Goal: Task Accomplishment & Management: Complete application form

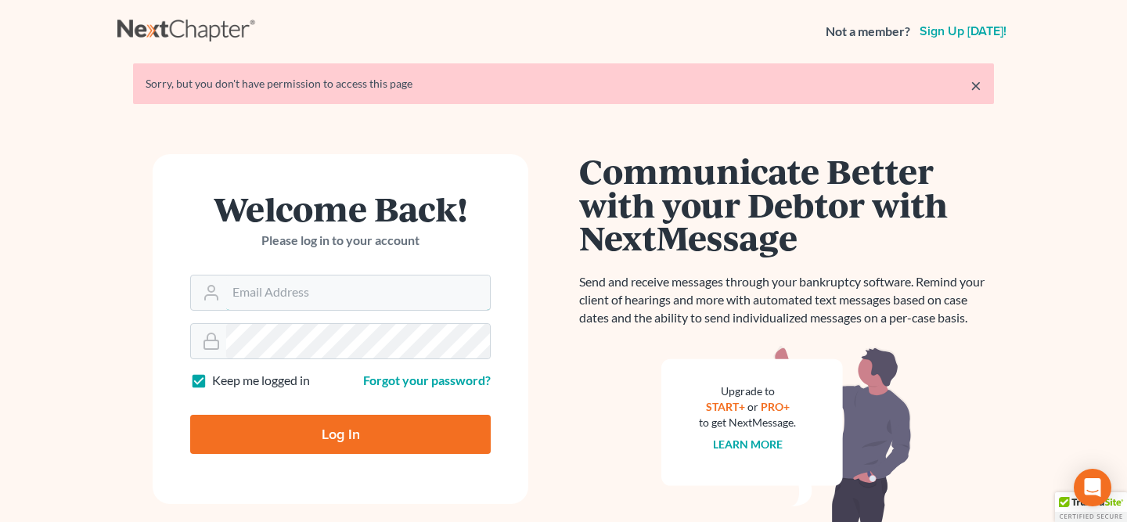
type input "[EMAIL_ADDRESS][PERSON_NAME][DOMAIN_NAME]"
click at [416, 443] on input "Log In" at bounding box center [340, 434] width 301 height 39
type input "Thinking..."
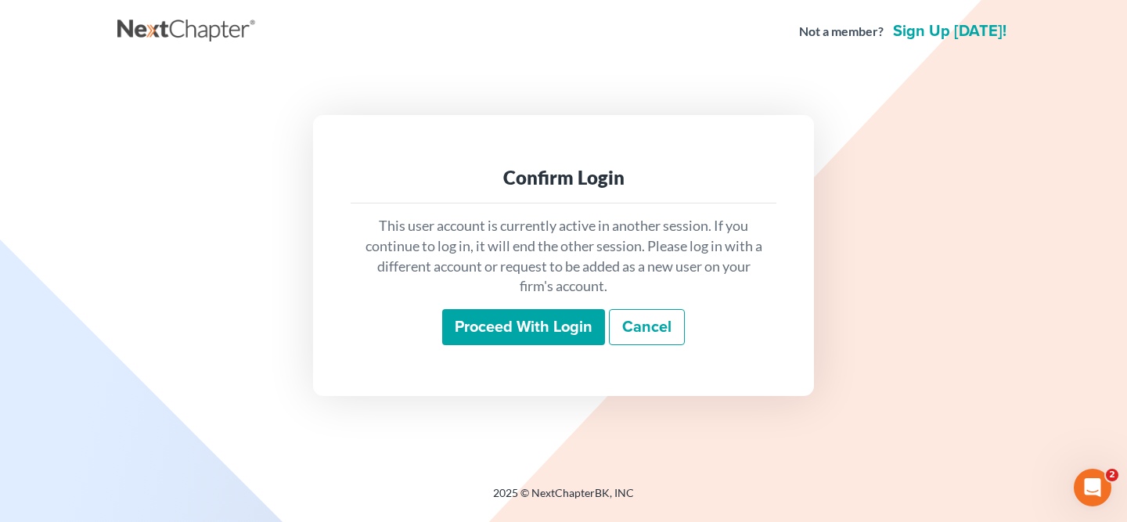
click at [540, 338] on input "Proceed with login" at bounding box center [523, 327] width 163 height 36
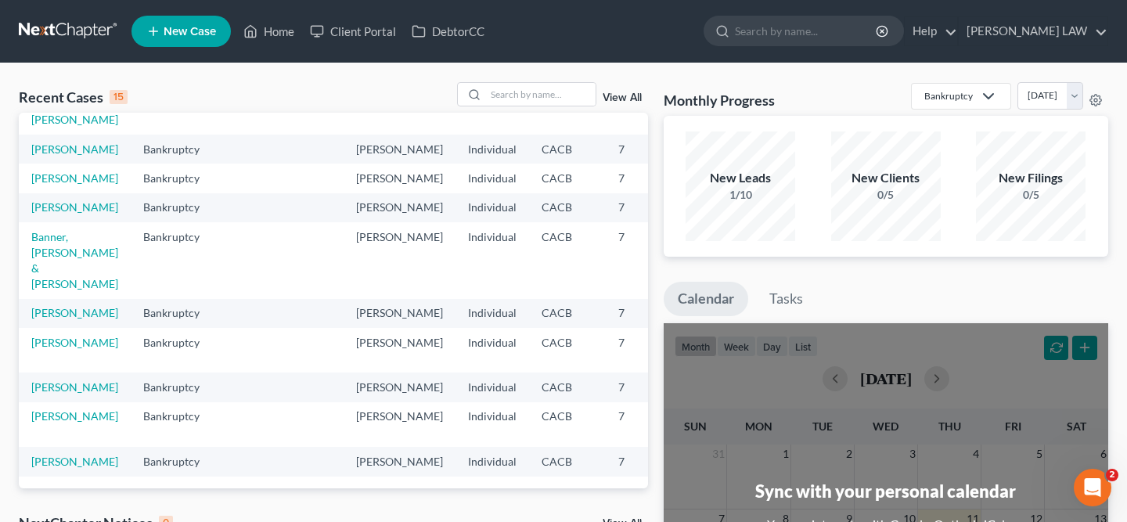
scroll to position [250, 0]
click at [52, 290] on link "Banner, [PERSON_NAME] & [PERSON_NAME]" at bounding box center [74, 260] width 87 height 60
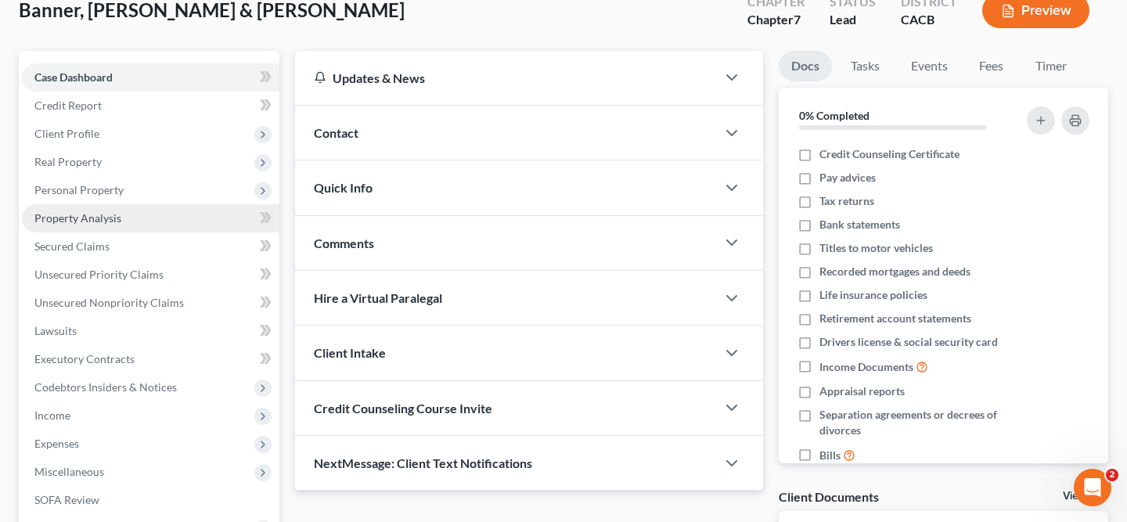
scroll to position [234, 0]
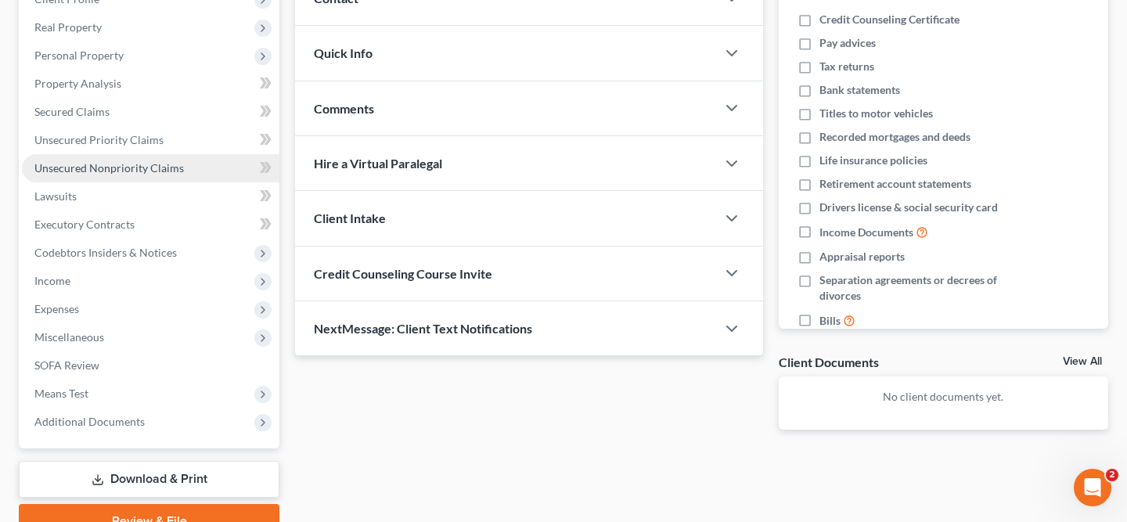
click at [133, 178] on link "Unsecured Nonpriority Claims" at bounding box center [151, 168] width 258 height 28
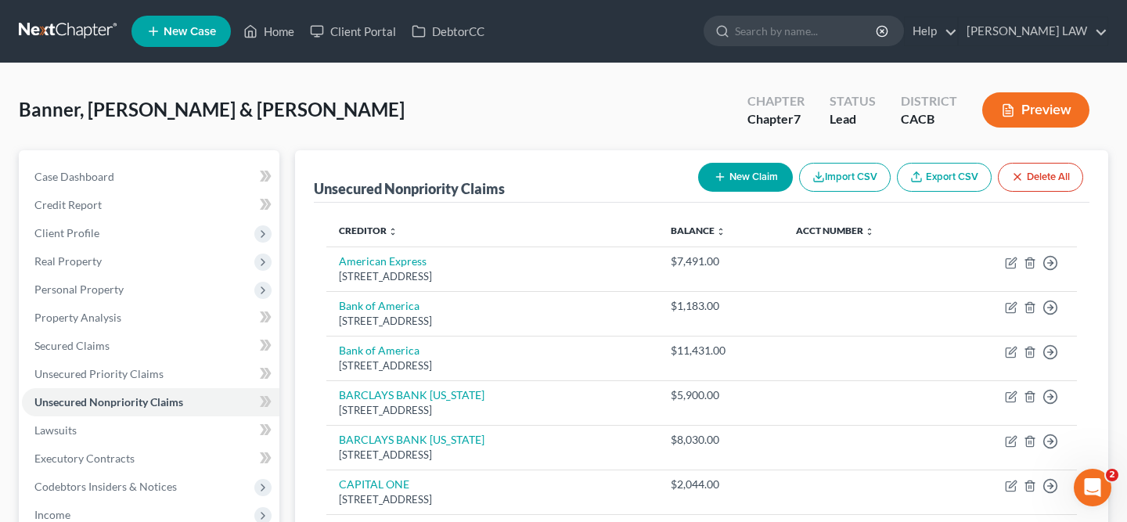
click at [760, 168] on button "New Claim" at bounding box center [745, 177] width 95 height 29
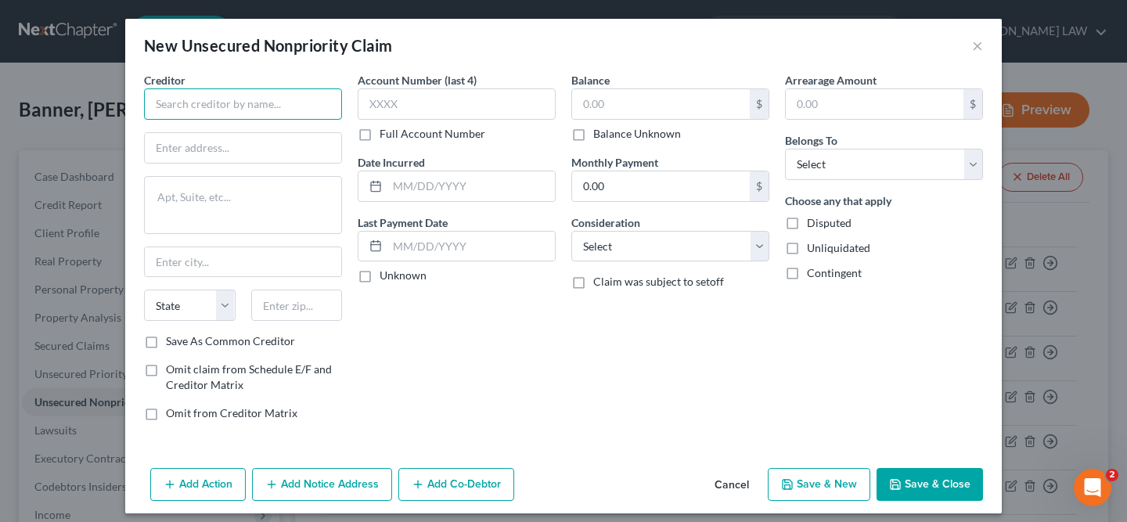
click at [275, 103] on input "text" at bounding box center [243, 103] width 198 height 31
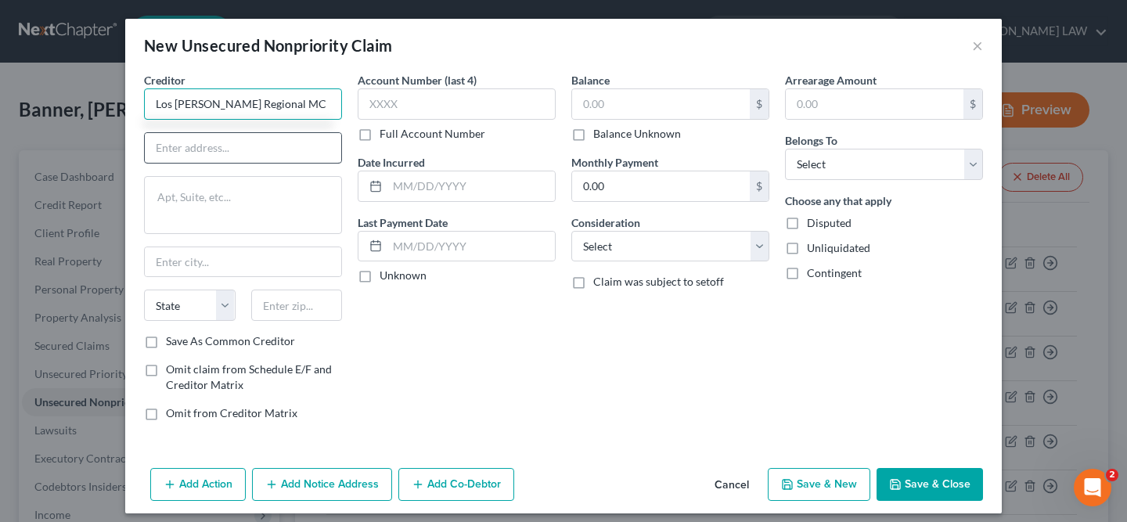
type input "Los Robles Regional MC"
click at [203, 153] on input "text" at bounding box center [243, 148] width 196 height 30
type input "PO BOX 290969"
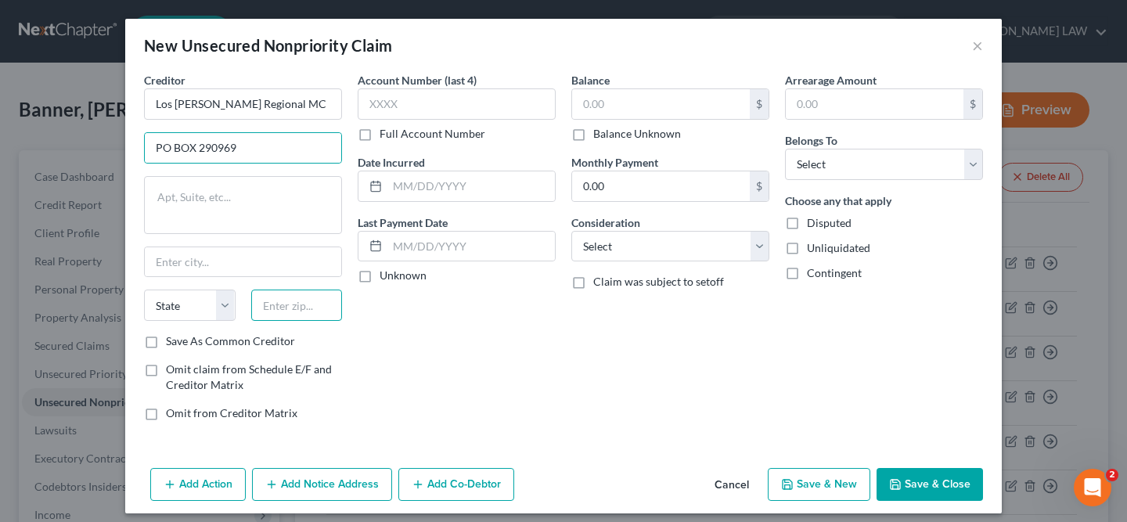
click at [274, 301] on input "text" at bounding box center [297, 305] width 92 height 31
type input "37229"
click at [384, 396] on div "Account Number (last 4) Full Account Number Date Incurred Last Payment Date Unk…" at bounding box center [457, 253] width 214 height 362
type input "[GEOGRAPHIC_DATA]"
select select "44"
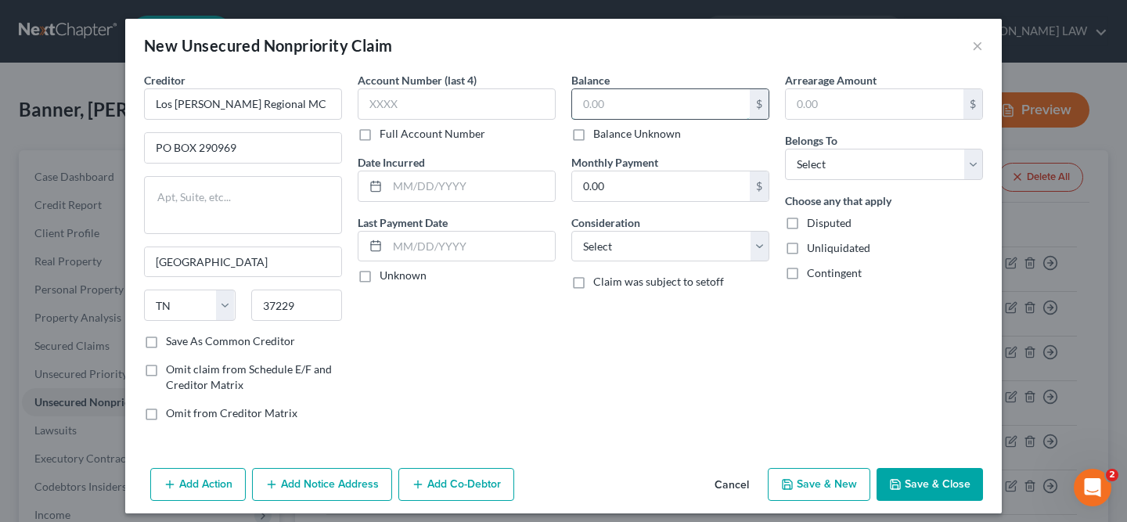
click at [593, 99] on input "text" at bounding box center [661, 104] width 178 height 30
type input "26,779"
click at [975, 481] on button "Save & Close" at bounding box center [930, 484] width 106 height 33
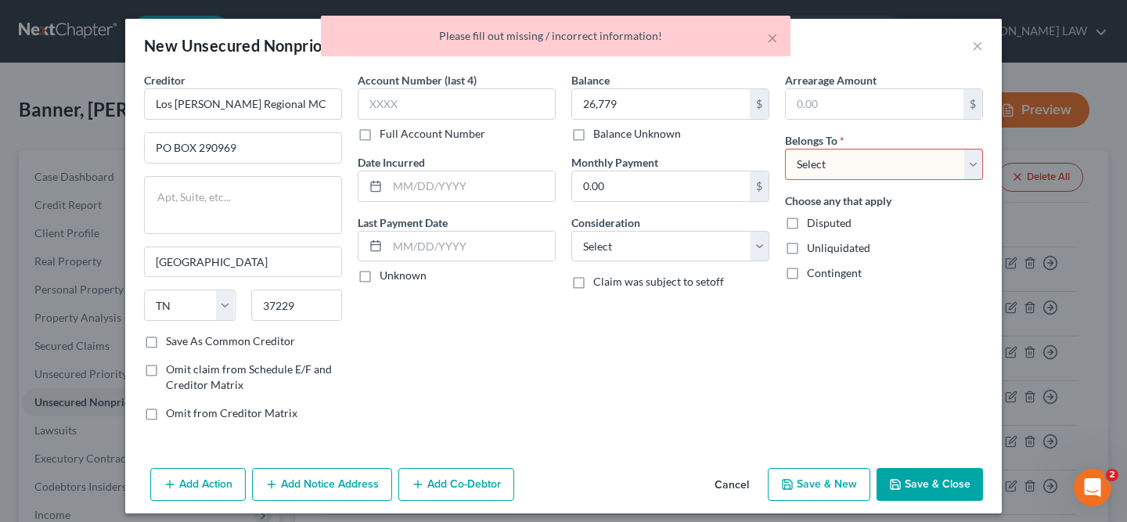
click at [852, 172] on select "Select Debtor 1 Only Debtor 2 Only Debtor 1 And Debtor 2 Only At Least One Of T…" at bounding box center [884, 164] width 198 height 31
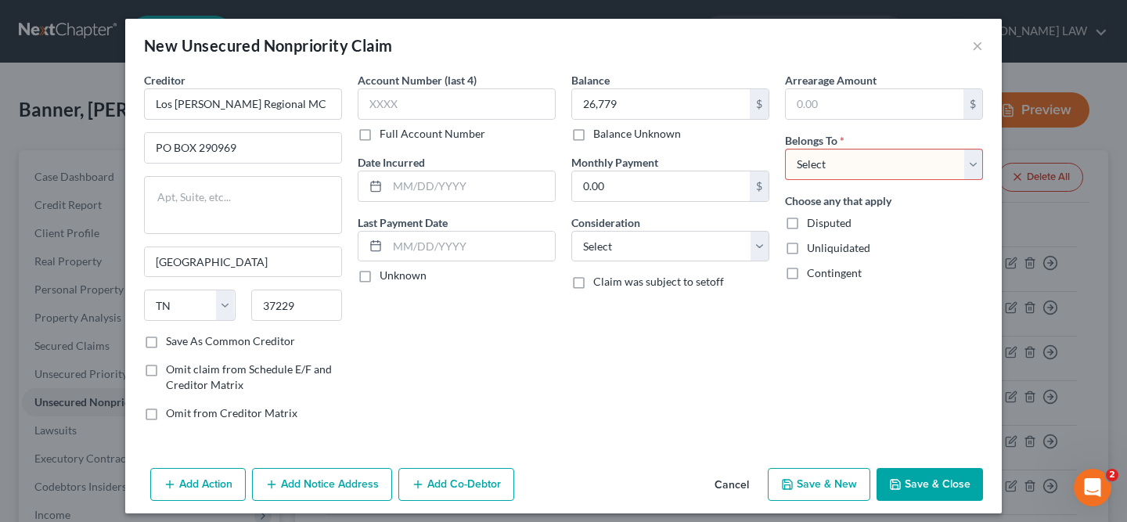
select select "2"
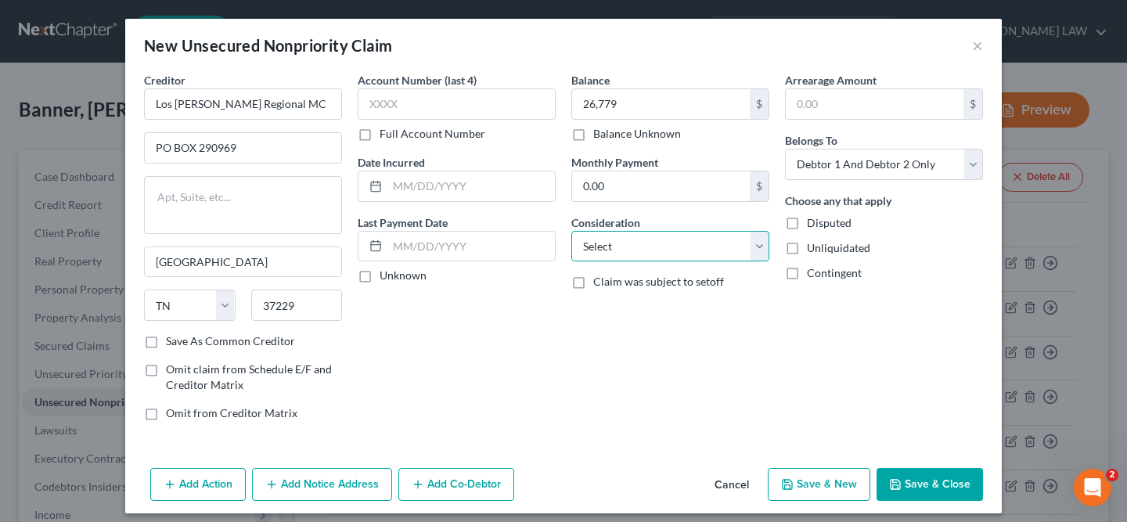
click at [727, 249] on select "Select Cable / Satellite Services Collection Agency Credit Card Debt Debt Couns…" at bounding box center [670, 246] width 198 height 31
select select "14"
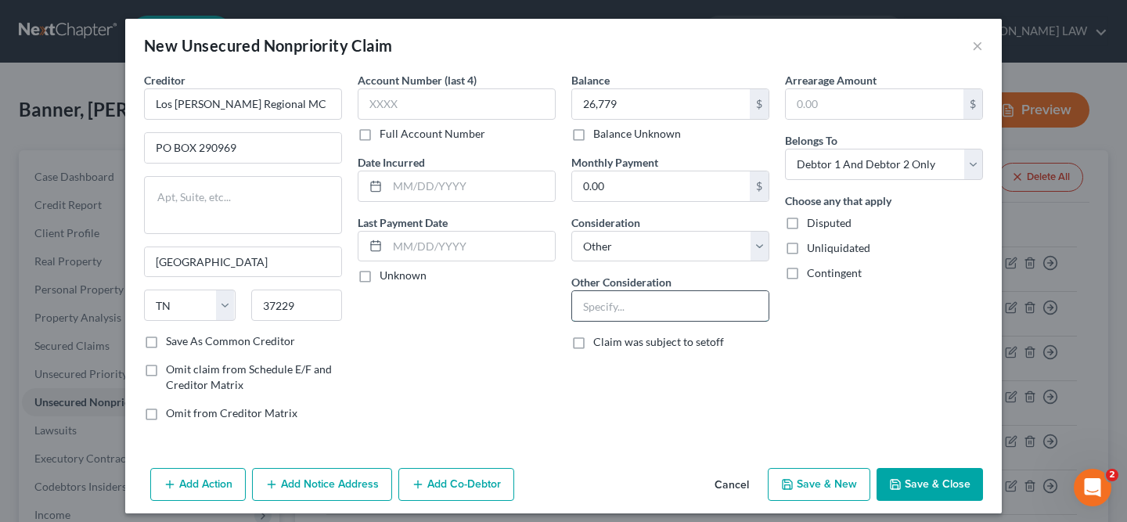
click at [661, 303] on input "text" at bounding box center [670, 306] width 196 height 30
type input "MEDICAL BILL"
click at [899, 477] on button "Save & Close" at bounding box center [930, 484] width 106 height 33
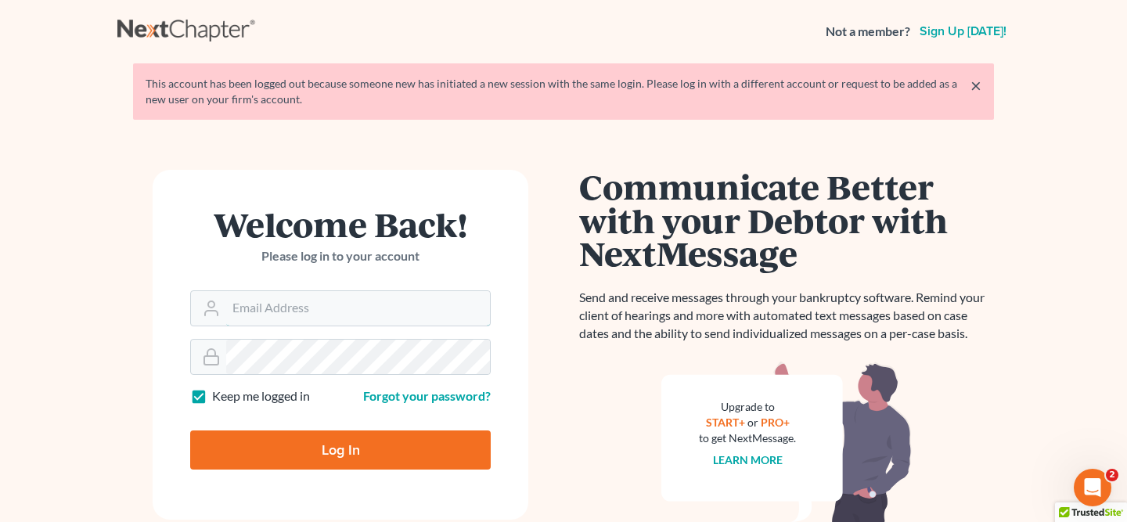
type input "[EMAIL_ADDRESS][PERSON_NAME][DOMAIN_NAME]"
click at [290, 467] on input "Log In" at bounding box center [340, 450] width 301 height 39
type input "Thinking..."
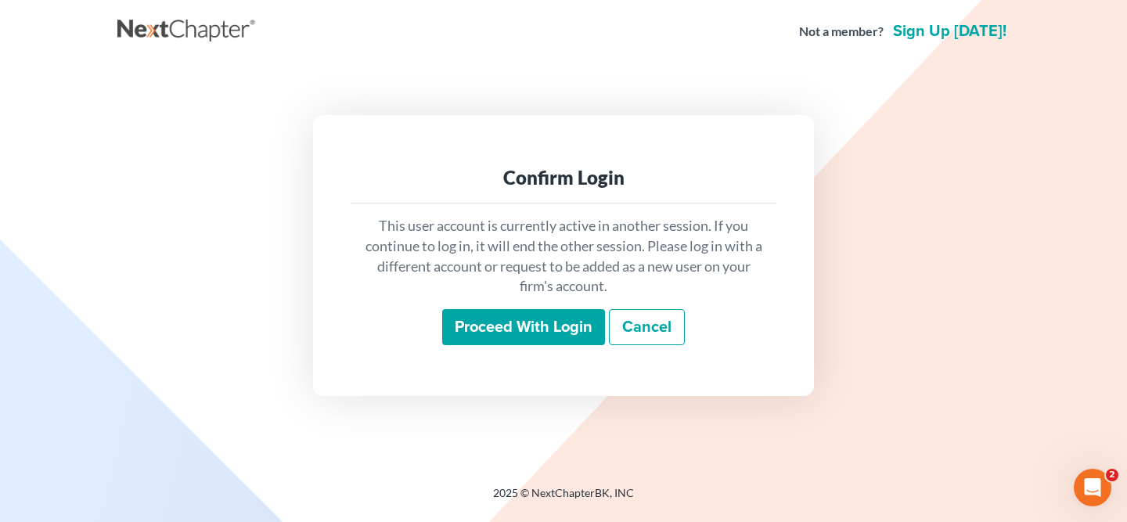
click at [501, 331] on input "Proceed with login" at bounding box center [523, 327] width 163 height 36
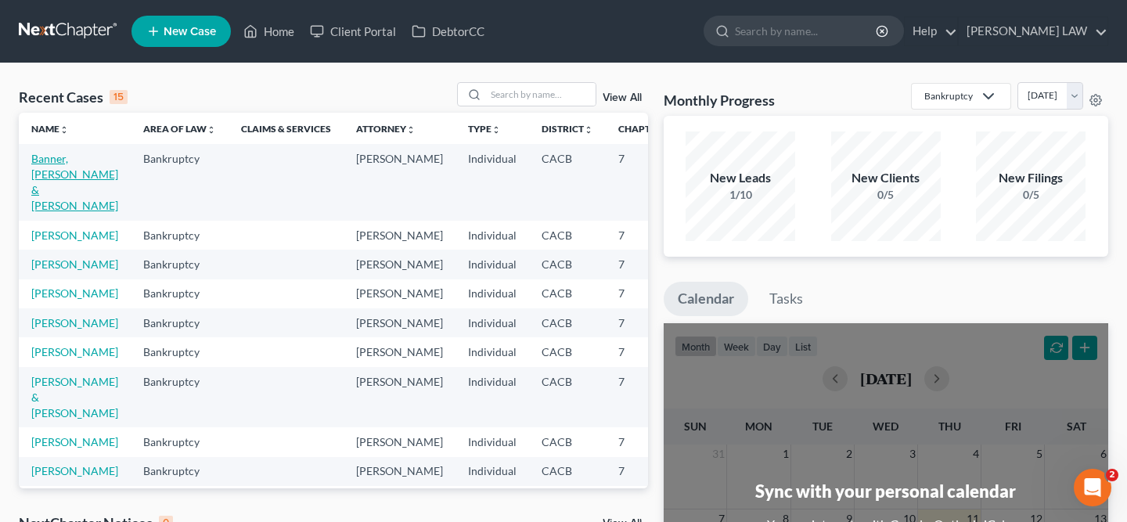
click at [49, 204] on link "Banner, [PERSON_NAME] & [PERSON_NAME]" at bounding box center [74, 182] width 87 height 60
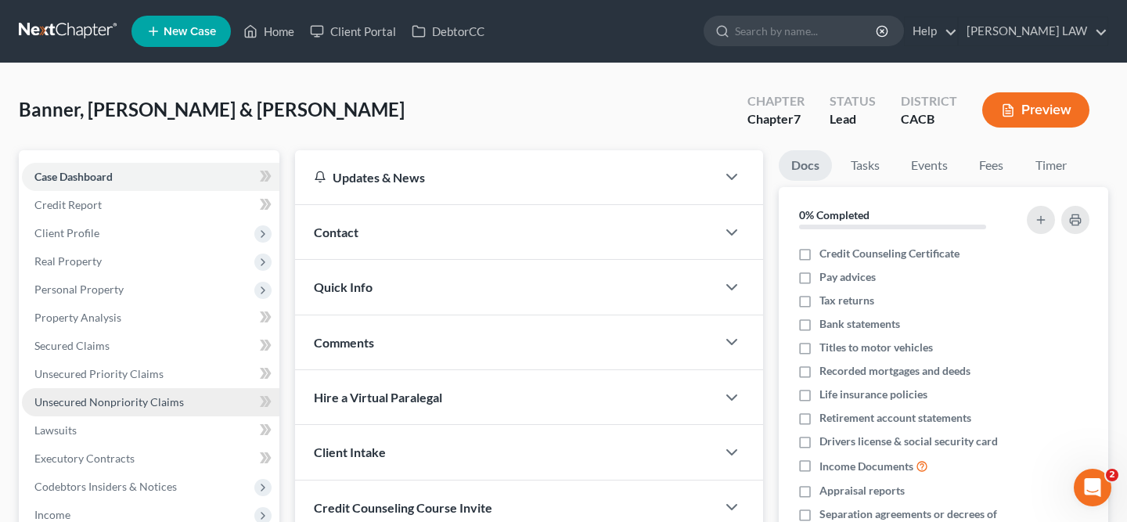
click at [193, 409] on link "Unsecured Nonpriority Claims" at bounding box center [151, 402] width 258 height 28
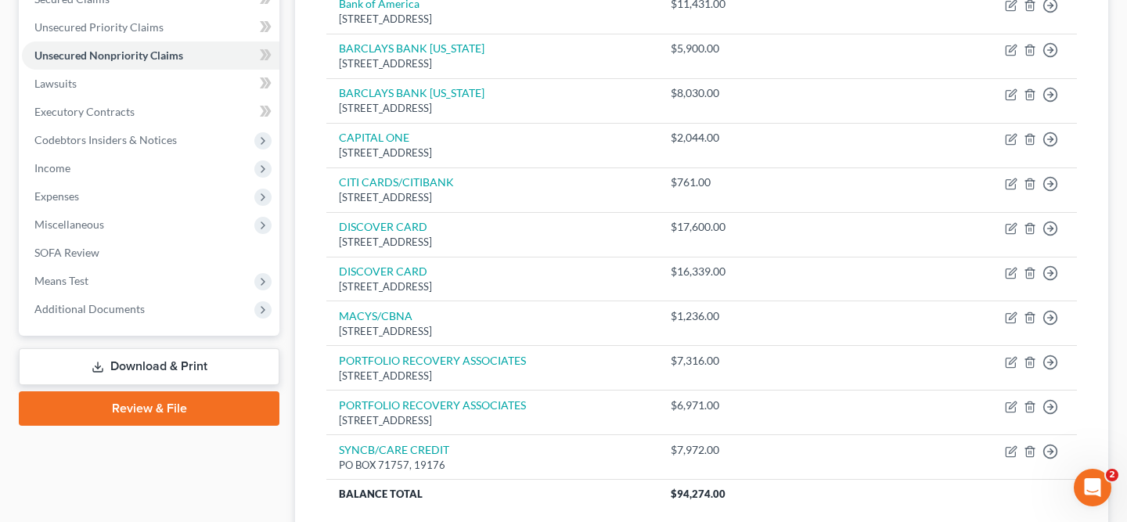
scroll to position [133, 0]
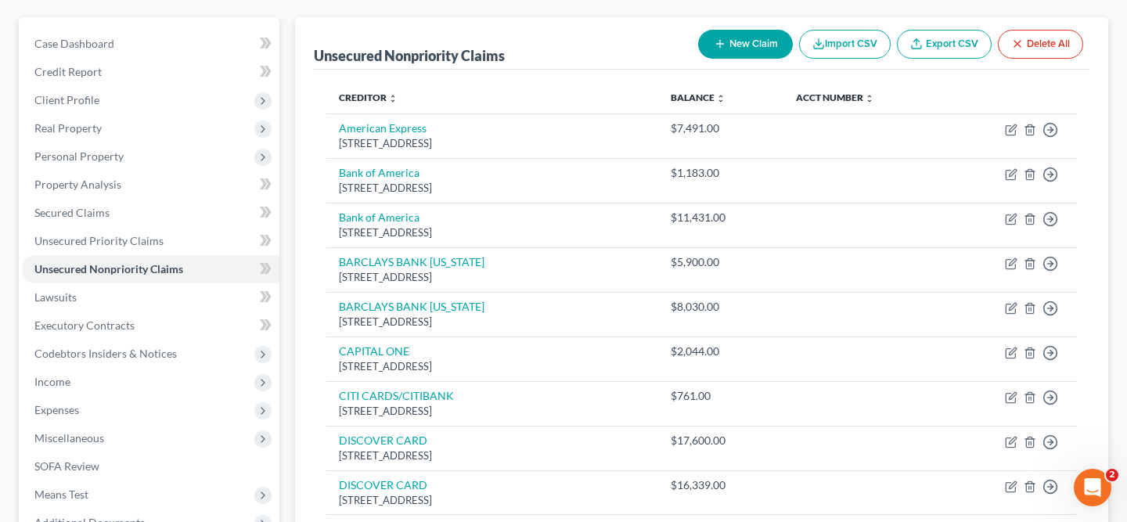
click at [754, 44] on button "New Claim" at bounding box center [745, 44] width 95 height 29
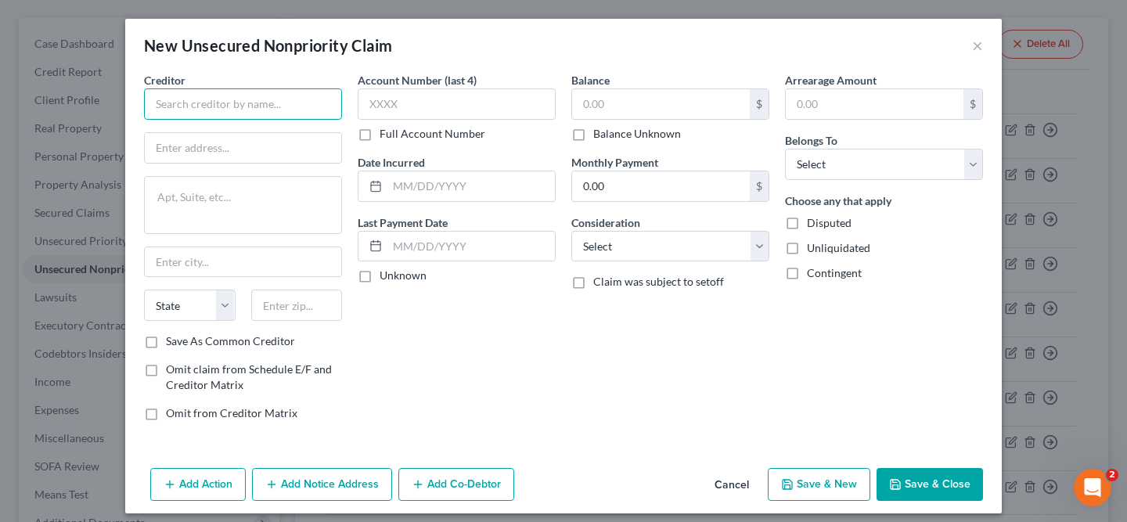
click at [186, 99] on input "text" at bounding box center [243, 103] width 198 height 31
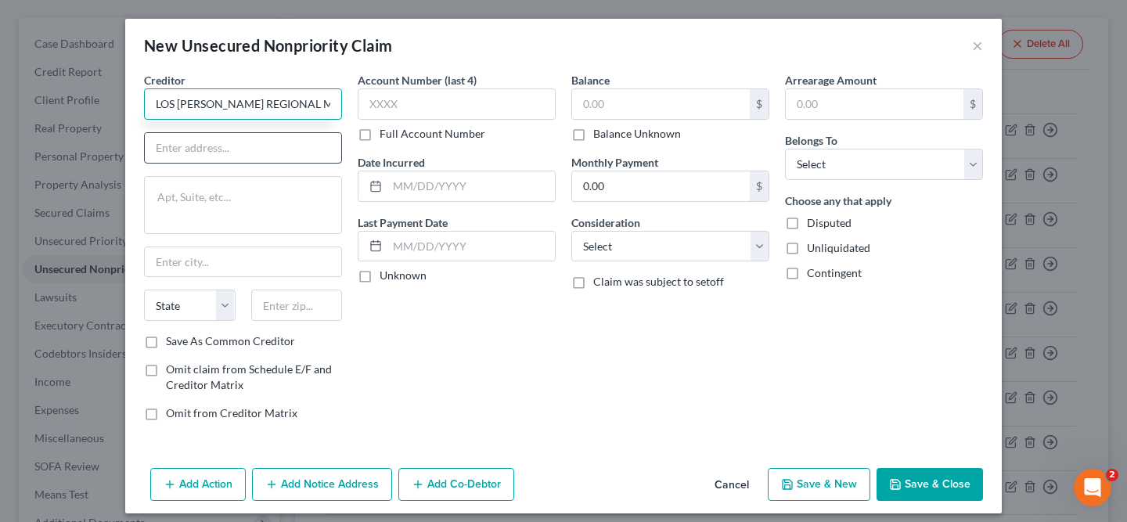
type input "LOS [PERSON_NAME] REGIONAL MC"
click at [247, 151] on input "text" at bounding box center [243, 148] width 196 height 30
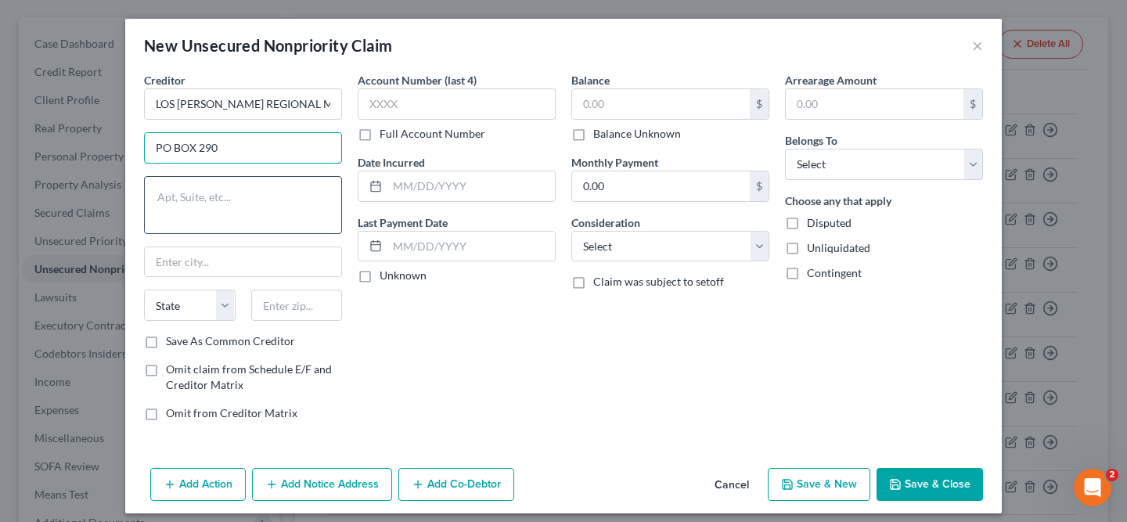
type input "PO BOX 290969"
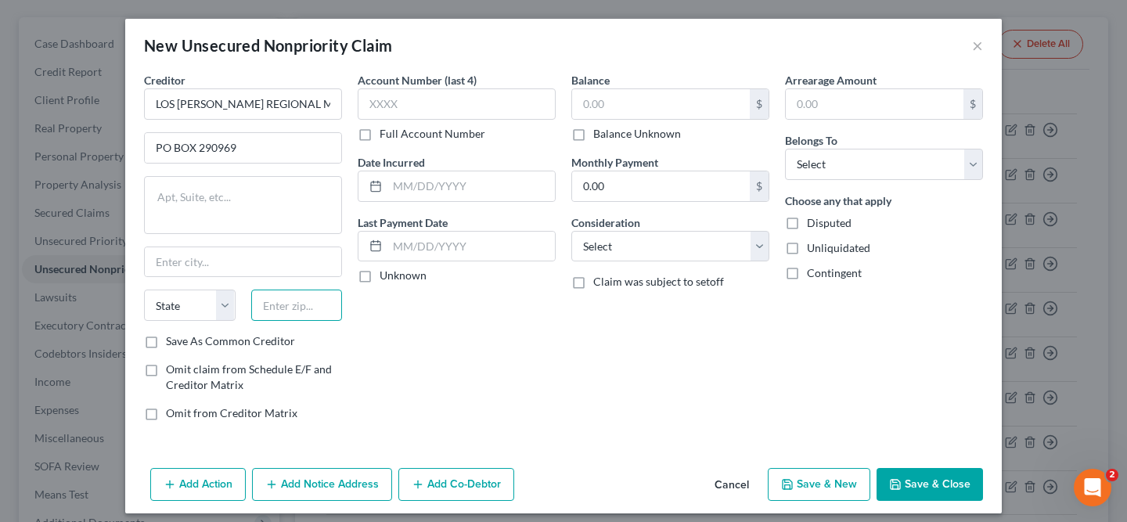
click at [276, 313] on input "text" at bounding box center [297, 305] width 92 height 31
type input "37229"
click at [588, 296] on div "Balance $ Balance Unknown Balance Undetermined $ Balance Unknown Monthly Paymen…" at bounding box center [671, 253] width 214 height 362
type input "[GEOGRAPHIC_DATA]"
select select "44"
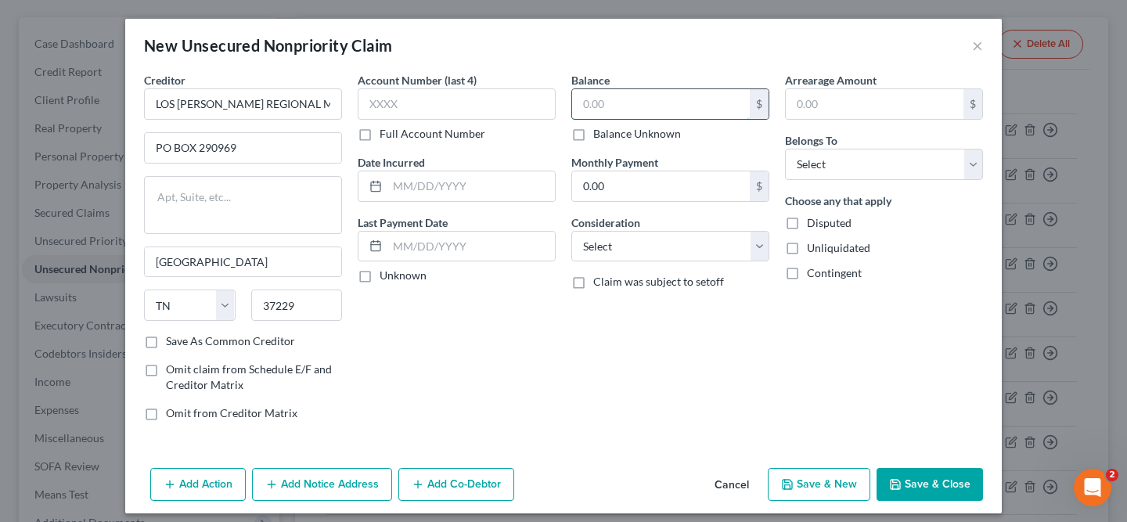
click at [638, 91] on input "text" at bounding box center [661, 104] width 178 height 30
paste input "To download a PDF of your credit report, first visit the official [DOMAIN_NAME]…"
click at [638, 91] on input "text" at bounding box center [661, 104] width 178 height 30
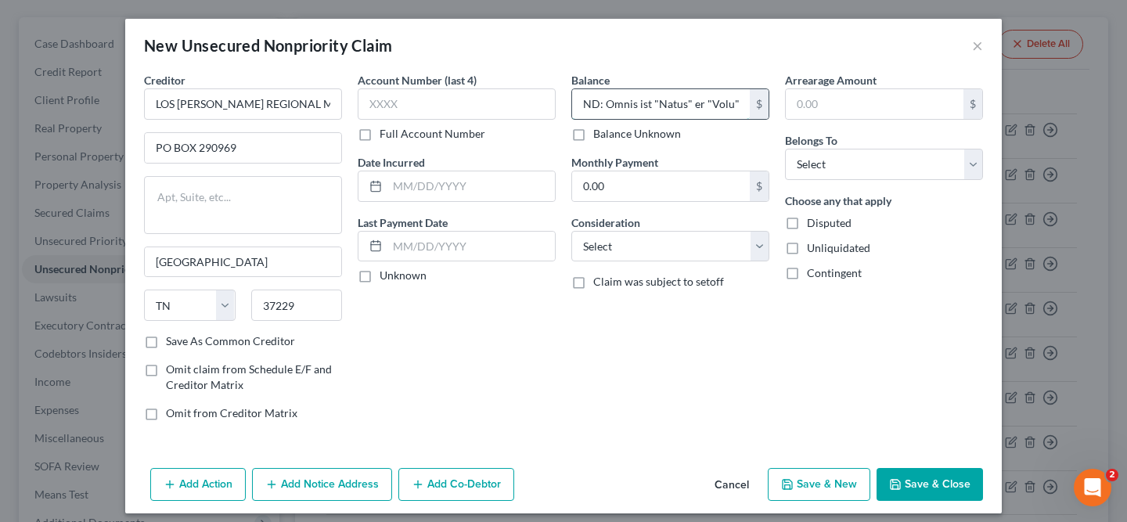
click at [637, 103] on input "text" at bounding box center [661, 104] width 178 height 30
click at [637, 104] on input "text" at bounding box center [661, 104] width 178 height 30
type input "26,778"
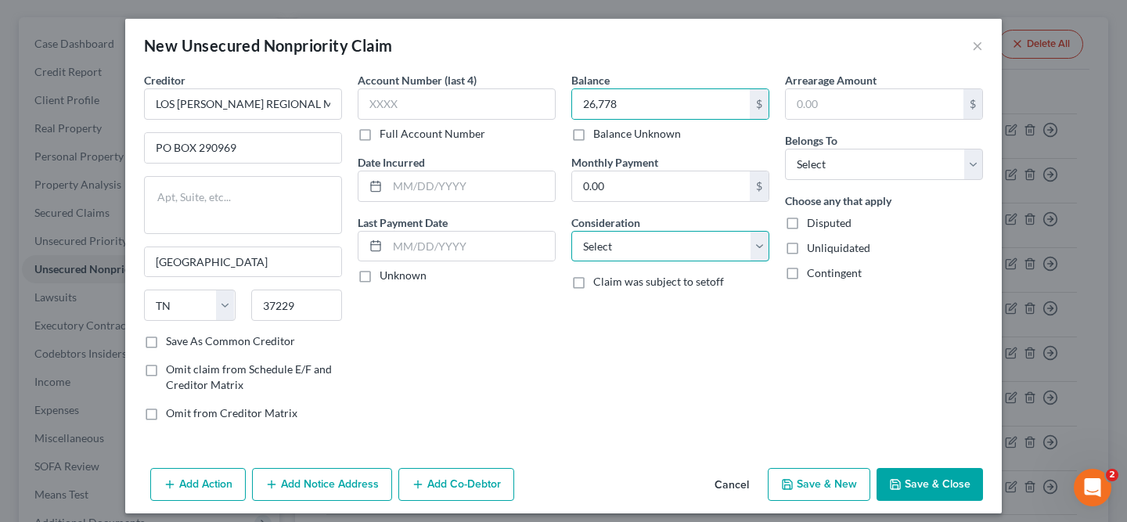
click at [661, 256] on select "Select Cable / Satellite Services Collection Agency Credit Card Debt Debt Couns…" at bounding box center [670, 246] width 198 height 31
select select "14"
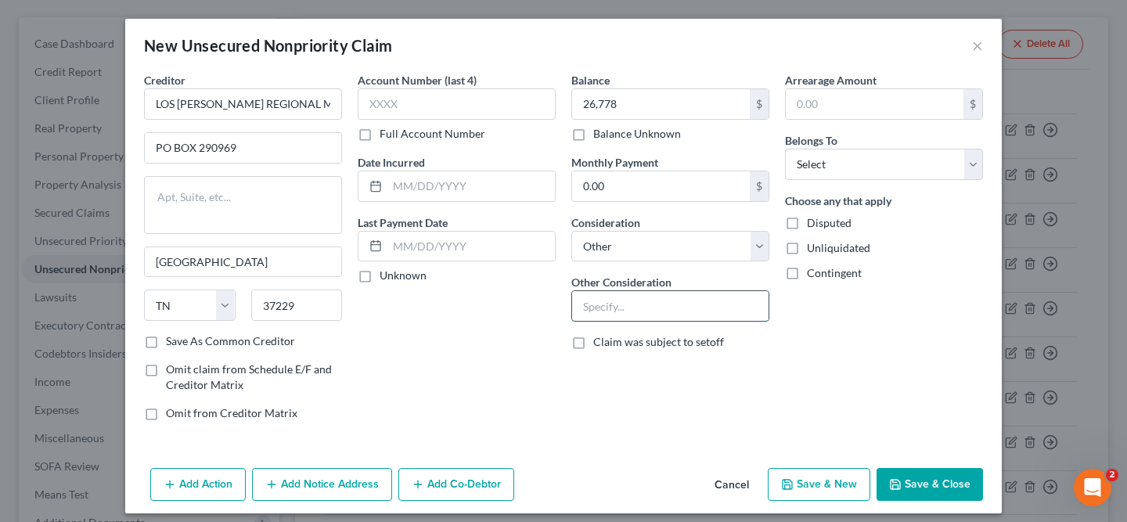
click at [627, 306] on input "text" at bounding box center [670, 306] width 196 height 30
type input "MEDICAL BILL"
click at [931, 168] on select "Select Debtor 1 Only Debtor 2 Only Debtor 1 And Debtor 2 Only At Least One Of T…" at bounding box center [884, 164] width 198 height 31
select select "2"
click at [959, 484] on button "Save & Close" at bounding box center [930, 484] width 106 height 33
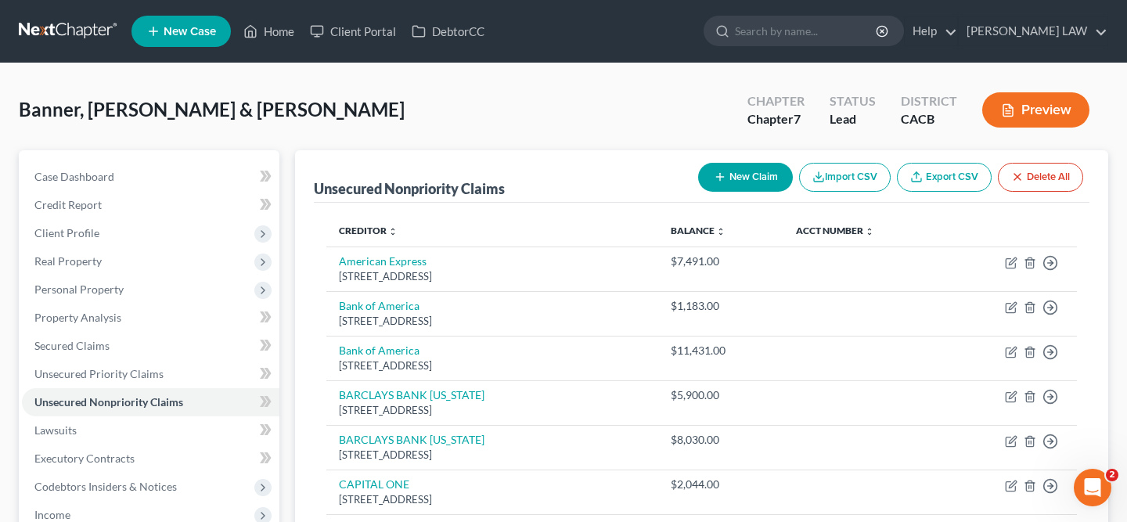
click at [751, 175] on button "New Claim" at bounding box center [745, 177] width 95 height 29
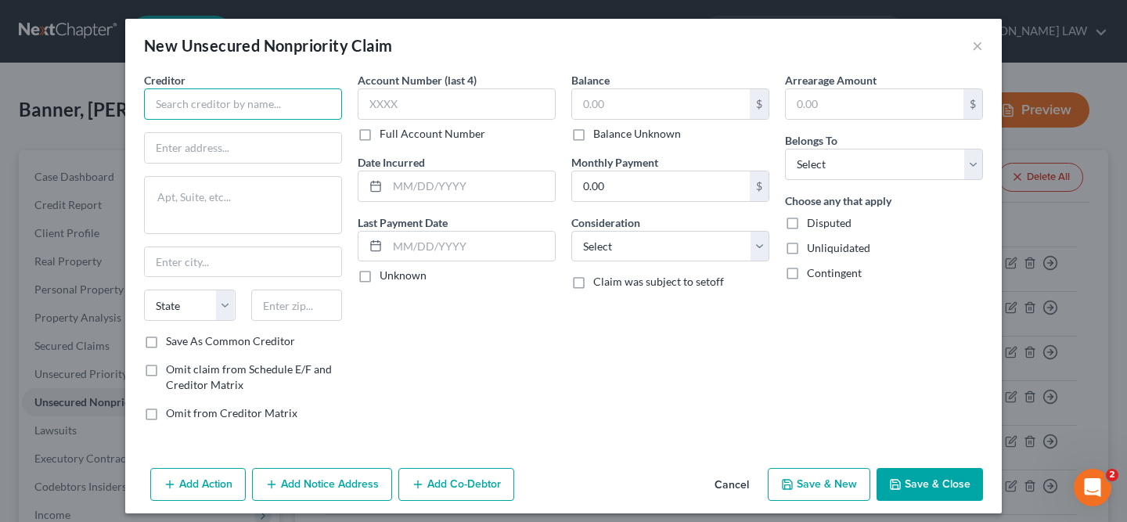
click at [301, 113] on input "text" at bounding box center [243, 103] width 198 height 31
type input "Team Health"
click at [306, 149] on input "text" at bounding box center [243, 148] width 196 height 30
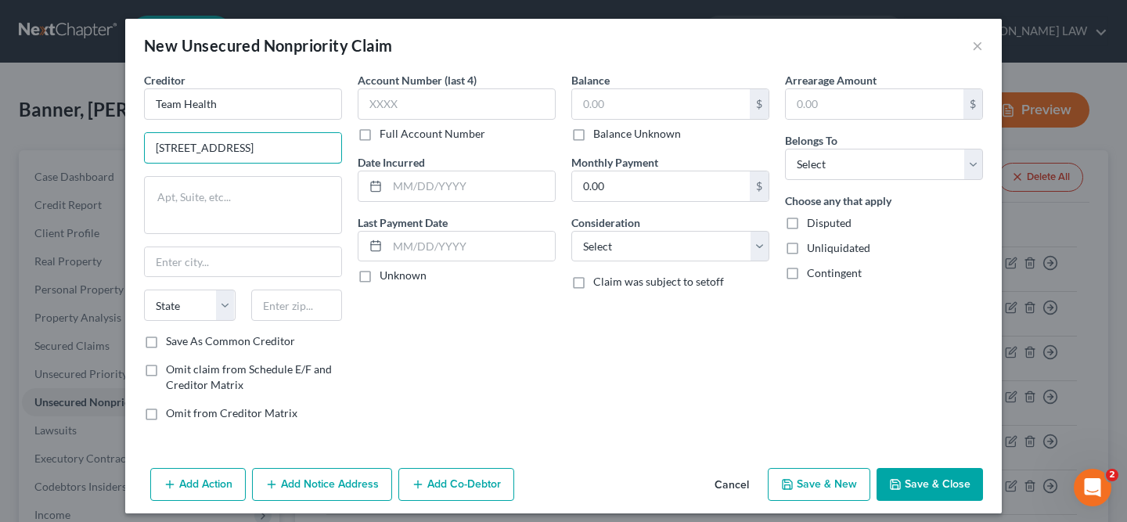
type input "[STREET_ADDRESS]"
click at [283, 308] on input "text" at bounding box center [297, 305] width 92 height 31
type input "37777"
click at [457, 383] on div "Account Number (last 4) Full Account Number Date Incurred Last Payment Date Unk…" at bounding box center [457, 253] width 214 height 362
type input "[GEOGRAPHIC_DATA]"
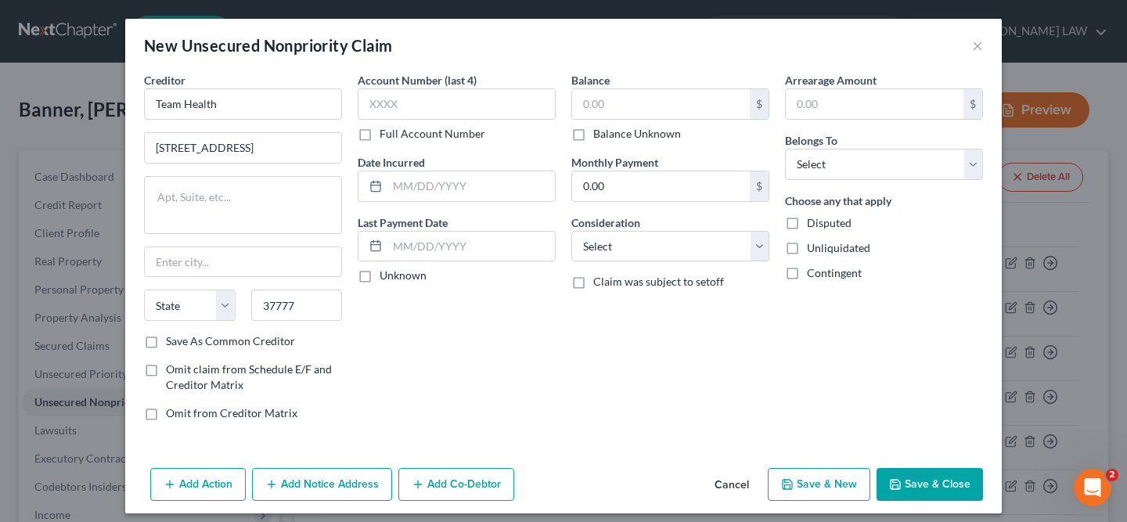
select select "44"
click at [629, 96] on input "text" at bounding box center [661, 104] width 178 height 30
type input "885"
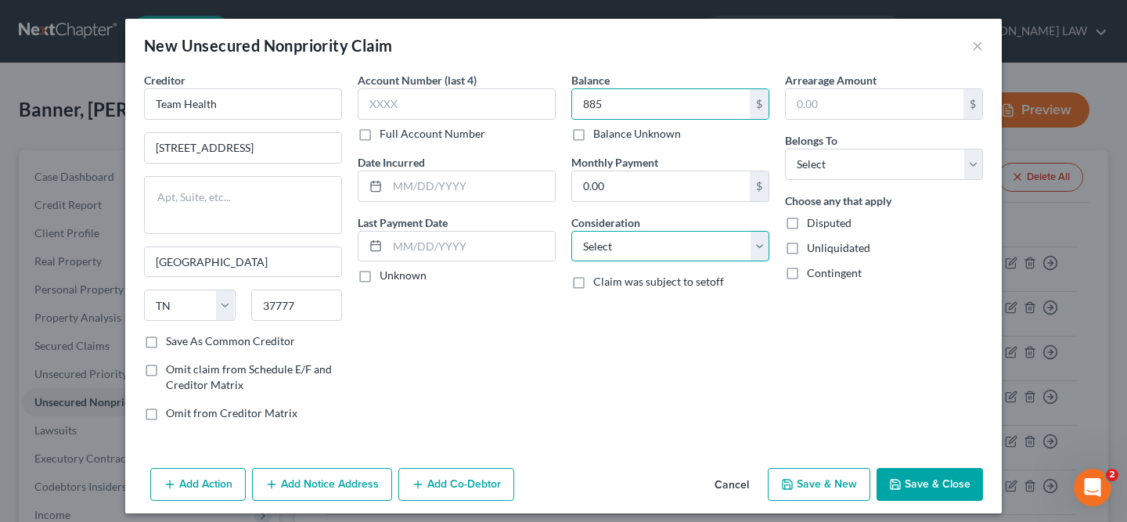
click at [634, 243] on select "Select Cable / Satellite Services Collection Agency Credit Card Debt Debt Couns…" at bounding box center [670, 246] width 198 height 31
select select "9"
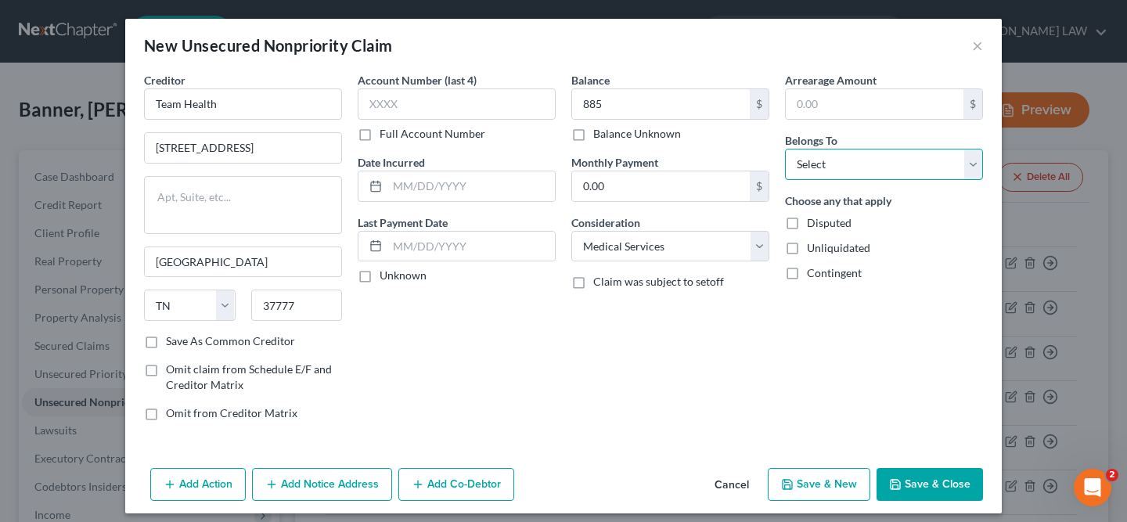
click at [858, 162] on select "Select Debtor 1 Only Debtor 2 Only Debtor 1 And Debtor 2 Only At Least One Of T…" at bounding box center [884, 164] width 198 height 31
select select "2"
click at [935, 484] on button "Save & Close" at bounding box center [930, 484] width 106 height 33
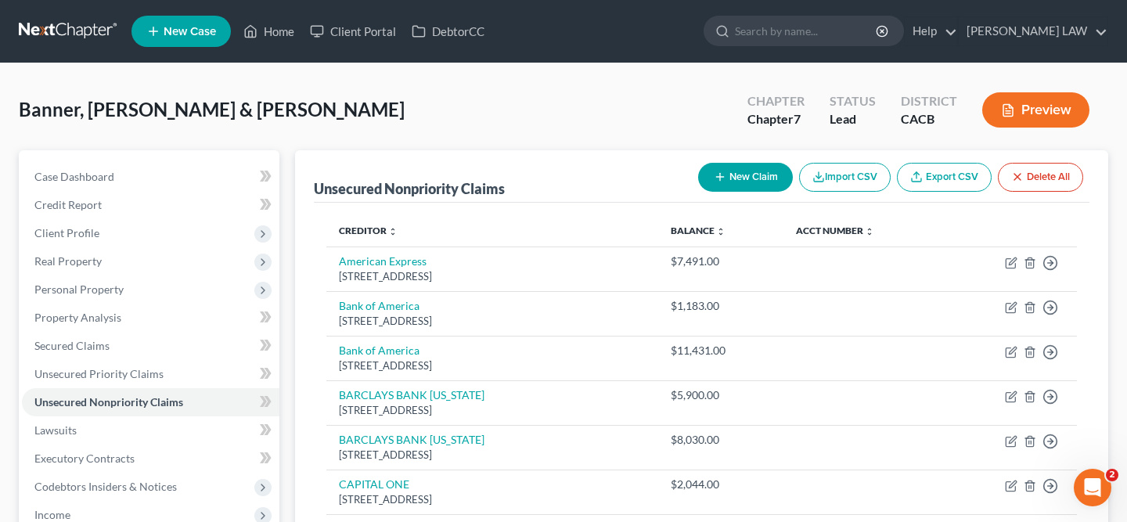
click at [743, 163] on button "New Claim" at bounding box center [745, 177] width 95 height 29
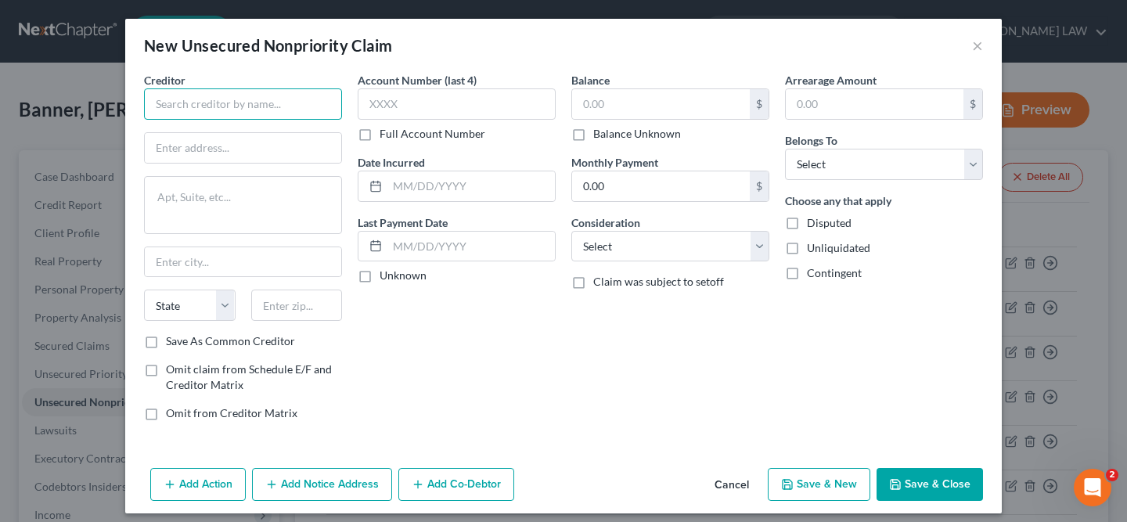
click at [243, 110] on input "text" at bounding box center [243, 103] width 198 height 31
click at [265, 103] on input "West Valley [MEDICAL_DATA] Group" at bounding box center [243, 103] width 198 height 31
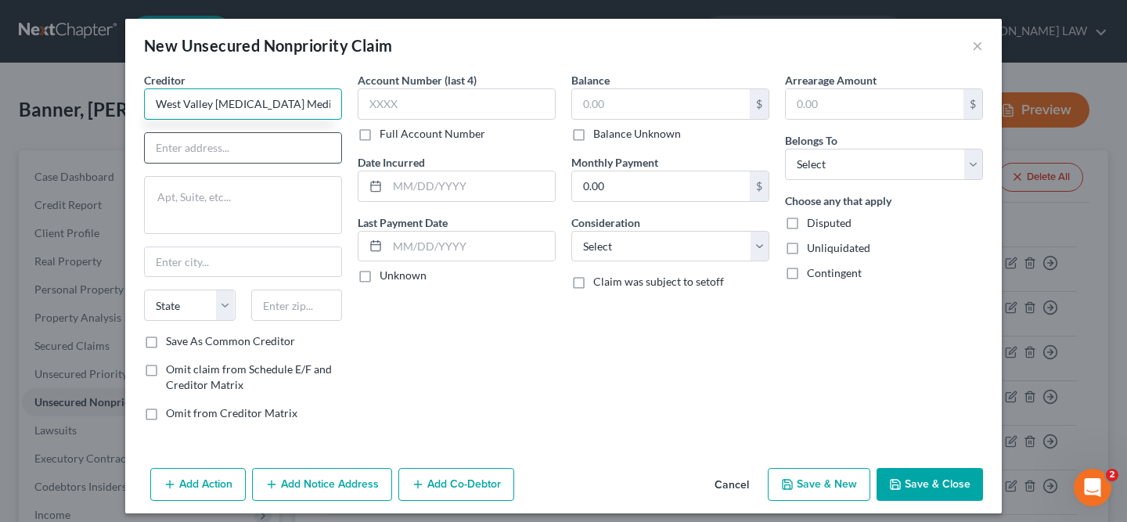
type input "West Valley [MEDICAL_DATA] Medical Group"
click at [196, 153] on input "text" at bounding box center [243, 148] width 196 height 30
type input "PO BOX 190"
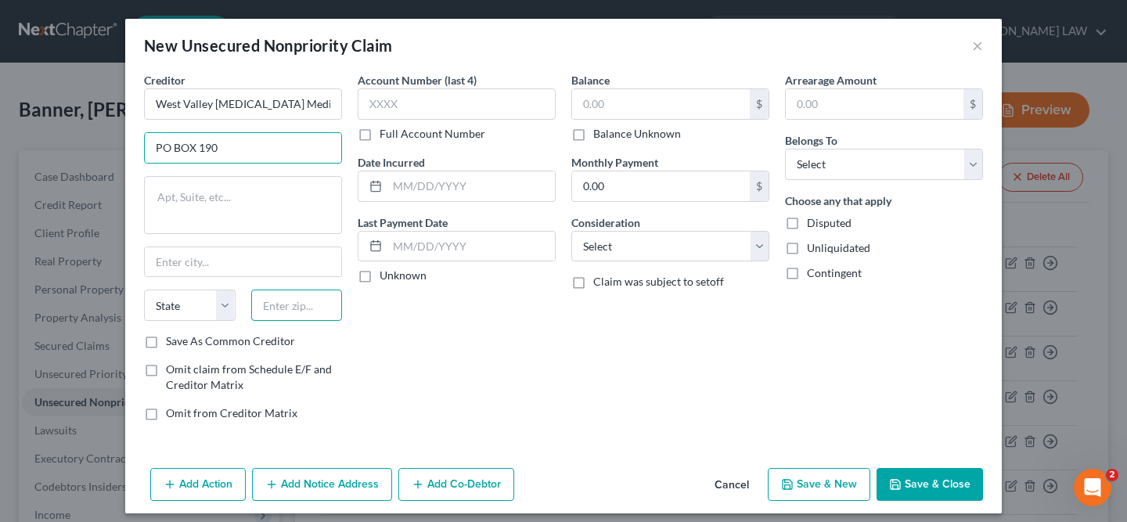
click at [311, 302] on input "text" at bounding box center [297, 305] width 92 height 31
type input "93062"
click at [428, 432] on div "Account Number (last 4) Full Account Number Date Incurred Last Payment Date Unk…" at bounding box center [457, 253] width 214 height 362
type input "[GEOGRAPHIC_DATA]"
select select "4"
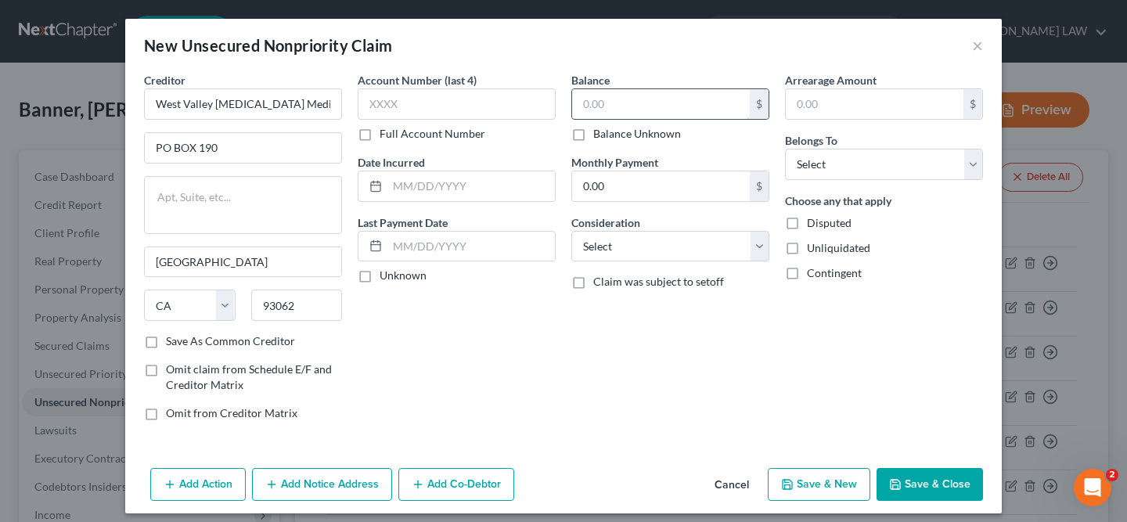
click at [610, 94] on input "text" at bounding box center [661, 104] width 178 height 30
type input "454"
click at [620, 243] on select "Select Cable / Satellite Services Collection Agency Credit Card Debt Debt Couns…" at bounding box center [670, 246] width 198 height 31
select select "9"
click at [852, 159] on select "Select Debtor 1 Only Debtor 2 Only Debtor 1 And Debtor 2 Only At Least One Of T…" at bounding box center [884, 164] width 198 height 31
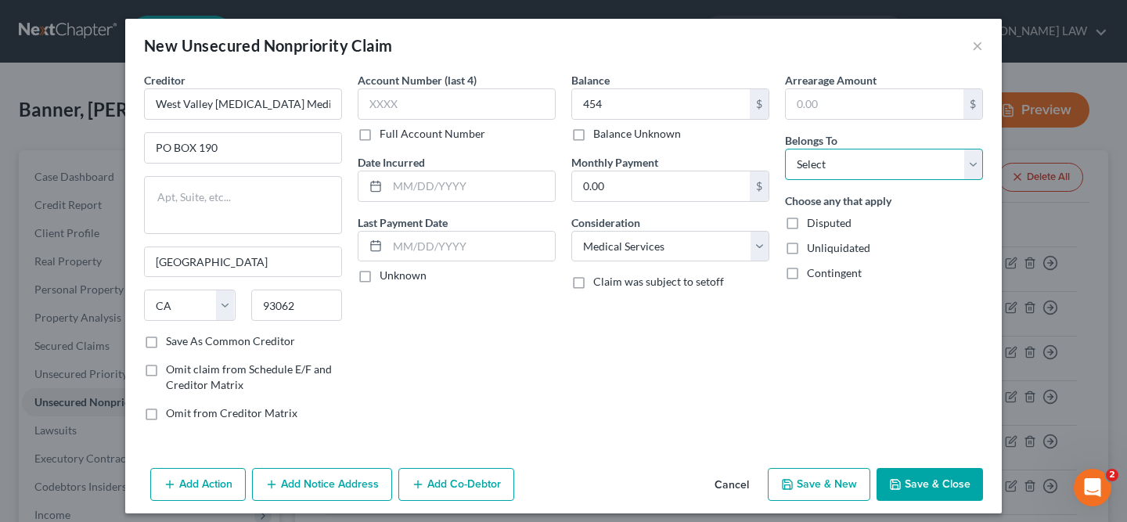
select select "2"
click at [930, 482] on button "Save & Close" at bounding box center [930, 484] width 106 height 33
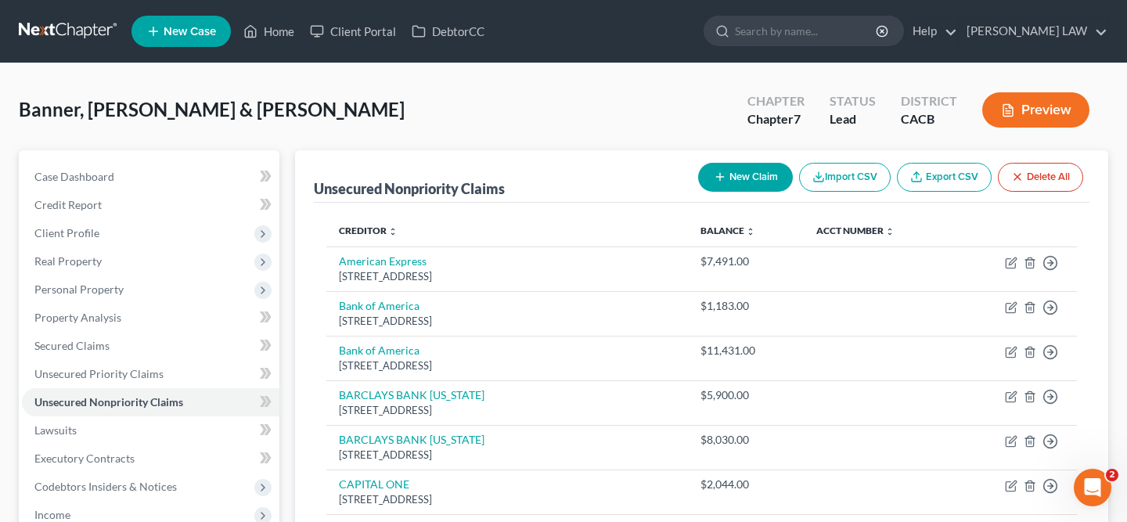
click at [755, 182] on button "New Claim" at bounding box center [745, 177] width 95 height 29
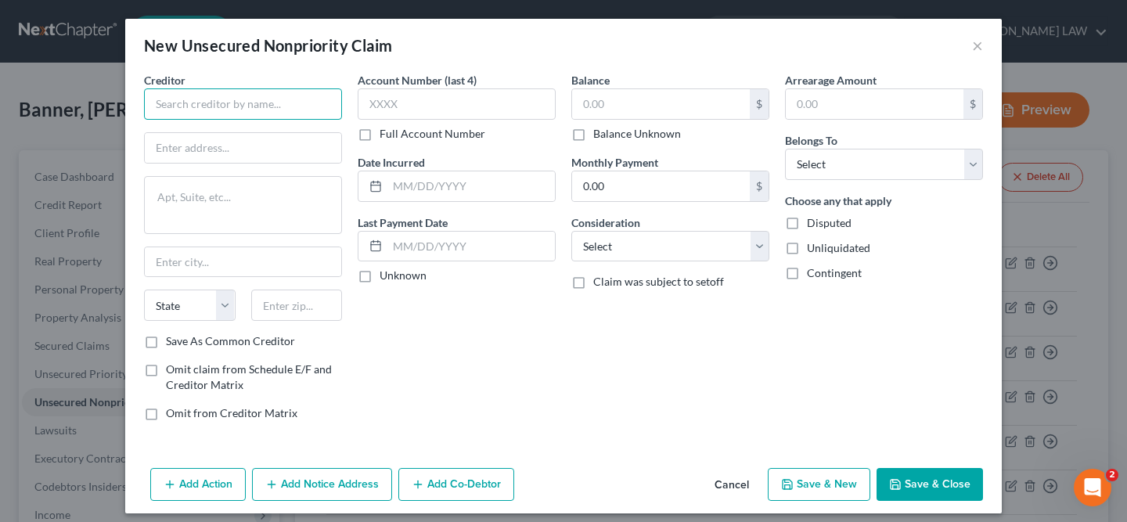
click at [267, 103] on input "text" at bounding box center [243, 103] width 198 height 31
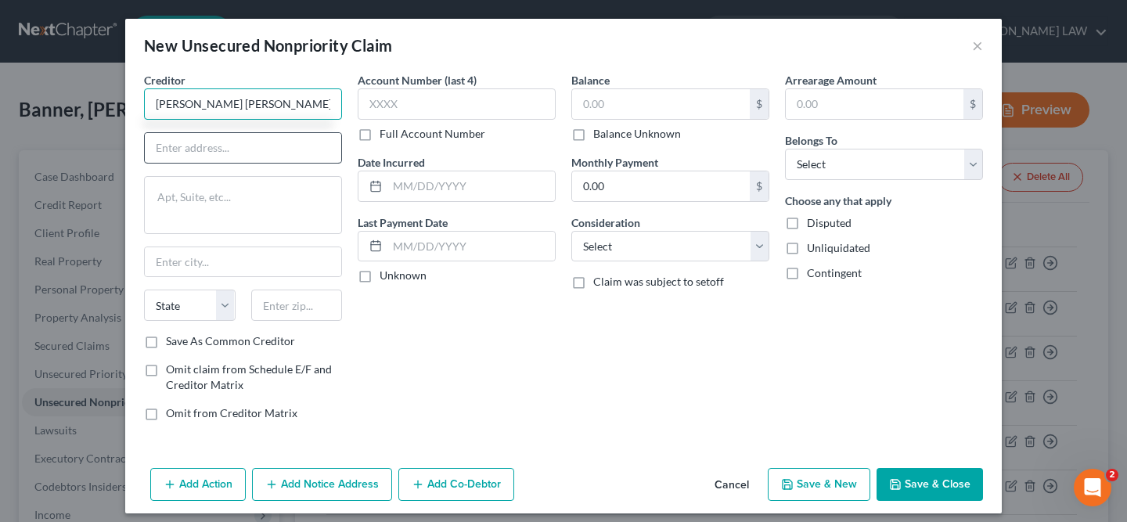
type input "[PERSON_NAME] [PERSON_NAME] [PERSON_NAME] MDS"
click at [294, 146] on input "text" at bounding box center [243, 148] width 196 height 30
type input "PO BOX 29019"
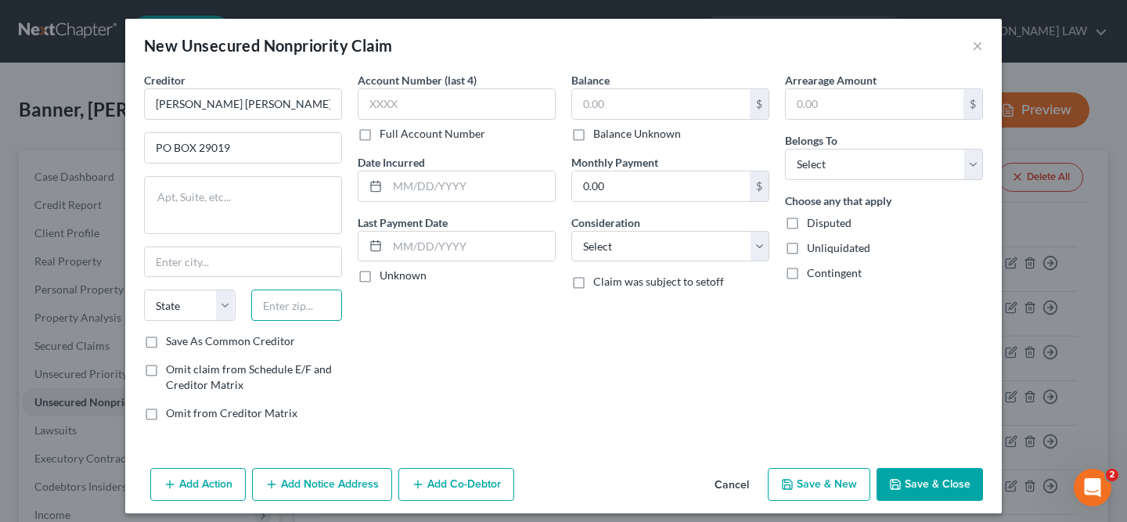
click at [292, 304] on input "text" at bounding box center [297, 305] width 92 height 31
type input "2"
type input "91209"
type input "[GEOGRAPHIC_DATA]"
select select "4"
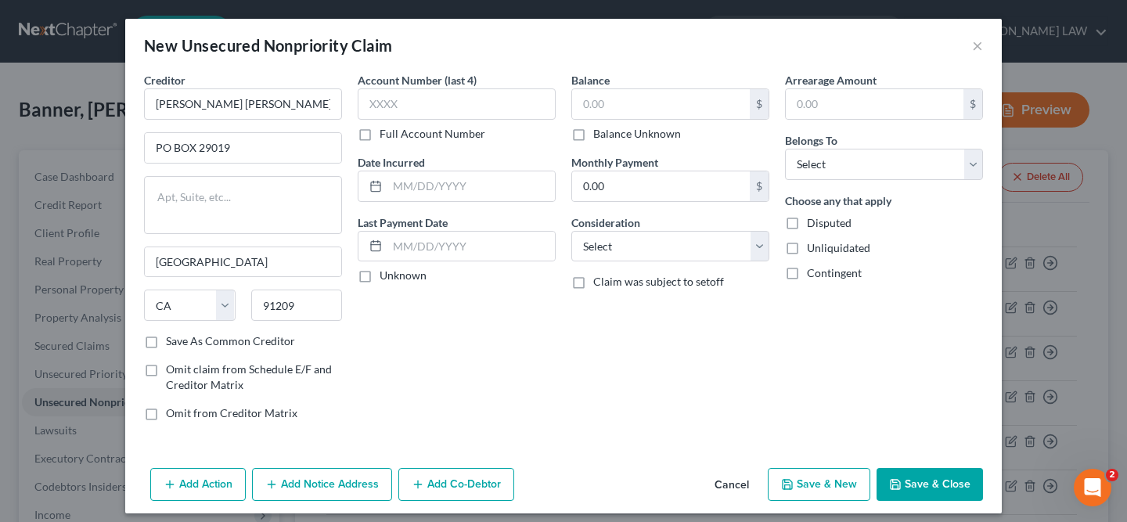
click at [632, 369] on div "Balance $ Balance Unknown Balance Undetermined $ Balance Unknown Monthly Paymen…" at bounding box center [671, 253] width 214 height 362
click at [659, 96] on input "text" at bounding box center [661, 104] width 178 height 30
type input "122.10"
click at [846, 179] on select "Select Debtor 1 Only Debtor 2 Only Debtor 1 And Debtor 2 Only At Least One Of T…" at bounding box center [884, 164] width 198 height 31
select select "2"
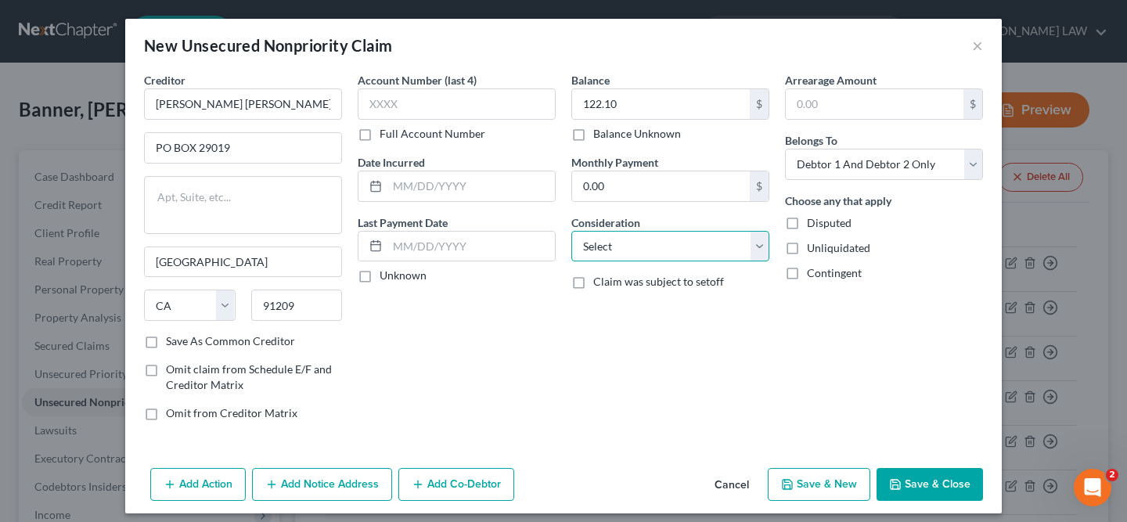
click at [753, 250] on select "Select Cable / Satellite Services Collection Agency Credit Card Debt Debt Couns…" at bounding box center [670, 246] width 198 height 31
select select "9"
click at [928, 476] on button "Save & Close" at bounding box center [930, 484] width 106 height 33
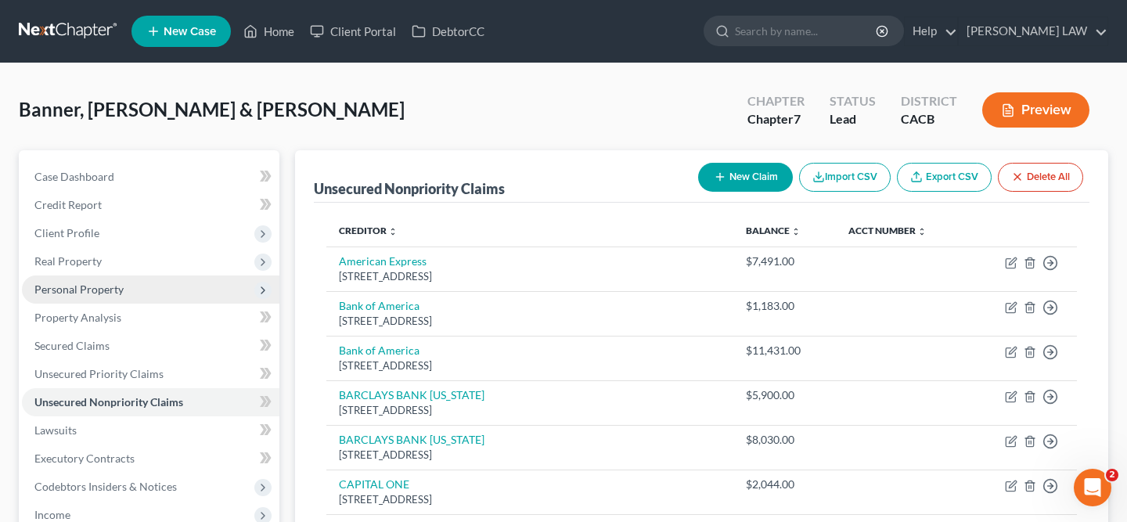
click at [153, 280] on span "Personal Property" at bounding box center [151, 290] width 258 height 28
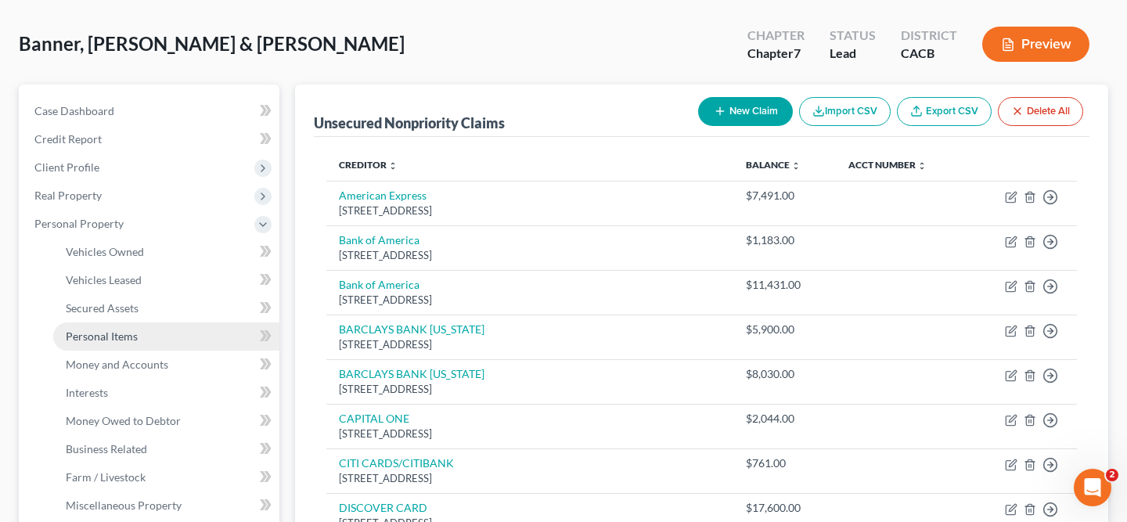
scroll to position [72, 0]
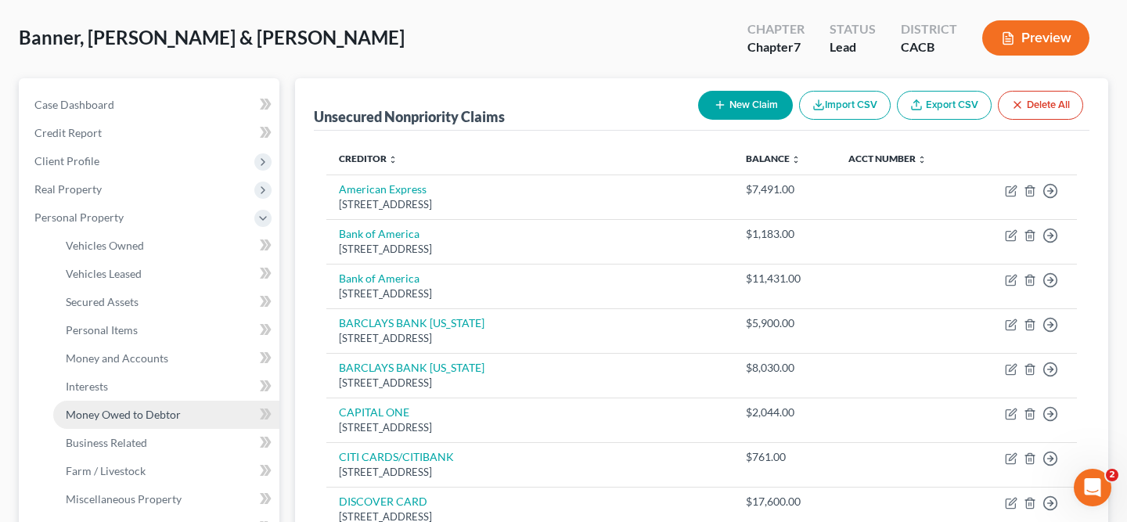
click at [157, 413] on span "Money Owed to Debtor" at bounding box center [123, 414] width 115 height 13
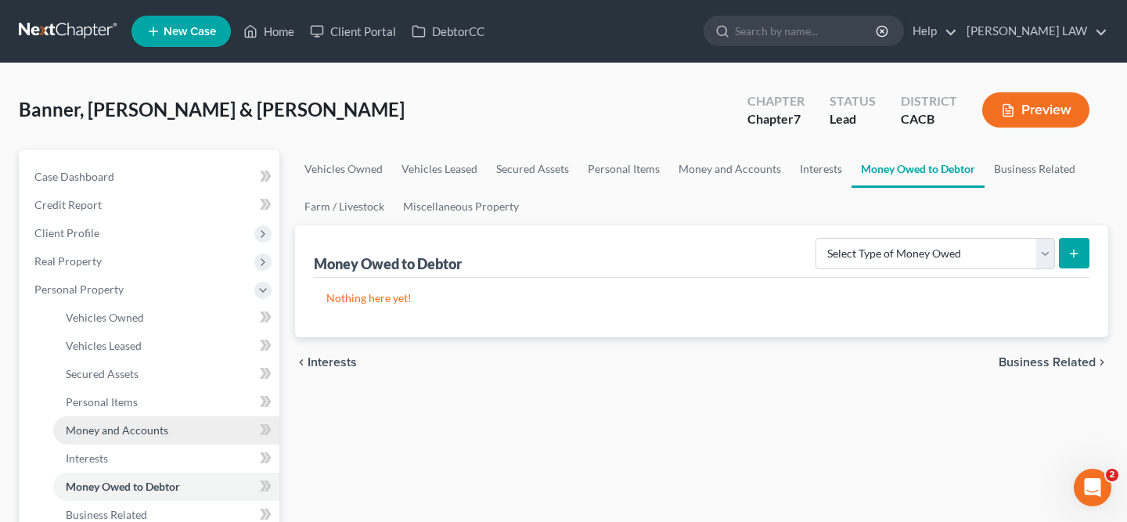
click at [155, 431] on span "Money and Accounts" at bounding box center [117, 429] width 103 height 13
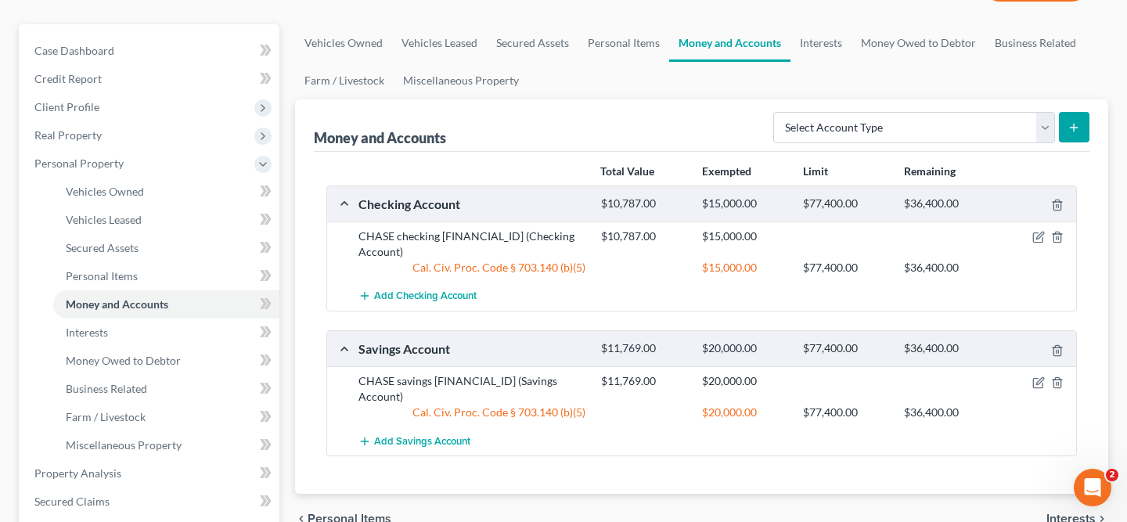
scroll to position [124, 0]
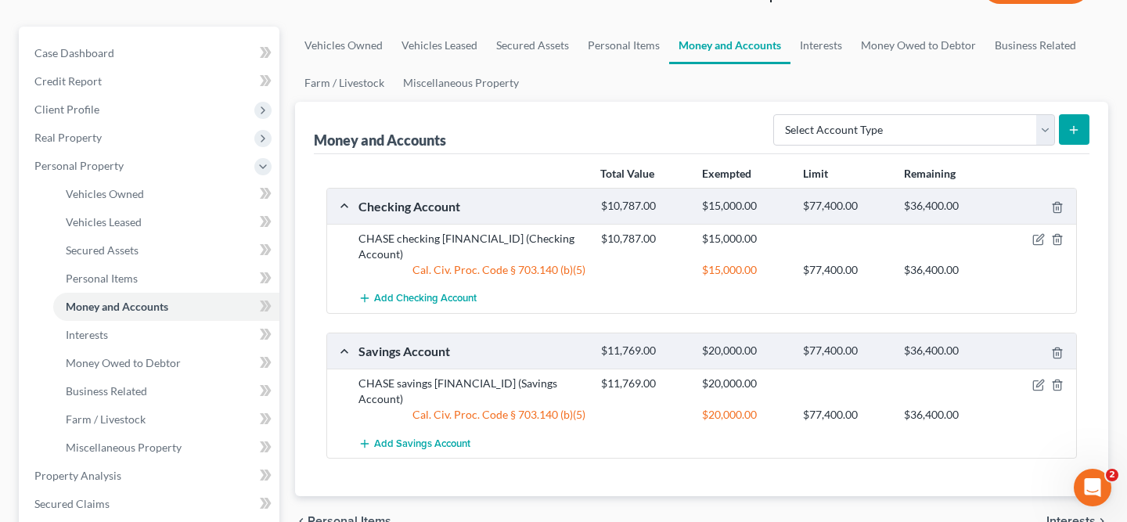
click at [1046, 242] on div at bounding box center [1037, 239] width 81 height 16
click at [1040, 241] on icon "button" at bounding box center [1038, 239] width 13 height 13
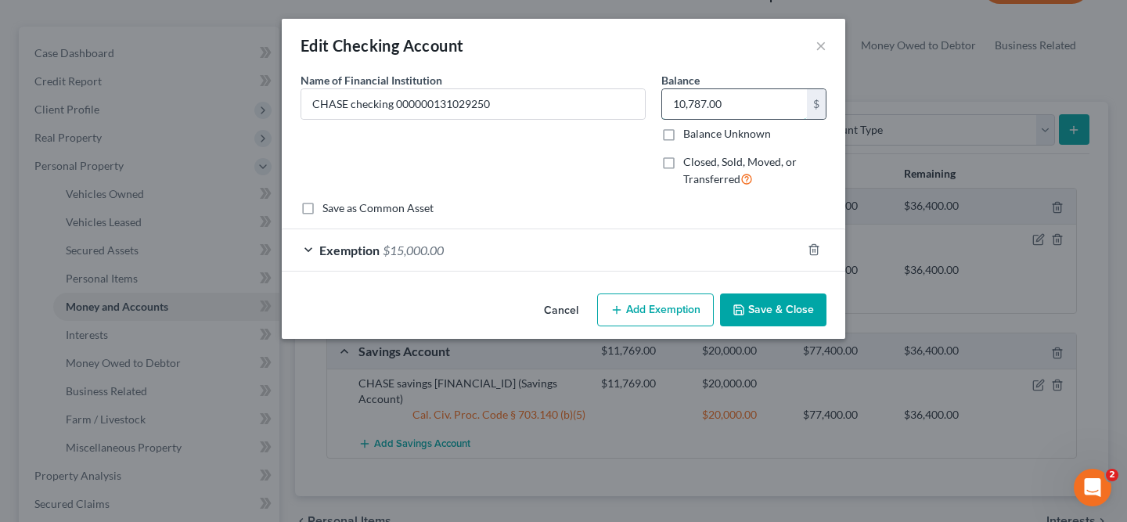
click at [708, 104] on input "10,787.00" at bounding box center [734, 104] width 145 height 30
type input "19,300"
click at [732, 236] on div "Exemption $15,000.00" at bounding box center [542, 249] width 520 height 41
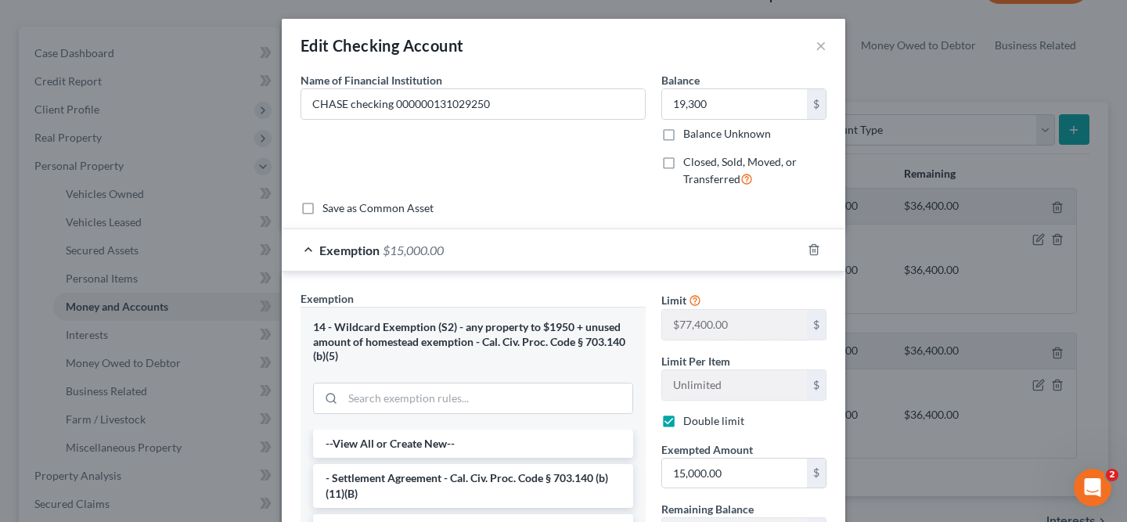
scroll to position [70, 0]
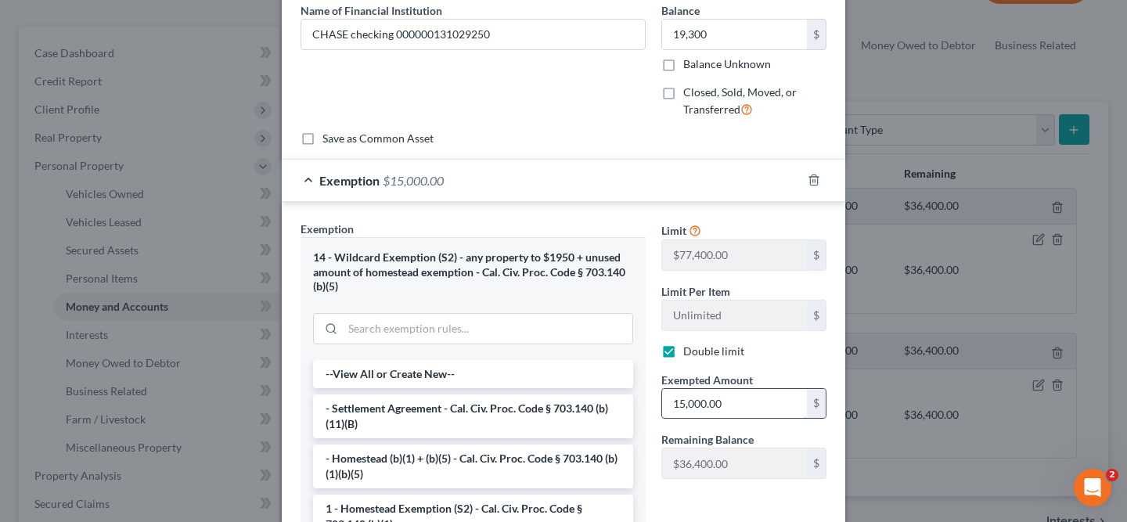
click at [755, 410] on input "15,000.00" at bounding box center [734, 404] width 145 height 30
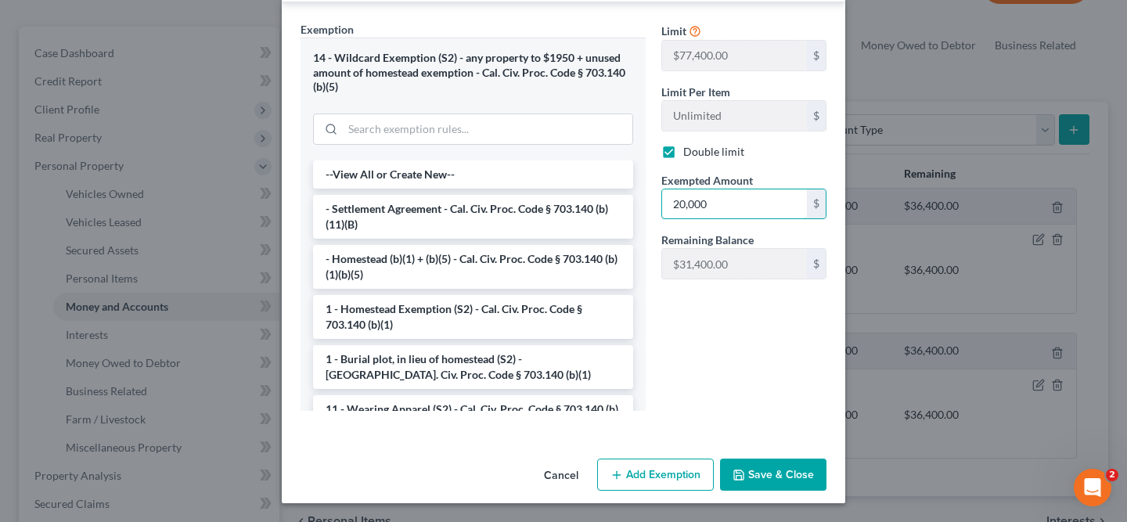
type input "20,000"
click at [783, 461] on button "Save & Close" at bounding box center [773, 475] width 106 height 33
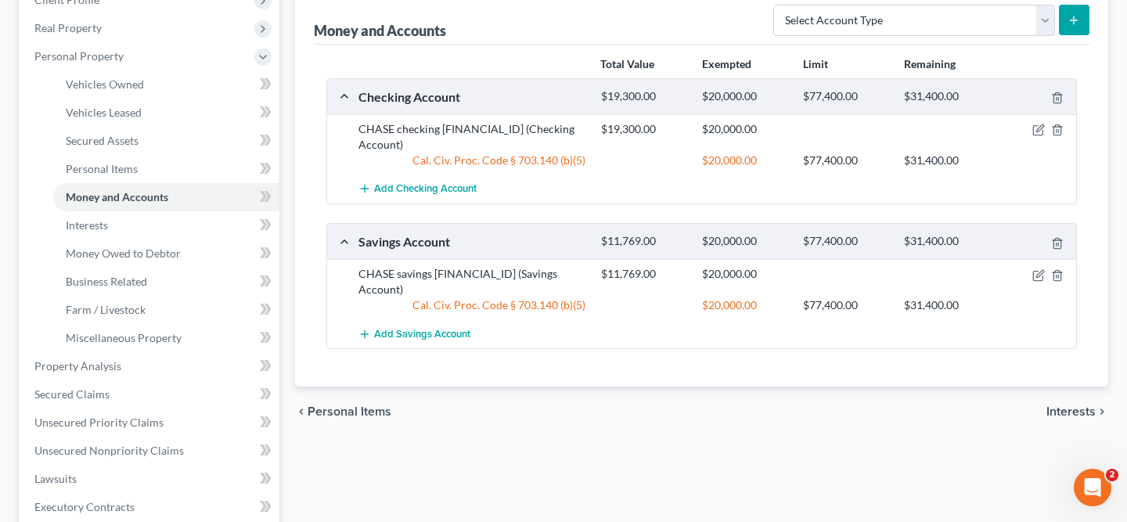
scroll to position [234, 0]
click at [1036, 272] on icon "button" at bounding box center [1038, 274] width 13 height 13
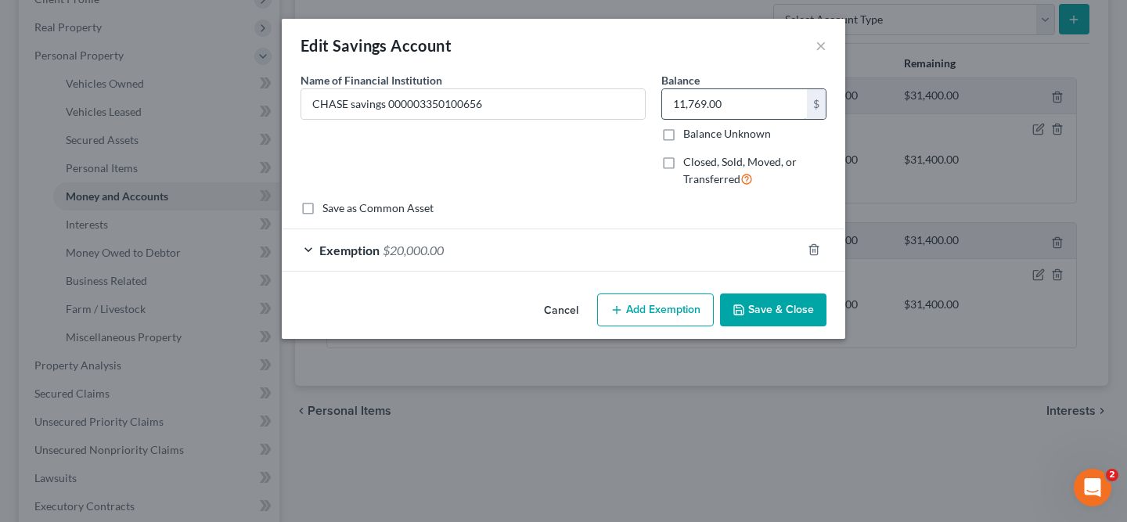
click at [726, 99] on input "11,769.00" at bounding box center [734, 104] width 145 height 30
type input "16,000"
click at [703, 243] on div "Exemption $20,000.00" at bounding box center [542, 249] width 520 height 41
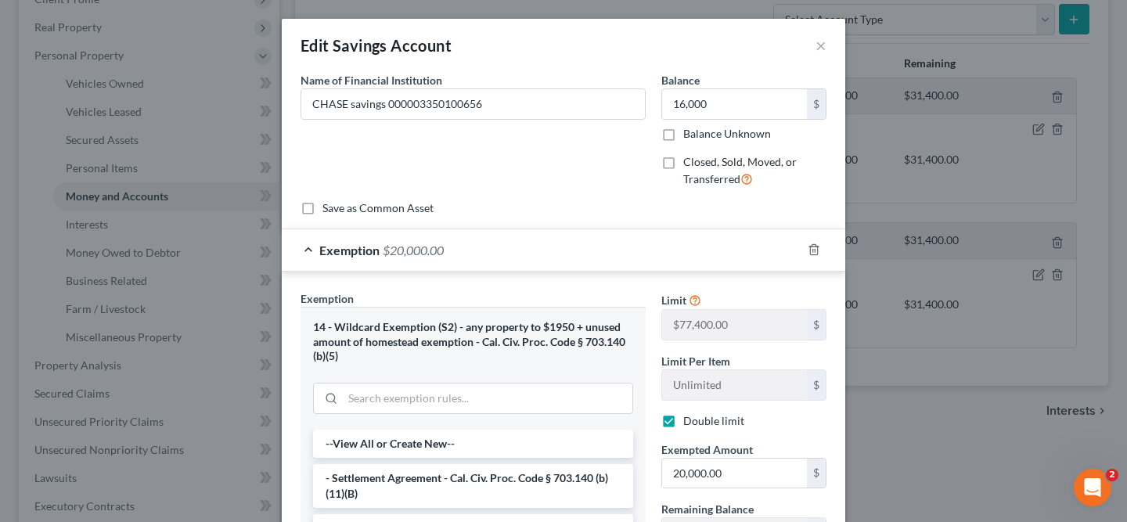
scroll to position [269, 0]
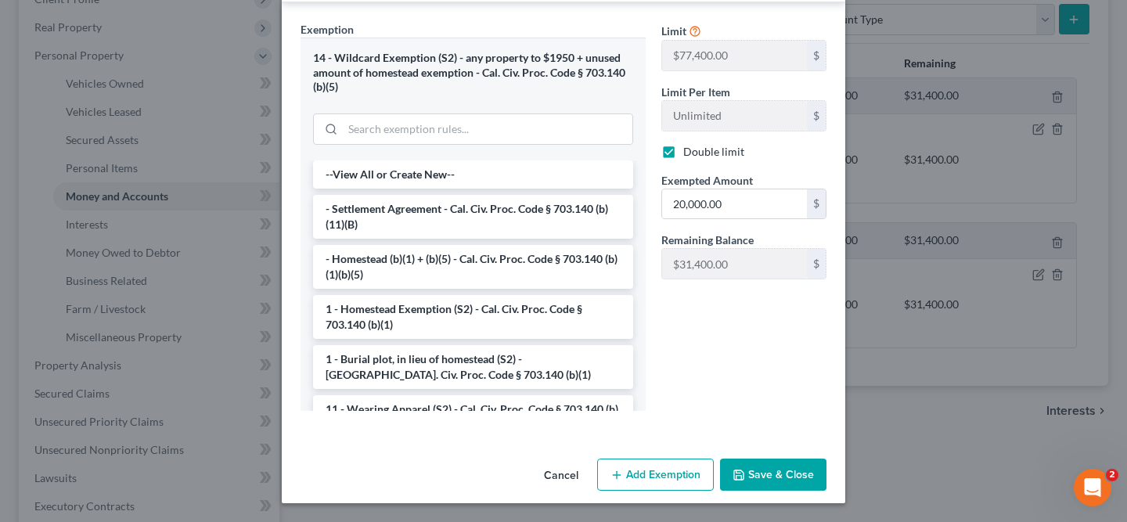
click at [776, 470] on button "Save & Close" at bounding box center [773, 475] width 106 height 33
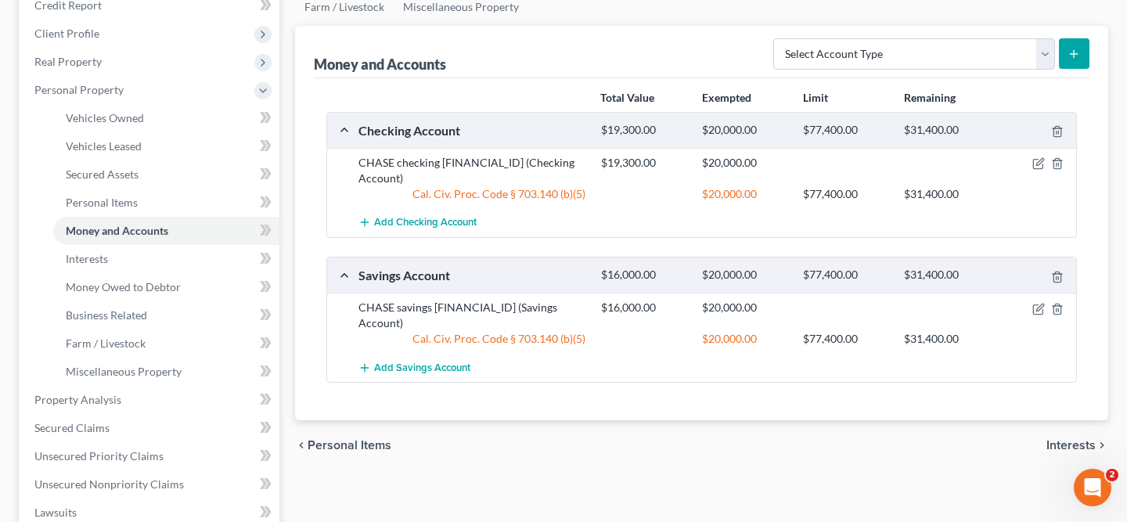
scroll to position [137, 0]
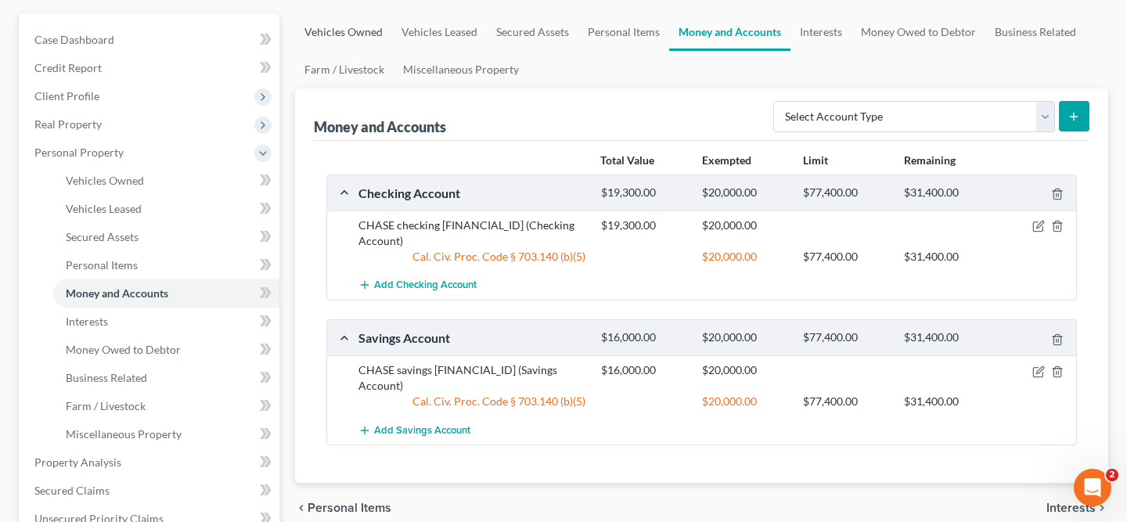
click at [365, 37] on link "Vehicles Owned" at bounding box center [343, 32] width 97 height 38
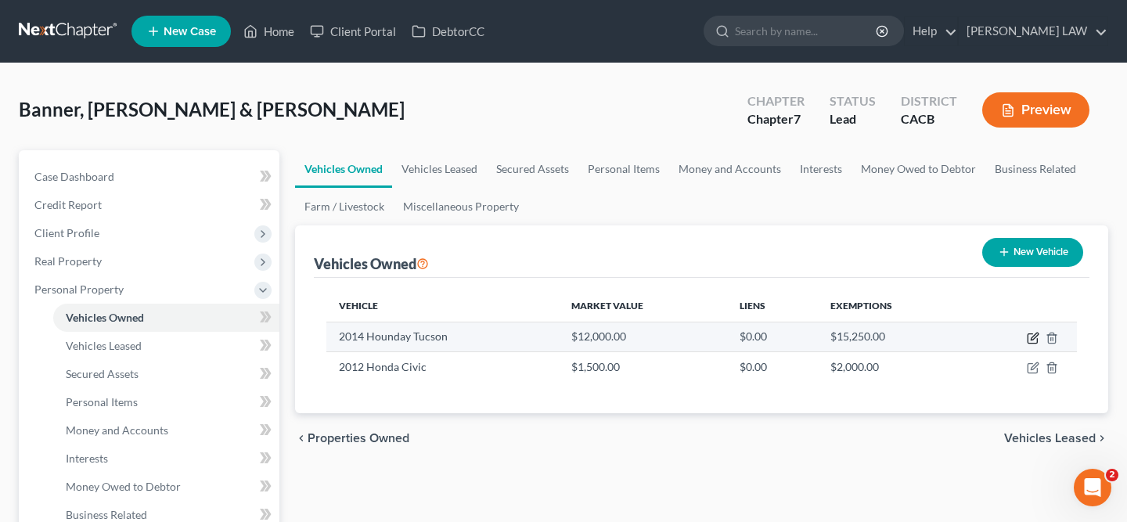
click at [1032, 339] on icon "button" at bounding box center [1034, 336] width 7 height 7
select select "0"
select select "12"
select select "2"
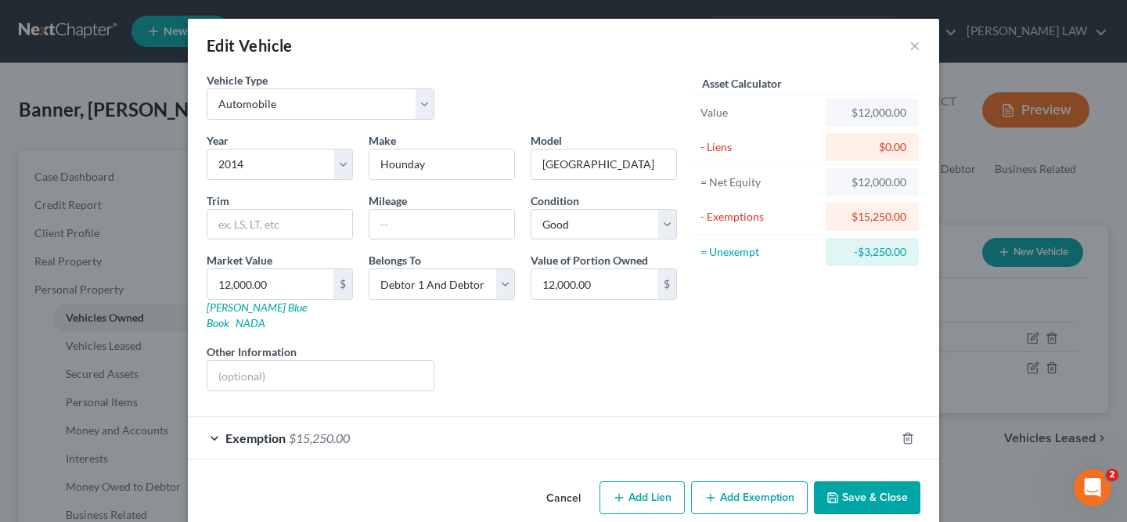
scroll to position [8, 0]
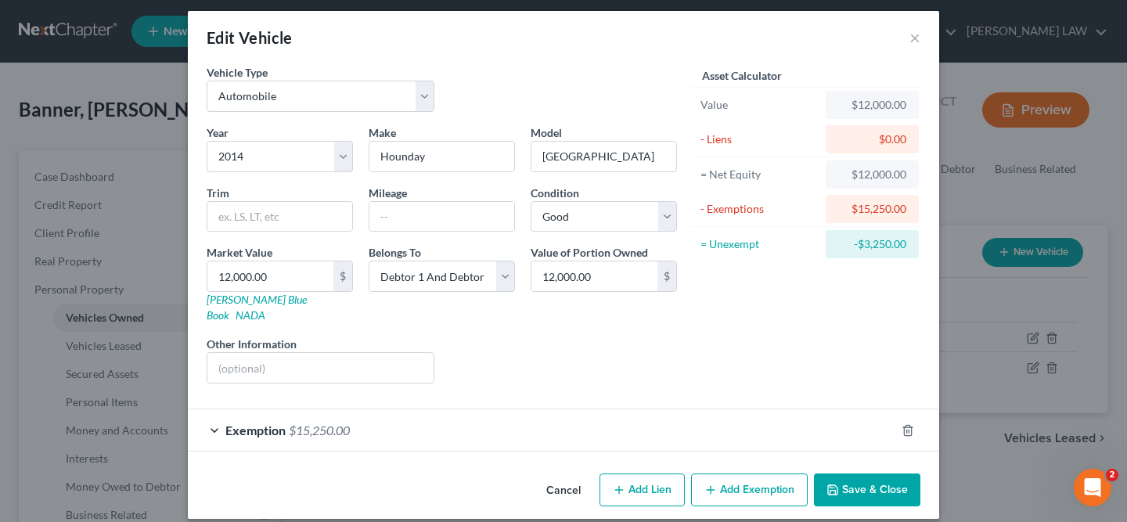
click at [700, 414] on div "Exemption $15,250.00" at bounding box center [542, 429] width 708 height 41
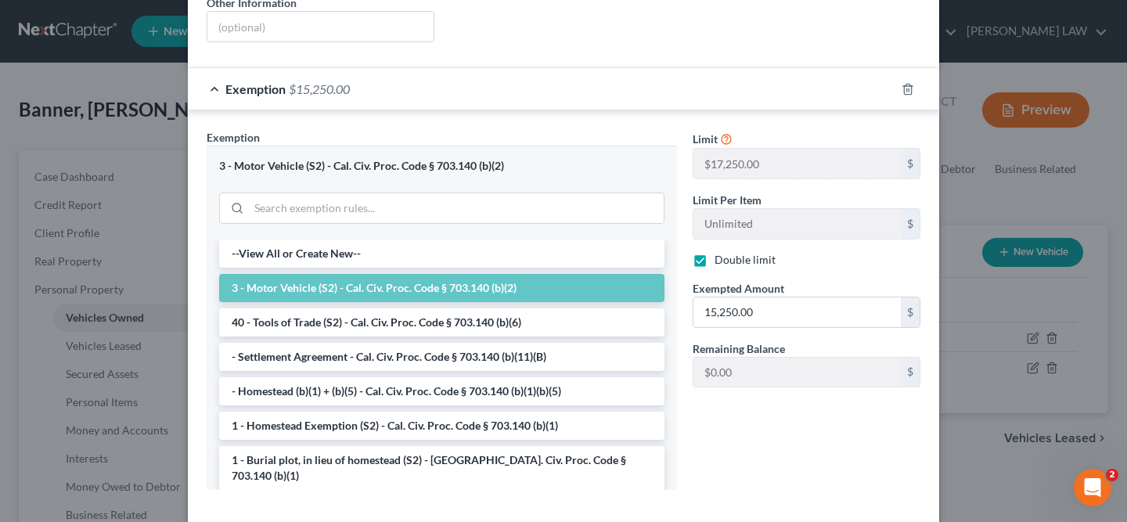
scroll to position [315, 0]
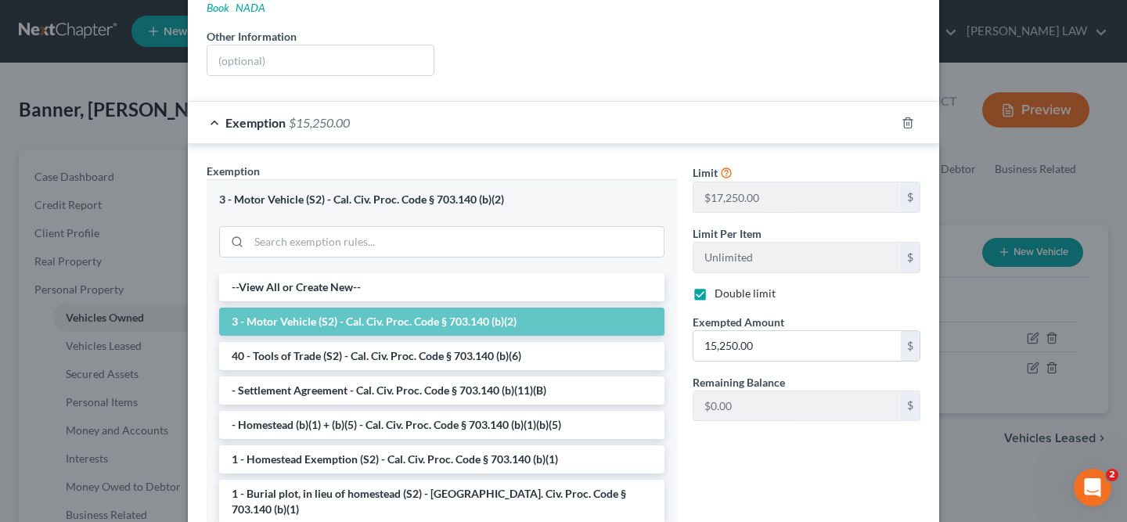
click at [715, 286] on label "Double limit" at bounding box center [745, 294] width 61 height 16
click at [721, 286] on input "Double limit" at bounding box center [726, 291] width 10 height 10
click at [715, 286] on label "Double limit" at bounding box center [745, 294] width 61 height 16
click at [721, 286] on input "Double limit" at bounding box center [726, 291] width 10 height 10
checkbox input "true"
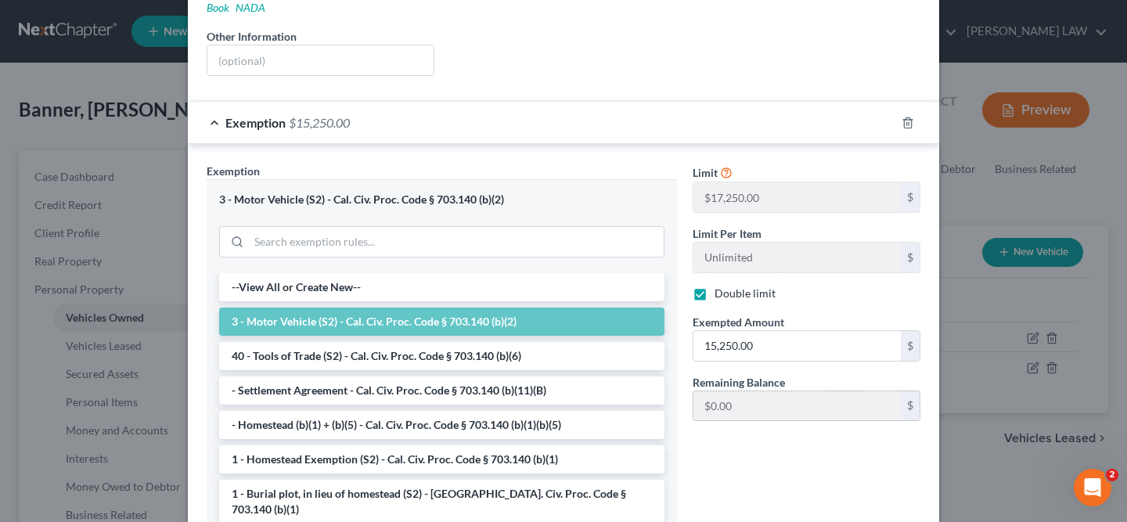
scroll to position [413, 0]
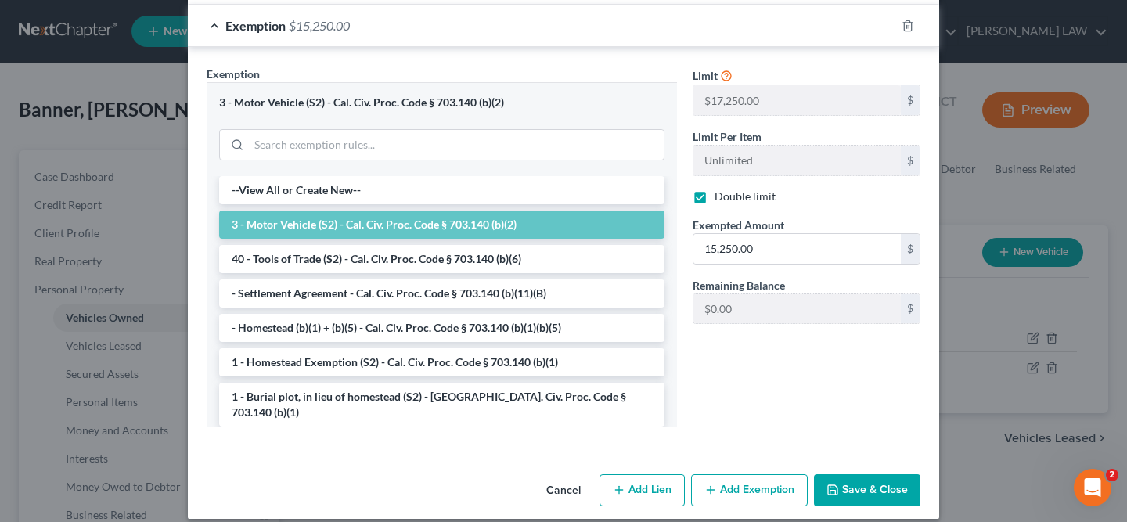
click at [873, 474] on button "Save & Close" at bounding box center [867, 490] width 106 height 33
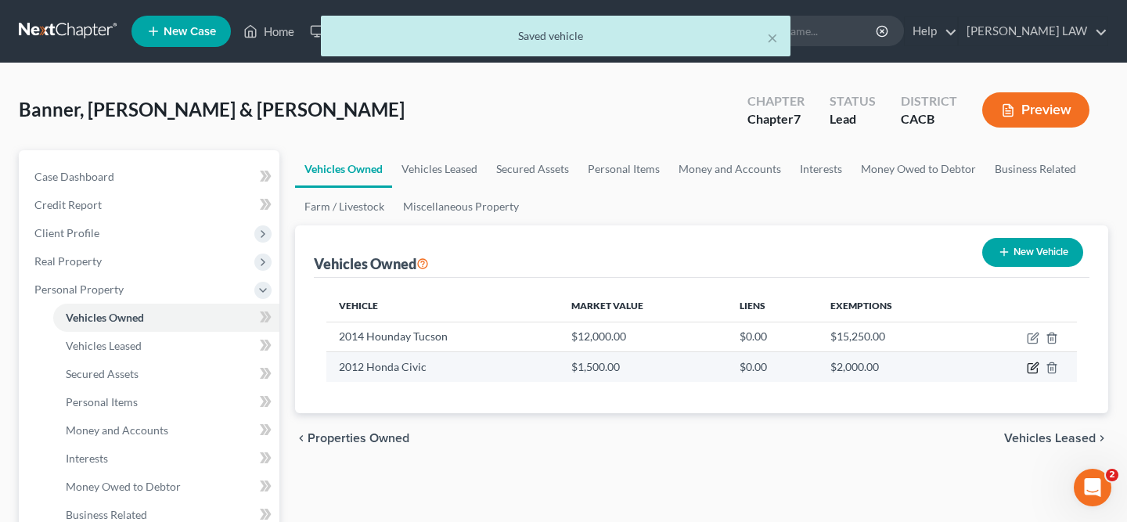
click at [1033, 365] on icon "button" at bounding box center [1033, 368] width 13 height 13
select select "0"
select select "14"
select select "2"
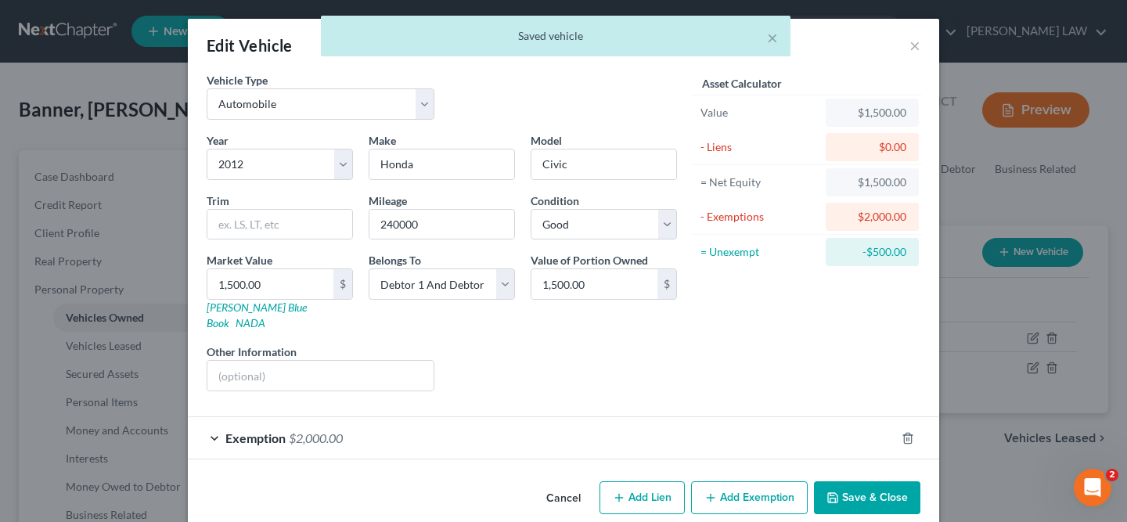
scroll to position [8, 0]
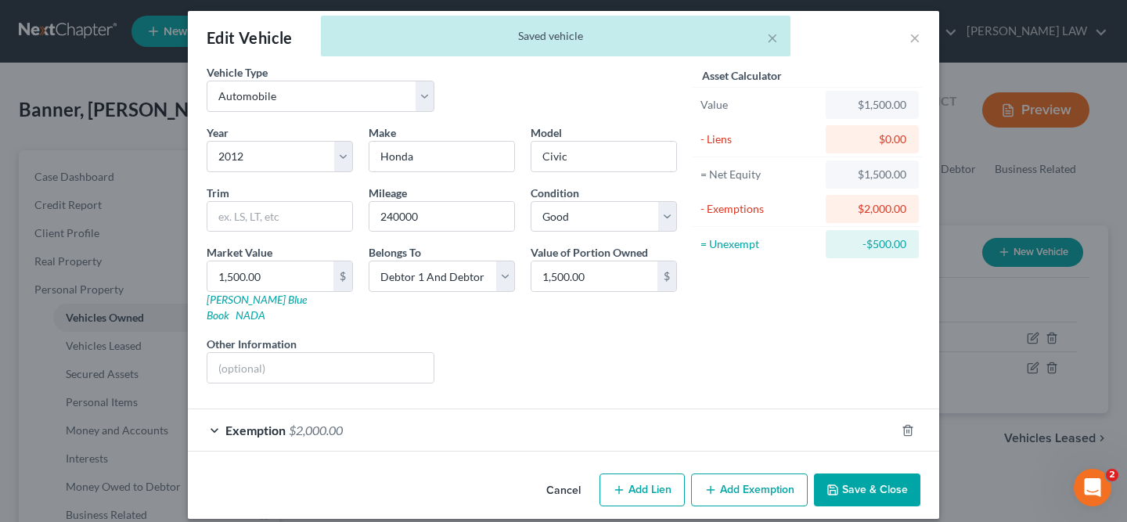
click at [546, 425] on div "Exemption $2,000.00" at bounding box center [542, 429] width 708 height 41
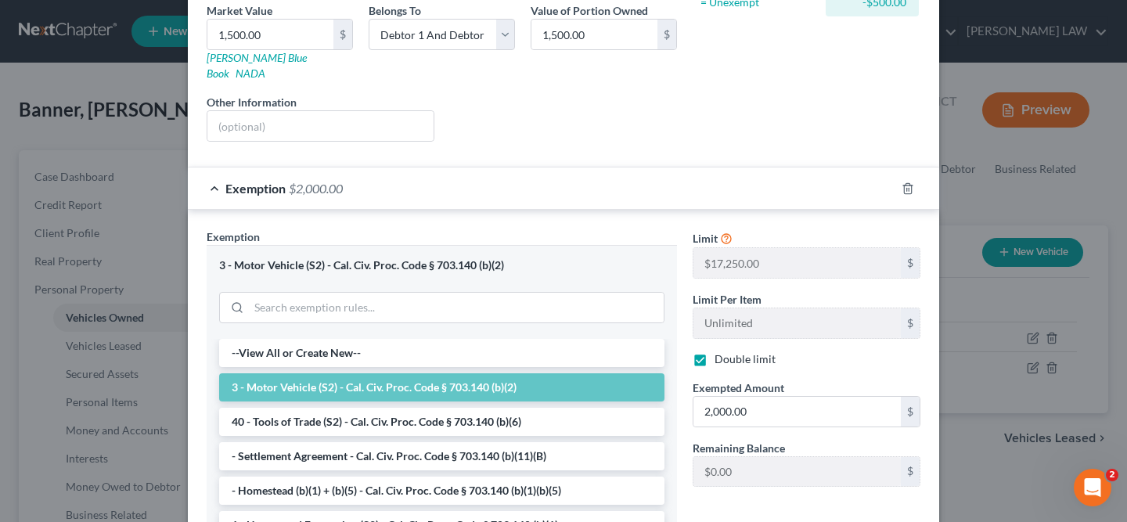
scroll to position [413, 0]
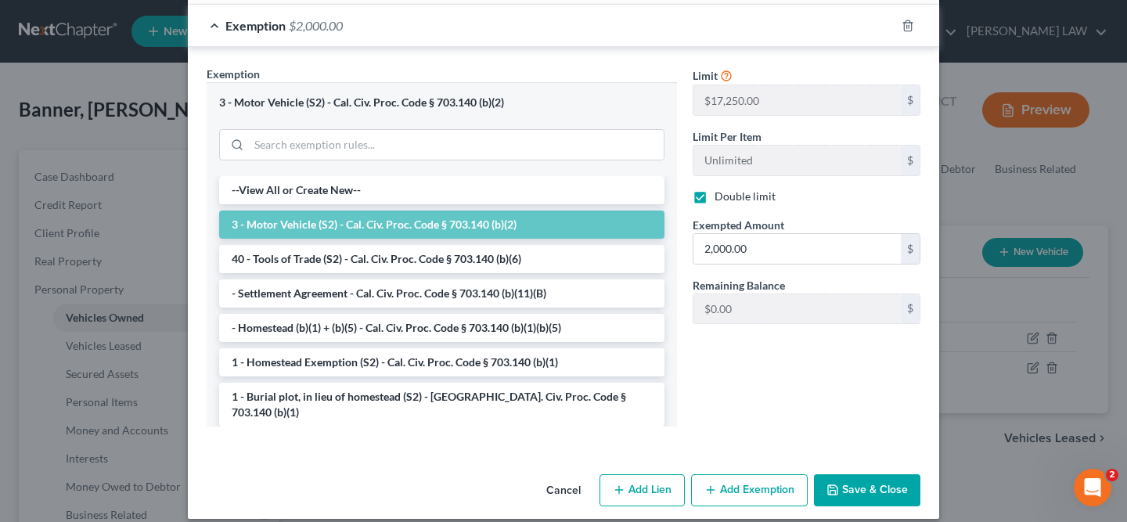
click at [857, 476] on button "Save & Close" at bounding box center [867, 490] width 106 height 33
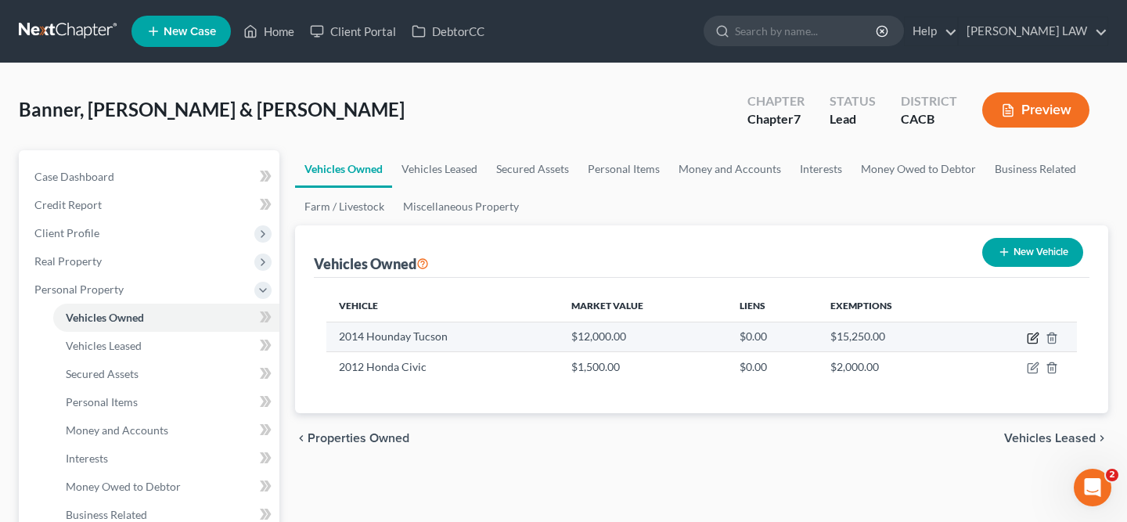
click at [1035, 332] on icon "button" at bounding box center [1033, 338] width 13 height 13
select select "0"
select select "12"
select select "2"
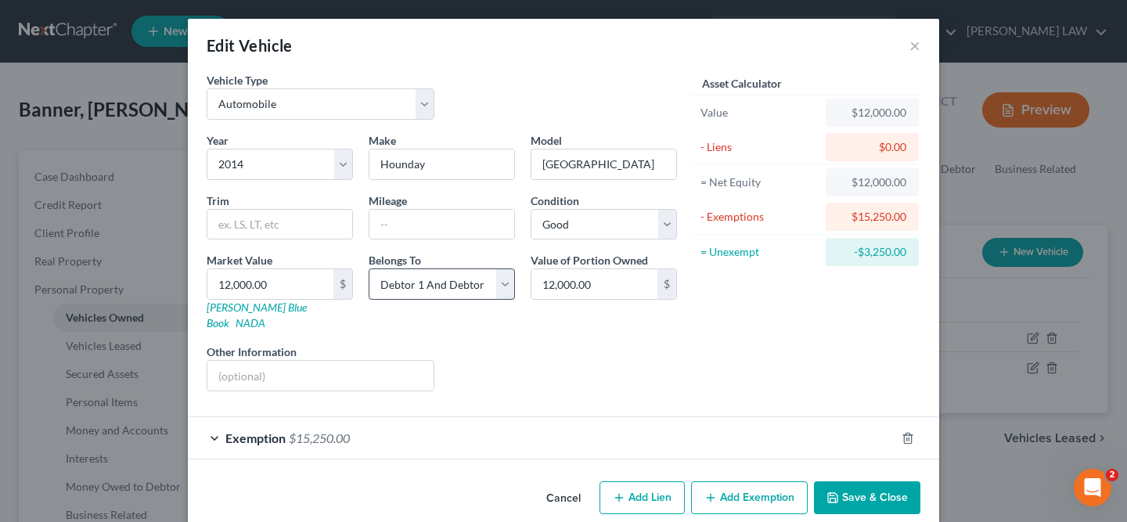
scroll to position [8, 0]
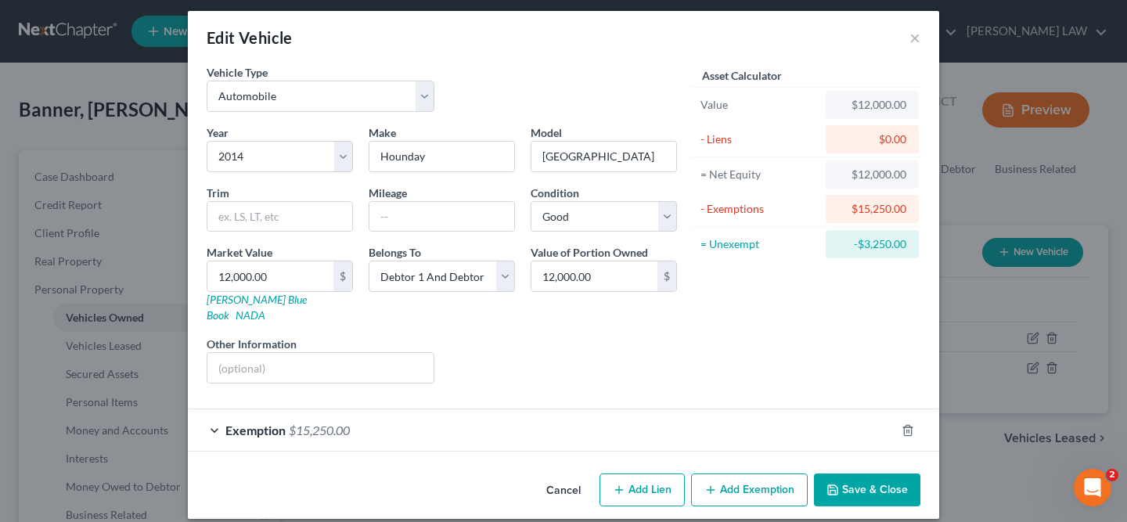
click at [510, 420] on div "Exemption $15,250.00" at bounding box center [542, 429] width 708 height 41
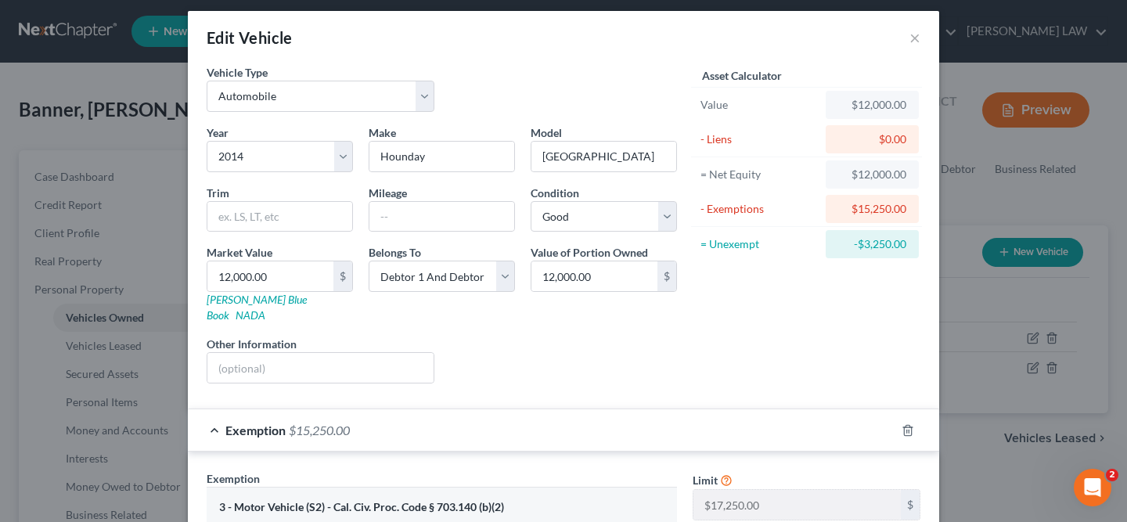
scroll to position [413, 0]
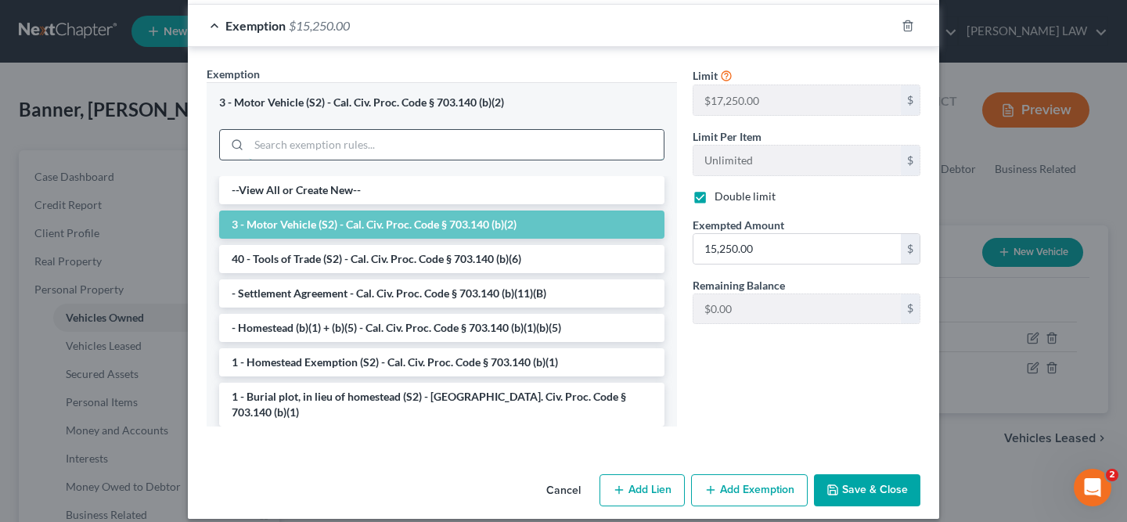
click at [553, 135] on input "search" at bounding box center [456, 145] width 415 height 30
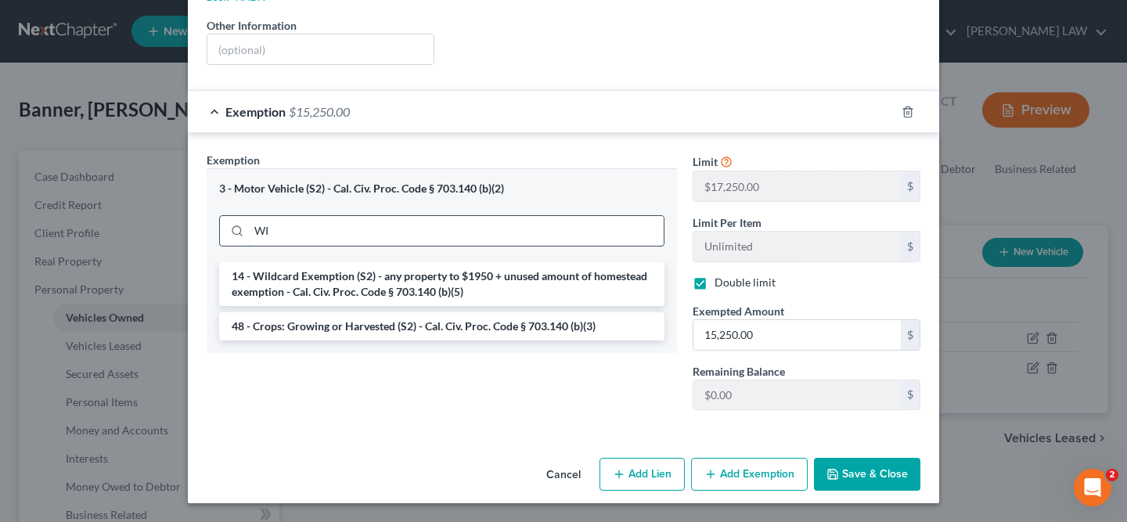
scroll to position [311, 0]
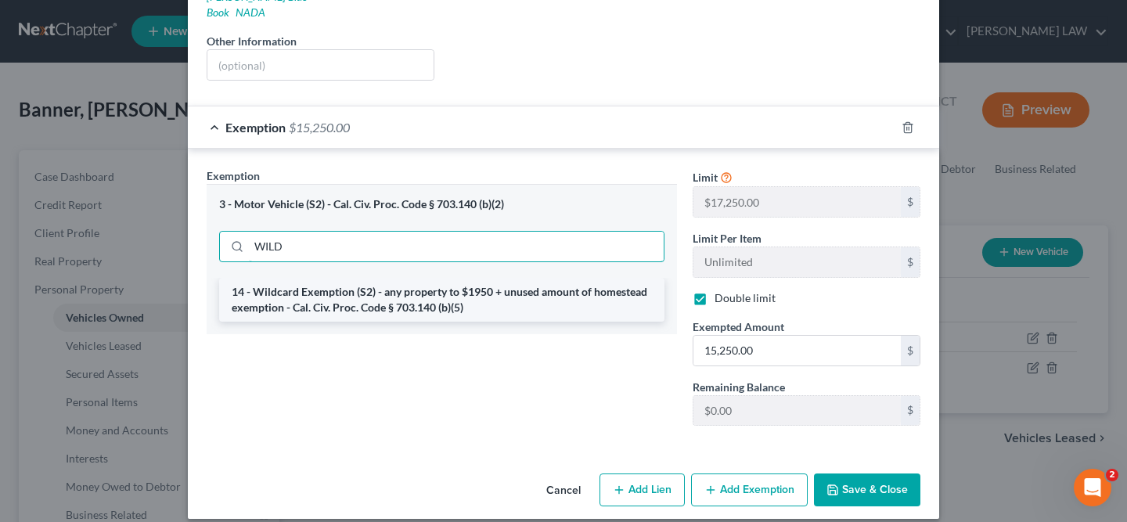
type input "WILD"
click at [364, 286] on li "14 - Wildcard Exemption (S2) - any property to $1950 + unused amount of homeste…" at bounding box center [441, 300] width 445 height 44
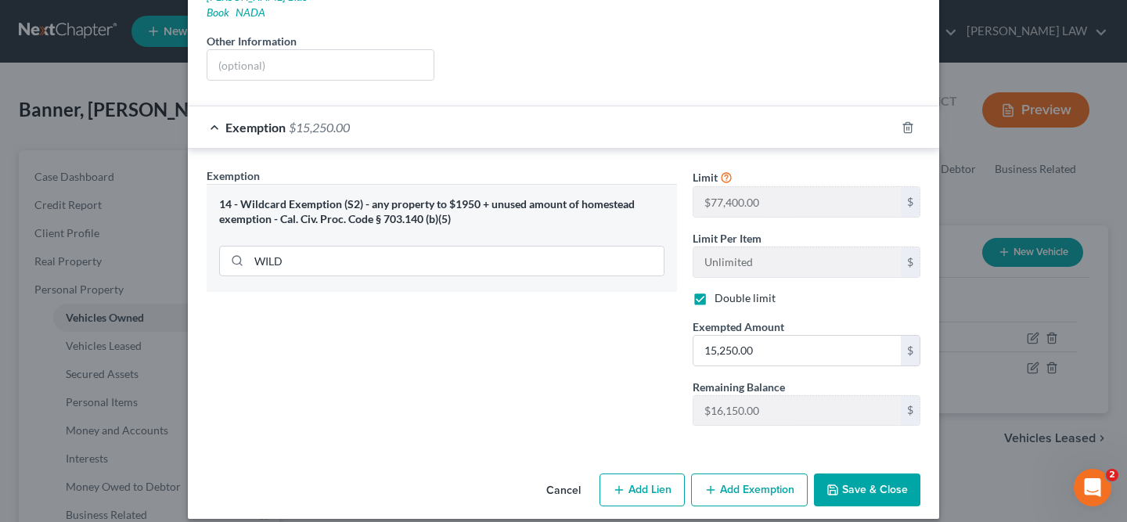
click at [867, 479] on button "Save & Close" at bounding box center [867, 490] width 106 height 33
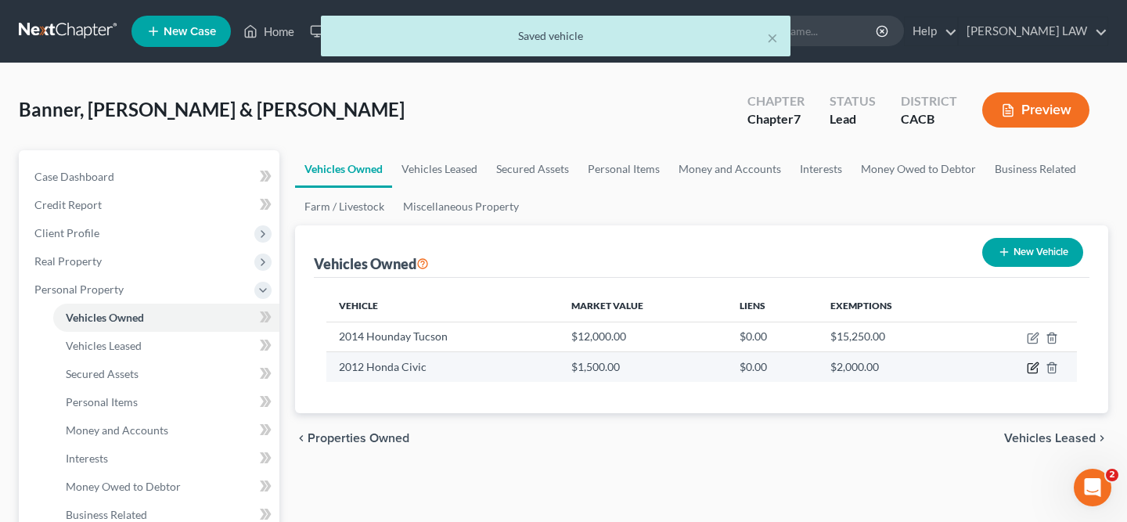
click at [1029, 370] on icon "button" at bounding box center [1033, 368] width 13 height 13
select select "0"
select select "14"
select select "2"
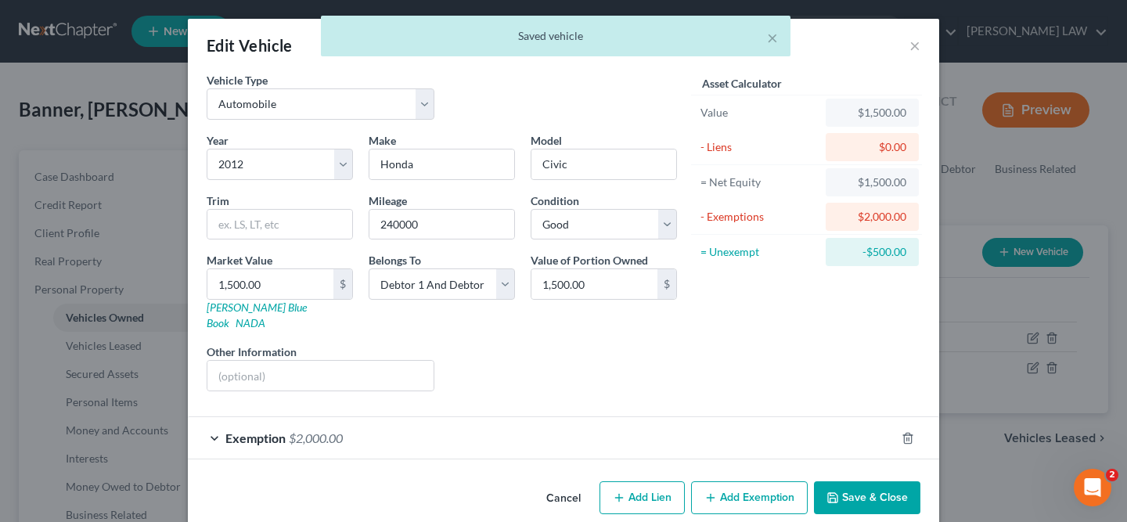
scroll to position [8, 0]
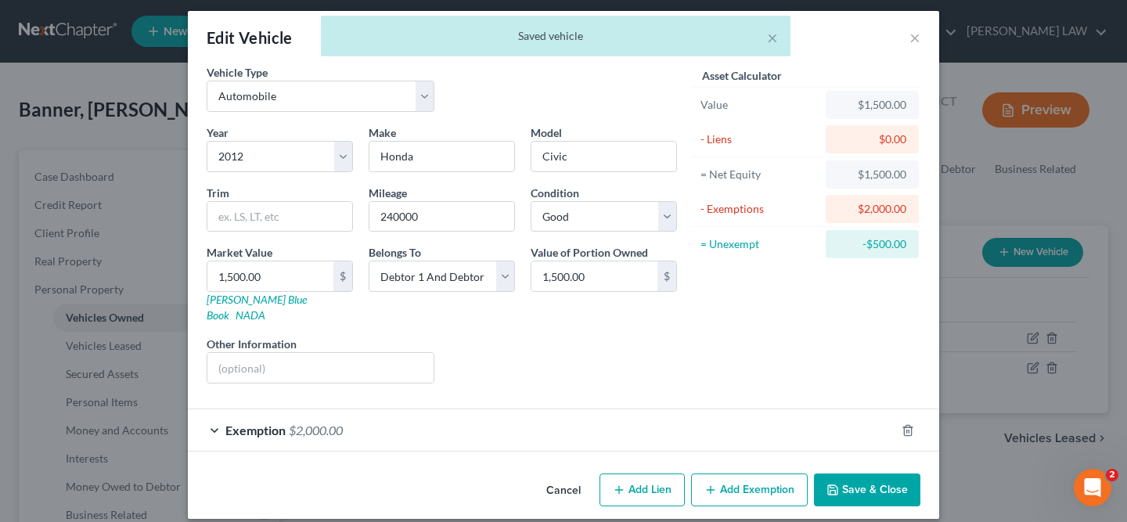
click at [873, 474] on button "Save & Close" at bounding box center [867, 490] width 106 height 33
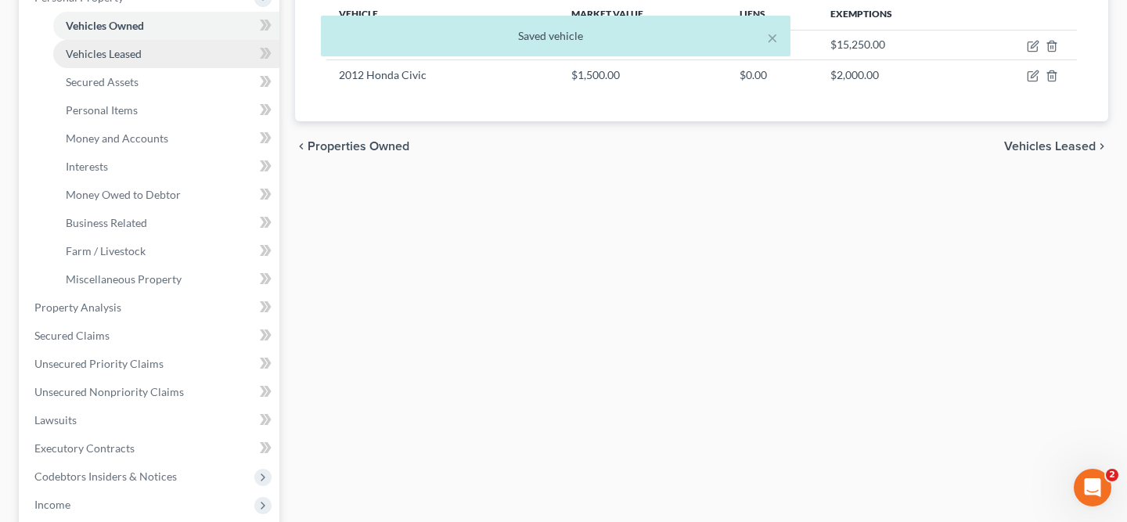
scroll to position [590, 0]
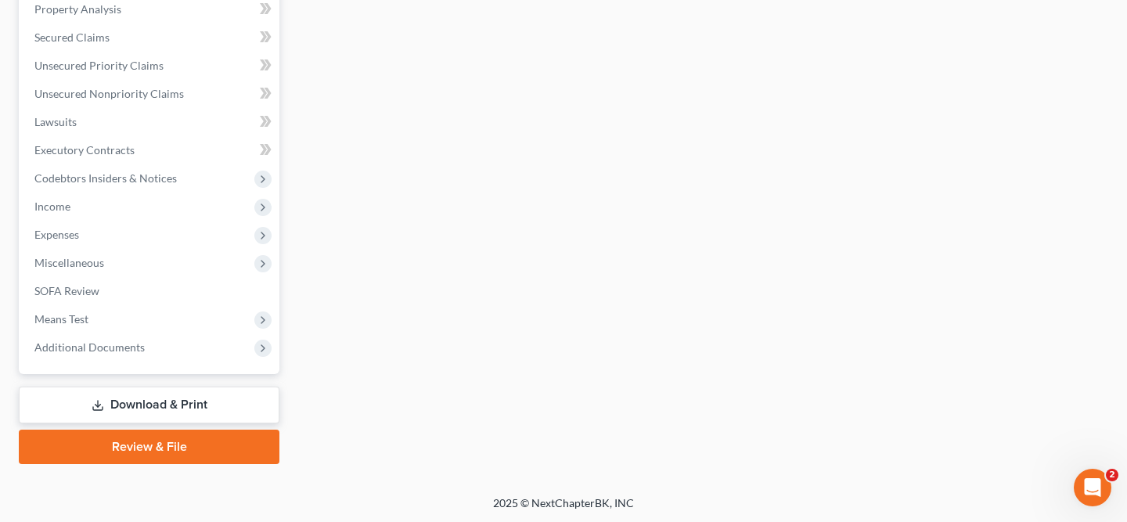
click at [141, 398] on link "Download & Print" at bounding box center [149, 405] width 261 height 37
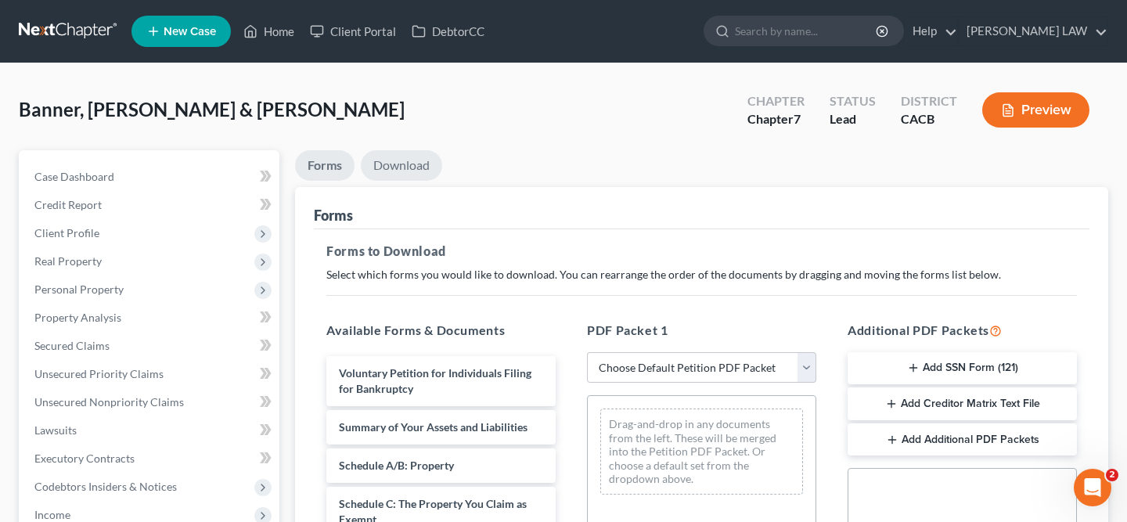
click at [391, 166] on link "Download" at bounding box center [401, 165] width 81 height 31
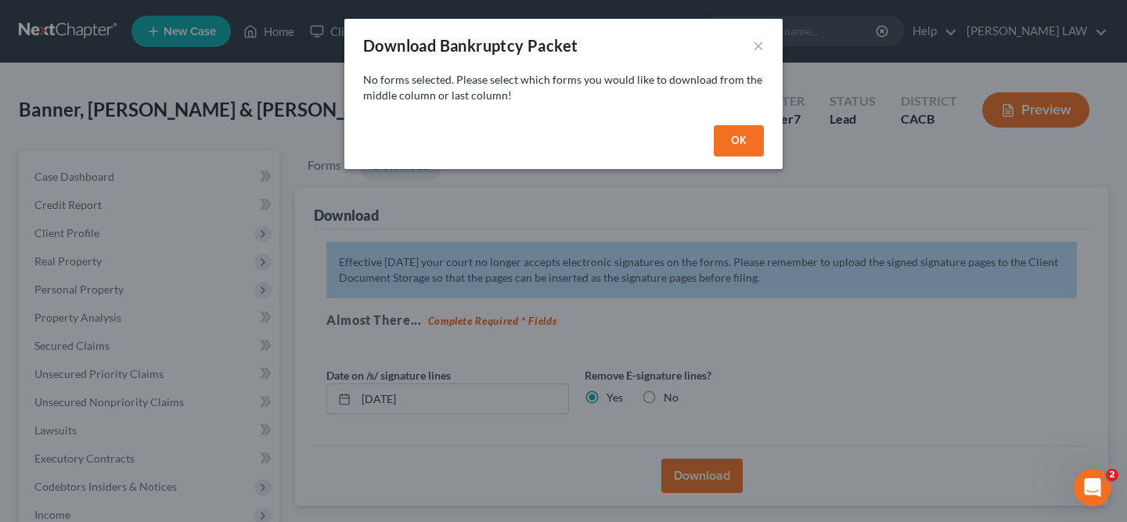
click at [733, 141] on button "OK" at bounding box center [739, 140] width 50 height 31
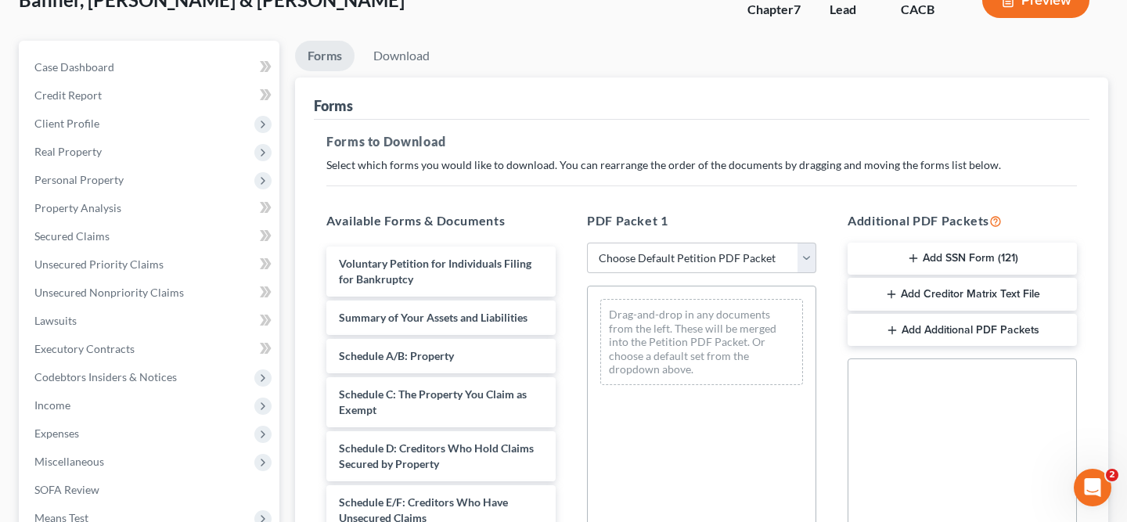
scroll to position [253, 0]
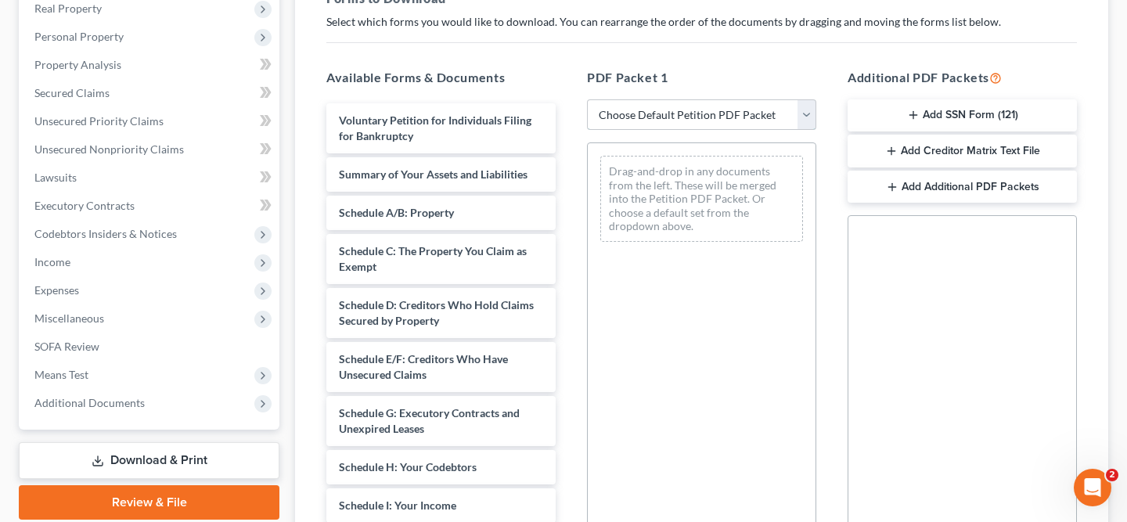
click at [656, 117] on select "Choose Default Petition PDF Packet Complete Bankruptcy Petition (all forms and …" at bounding box center [701, 114] width 229 height 31
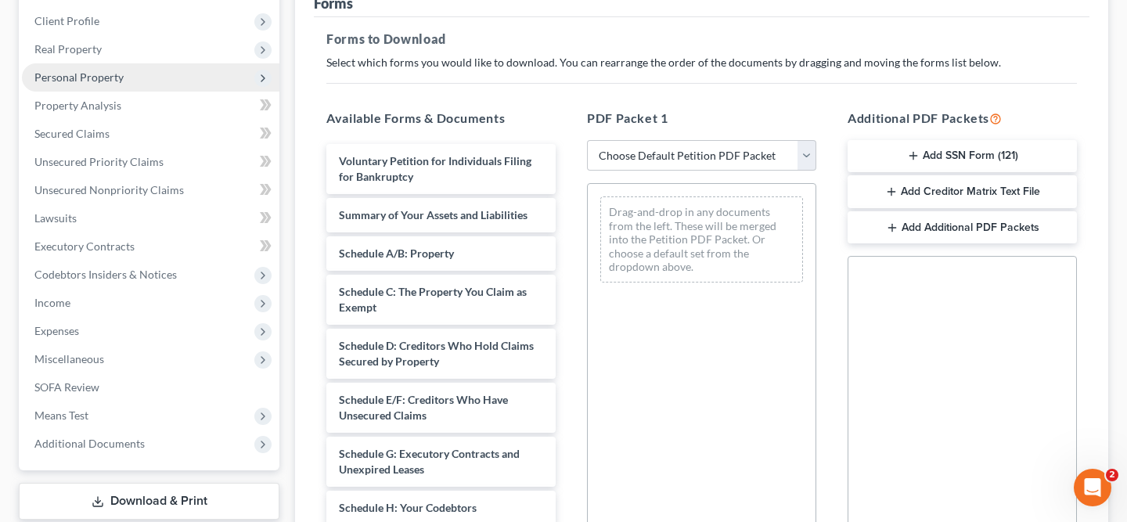
click at [142, 75] on span "Personal Property" at bounding box center [151, 77] width 258 height 28
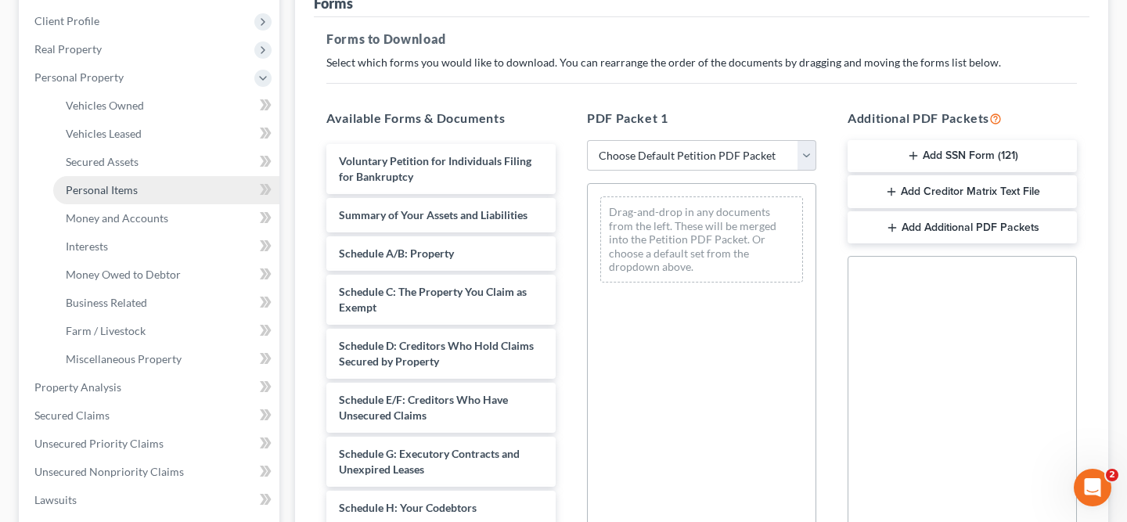
click at [134, 194] on span "Personal Items" at bounding box center [102, 189] width 72 height 13
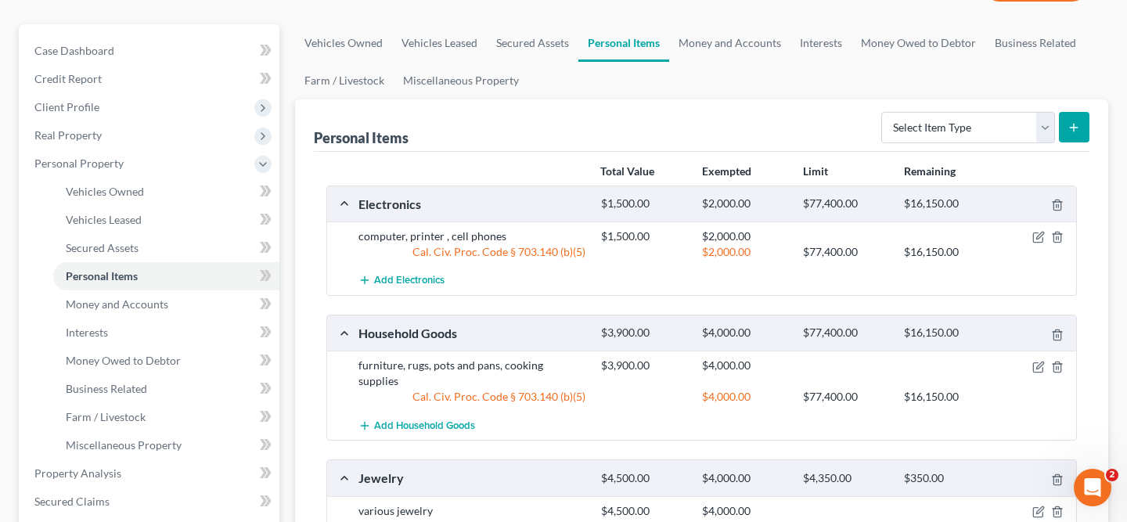
scroll to position [165, 0]
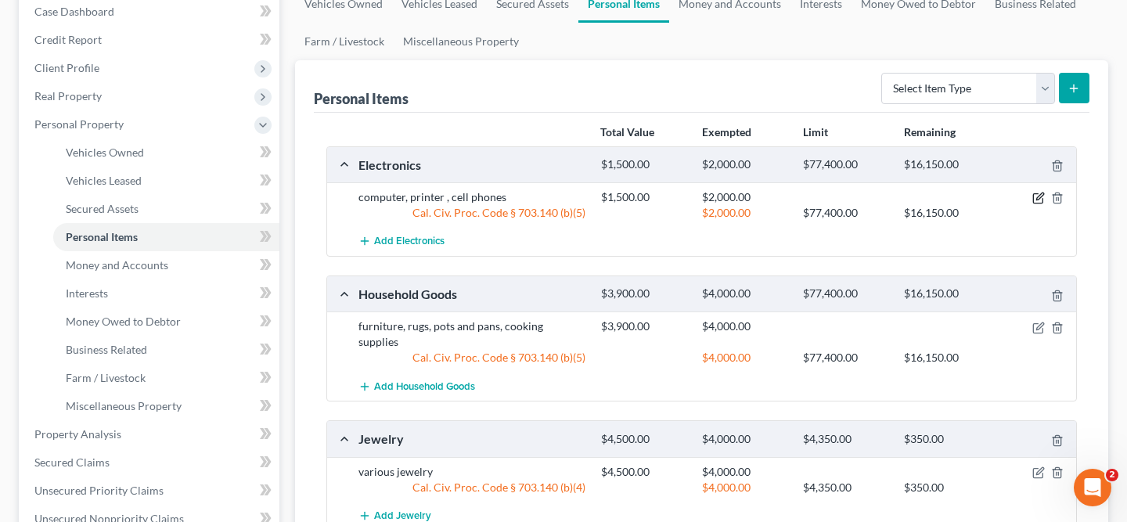
click at [1038, 196] on icon "button" at bounding box center [1039, 196] width 7 height 7
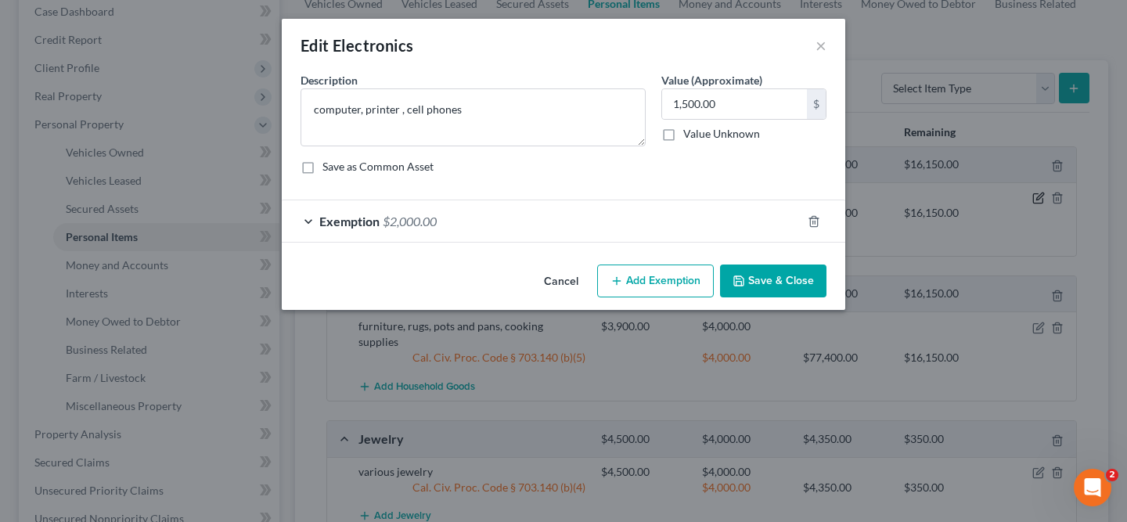
checkbox input "true"
click at [590, 232] on div "Exemption $2,000.00" at bounding box center [542, 220] width 520 height 41
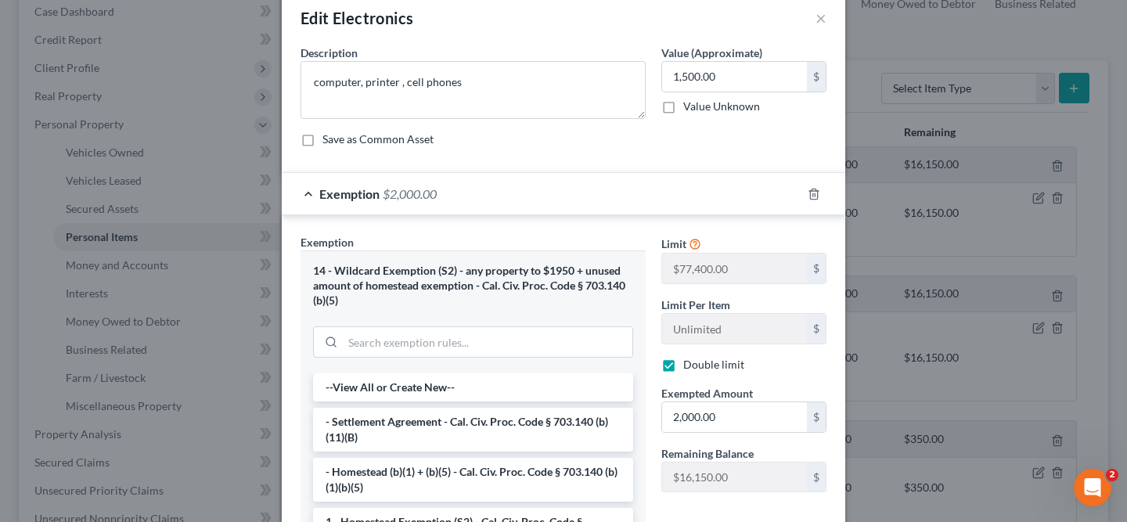
scroll to position [133, 0]
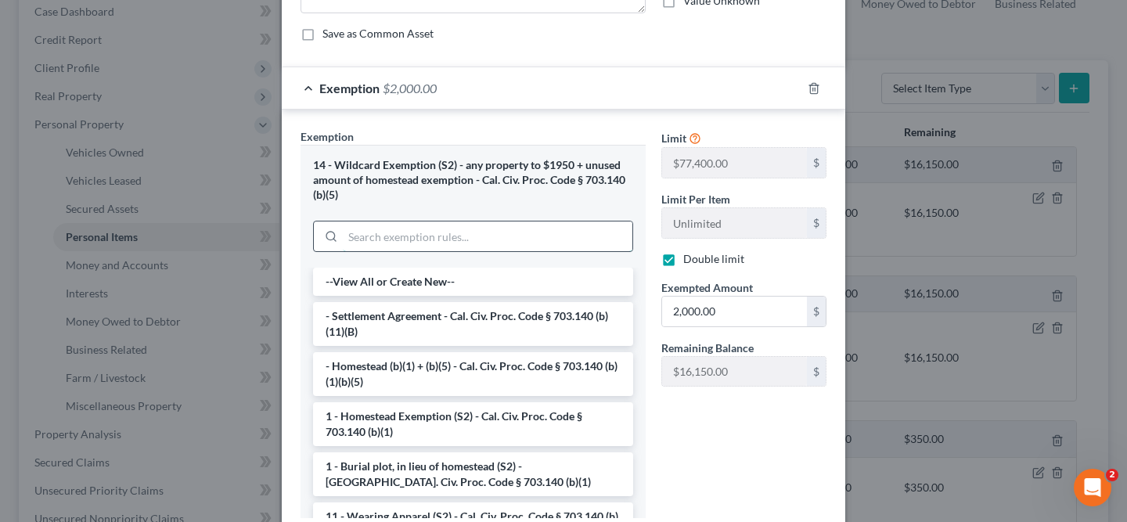
click at [534, 229] on input "search" at bounding box center [488, 237] width 290 height 30
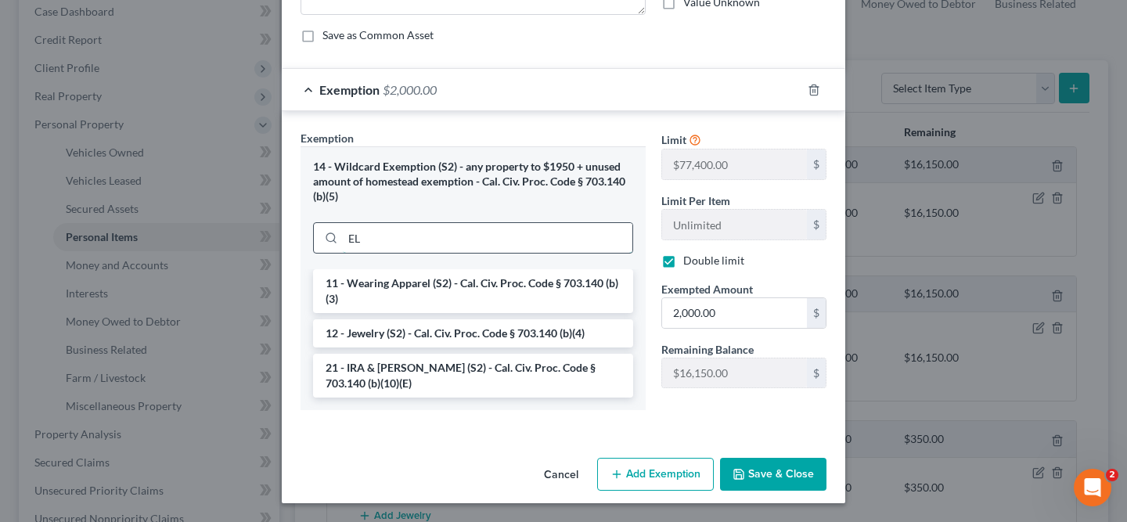
type input "E"
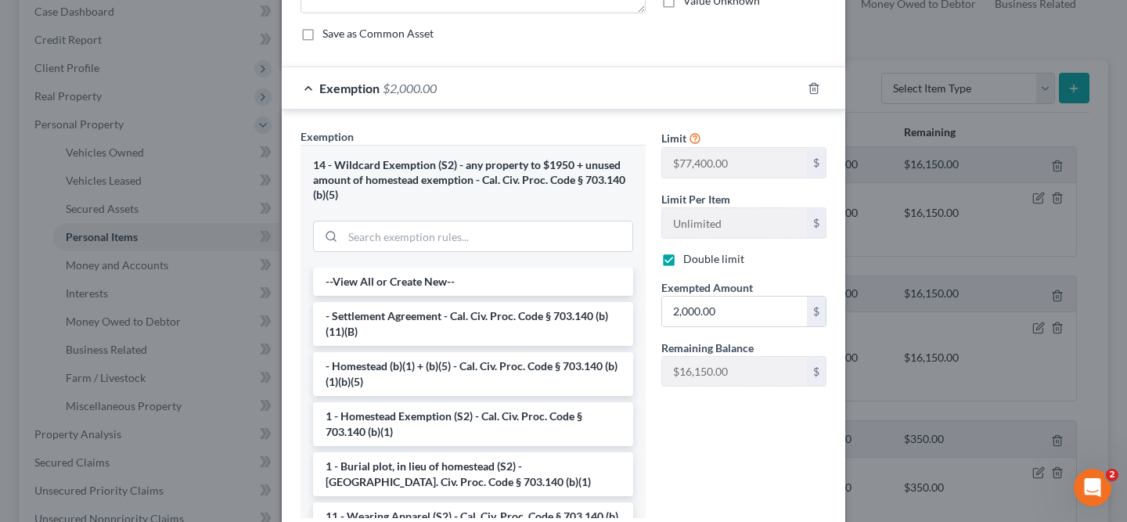
click at [803, 85] on div at bounding box center [824, 88] width 44 height 25
click at [813, 88] on line "button" at bounding box center [813, 89] width 0 height 3
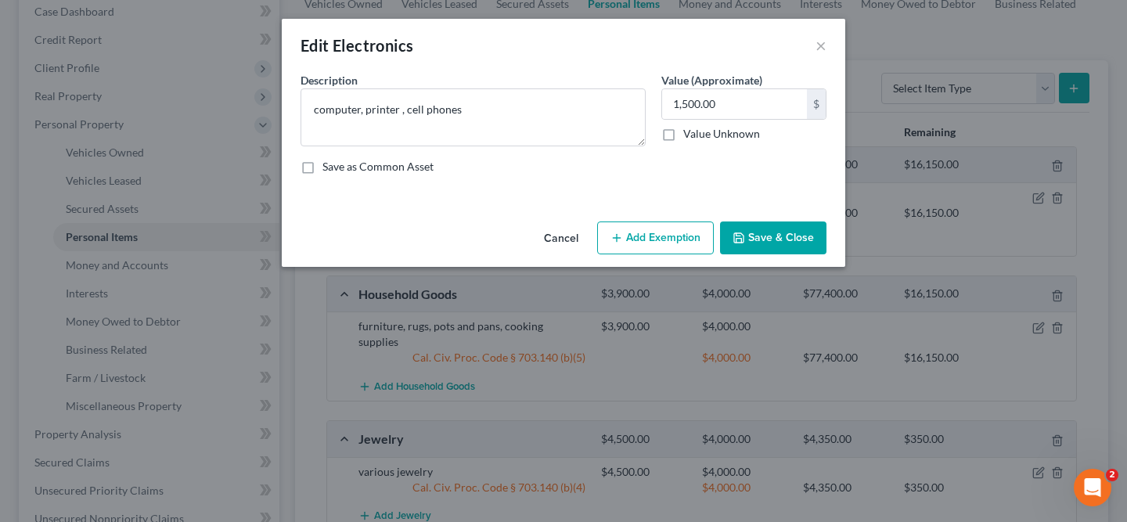
scroll to position [0, 0]
click at [682, 244] on button "Add Exemption" at bounding box center [655, 238] width 117 height 33
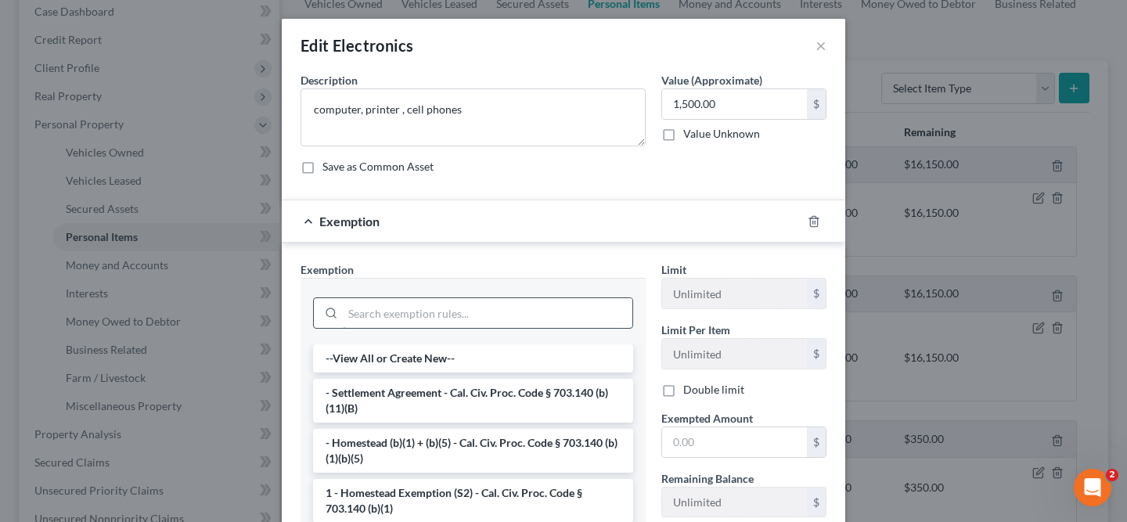
click at [473, 313] on input "search" at bounding box center [488, 313] width 290 height 30
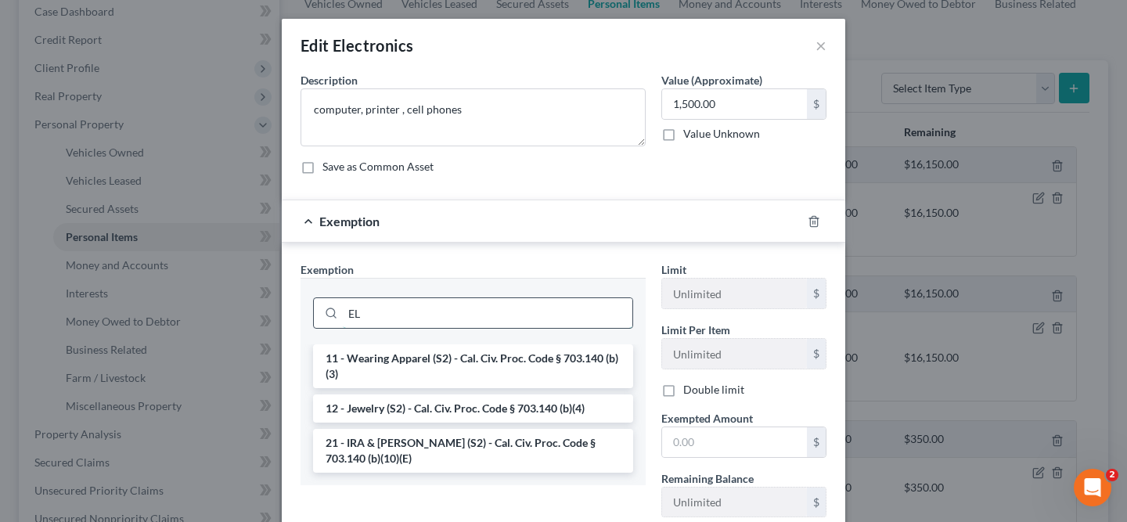
type input "E"
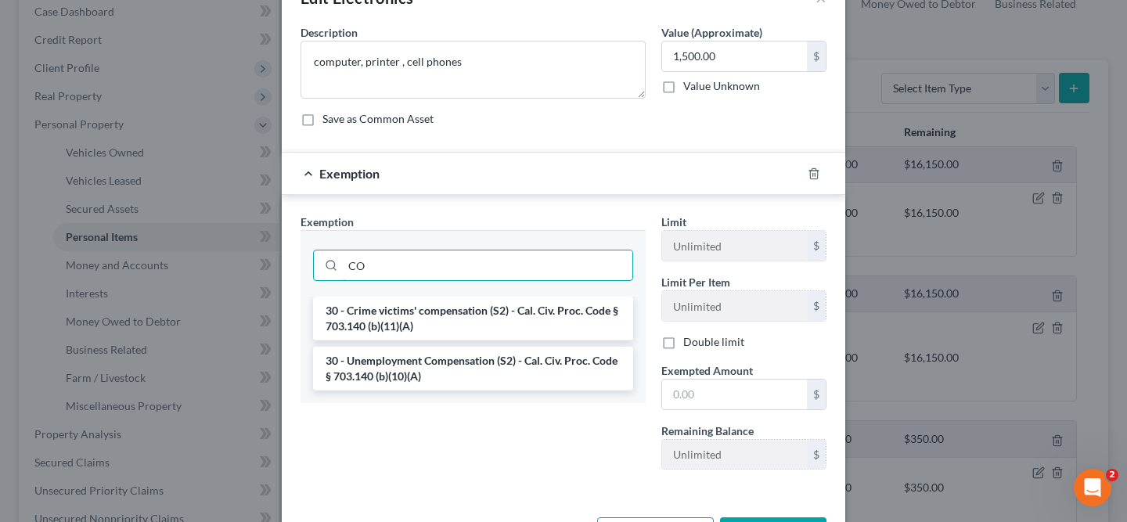
type input "C"
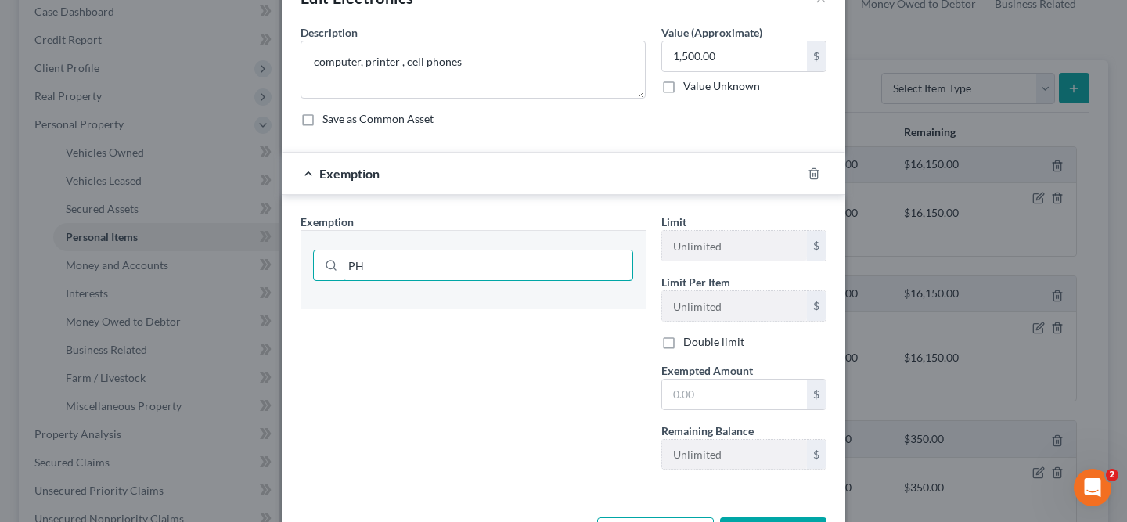
type input "P"
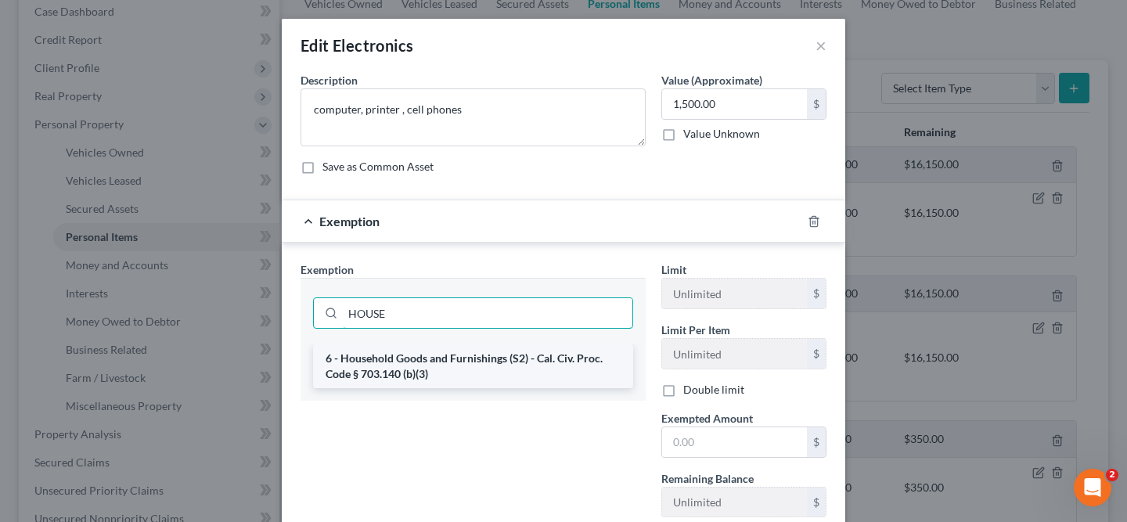
type input "HOUSE"
click at [533, 380] on li "6 - Household Goods and Furnishings (S2) - Cal. Civ. Proc. Code § 703.140 (b)(3)" at bounding box center [473, 366] width 320 height 44
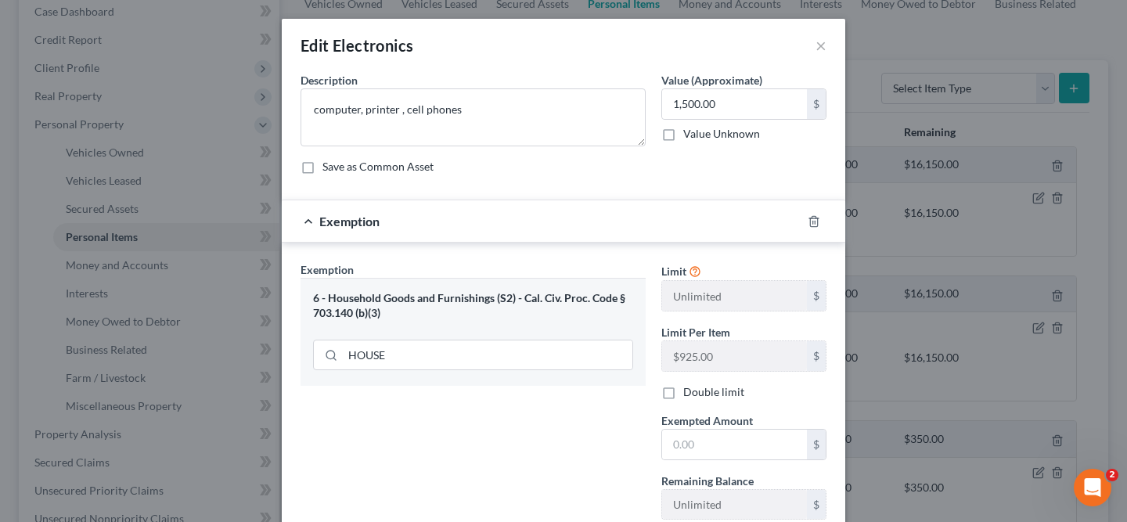
click at [683, 395] on label "Double limit" at bounding box center [713, 392] width 61 height 16
click at [690, 395] on input "Double limit" at bounding box center [695, 389] width 10 height 10
checkbox input "true"
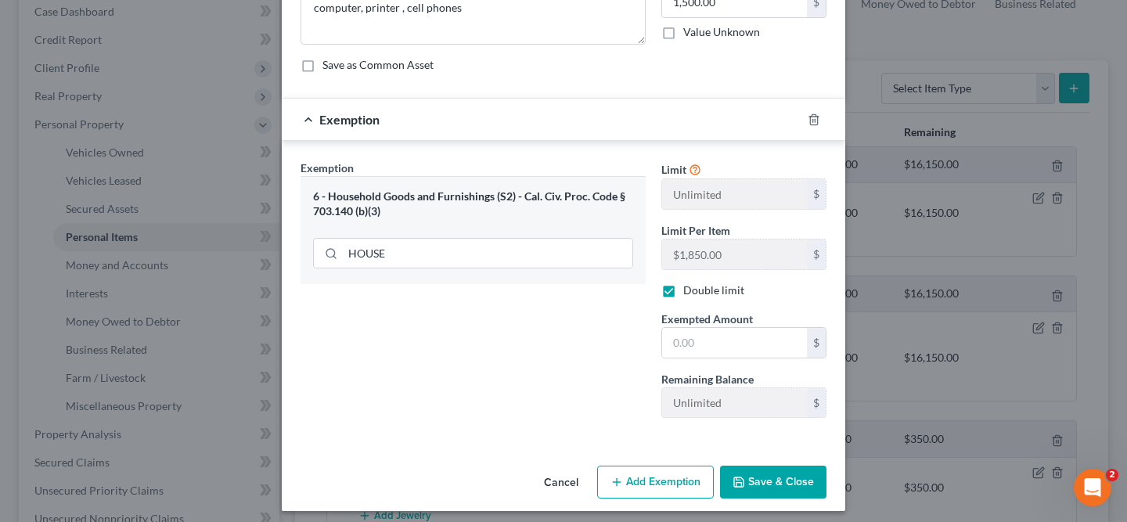
scroll to position [110, 0]
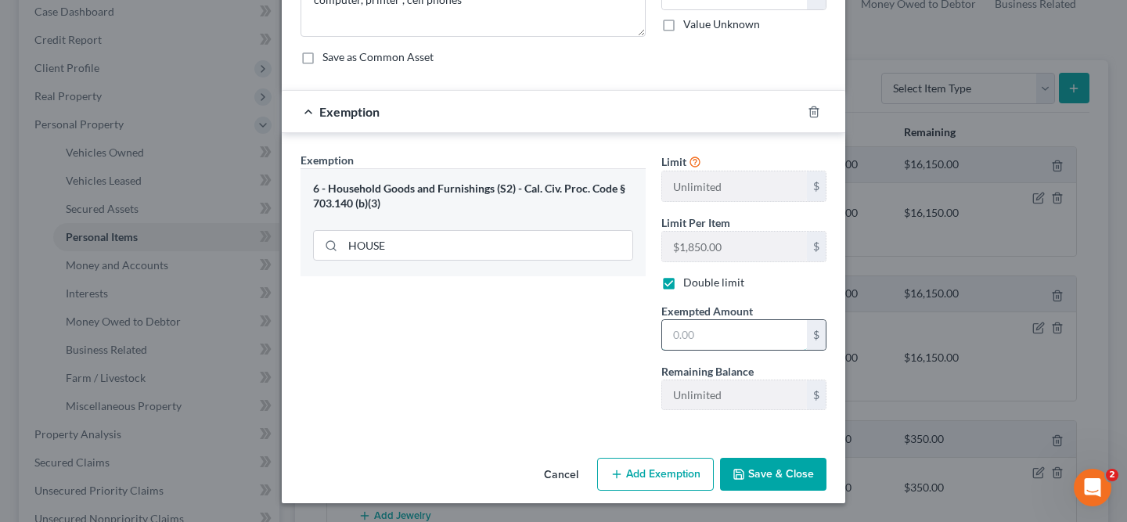
click at [689, 333] on input "text" at bounding box center [734, 335] width 145 height 30
type input "1,850"
click at [785, 474] on button "Save & Close" at bounding box center [773, 474] width 106 height 33
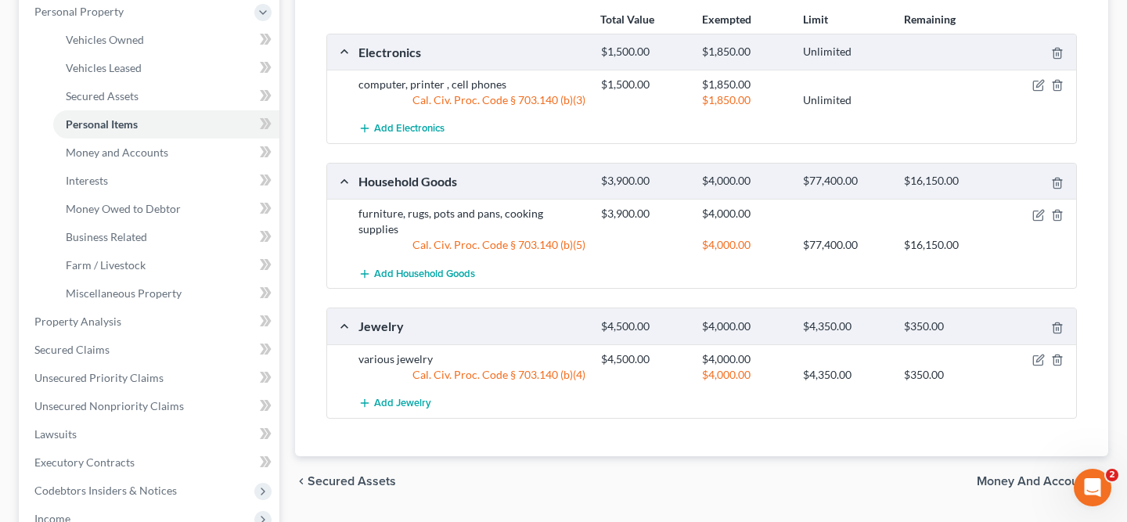
scroll to position [279, 0]
click at [1037, 353] on icon "button" at bounding box center [1038, 359] width 13 height 13
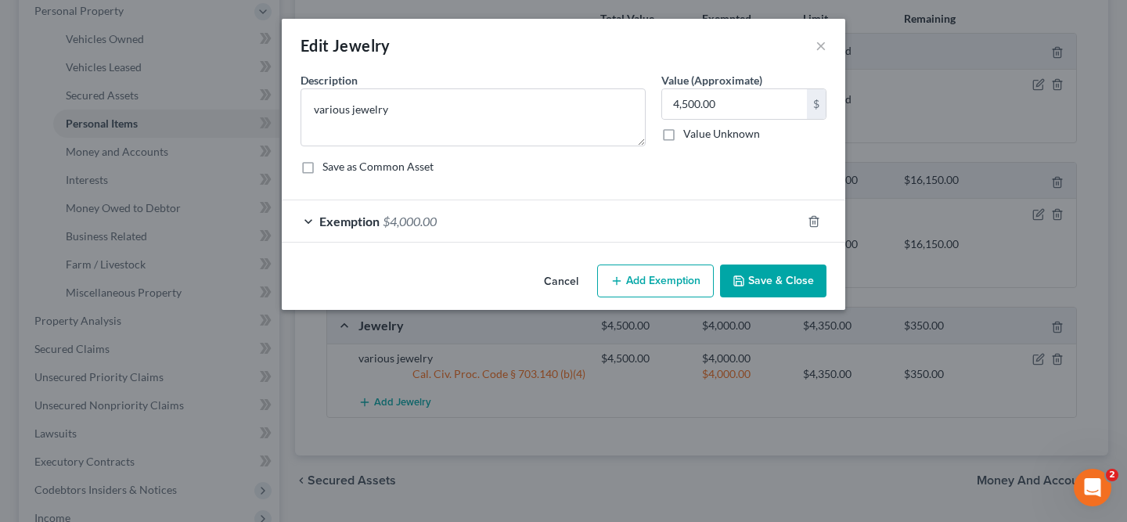
checkbox input "true"
click at [477, 211] on div "Exemption $4,000.00" at bounding box center [542, 220] width 520 height 41
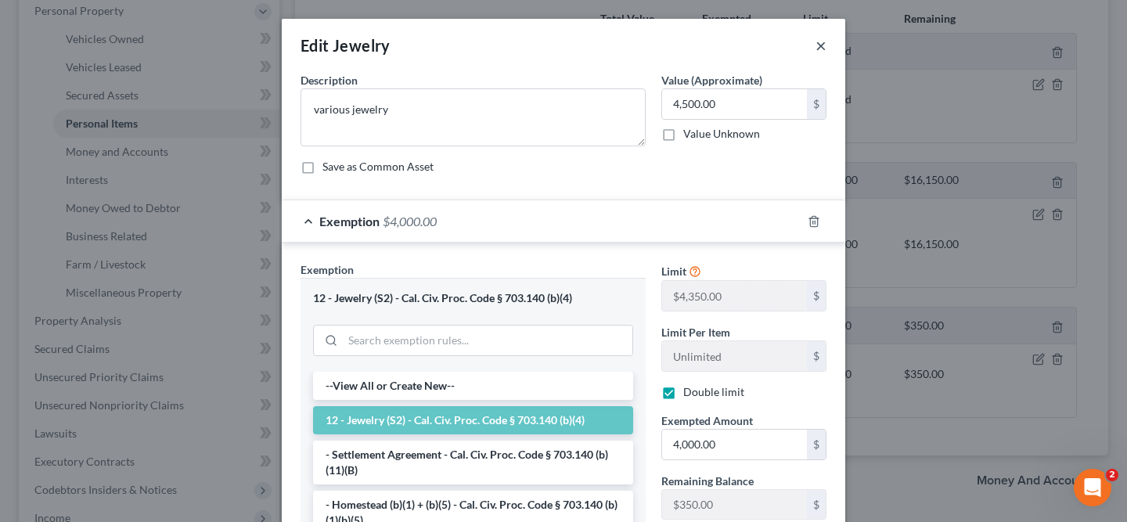
click at [816, 47] on button "×" at bounding box center [821, 45] width 11 height 19
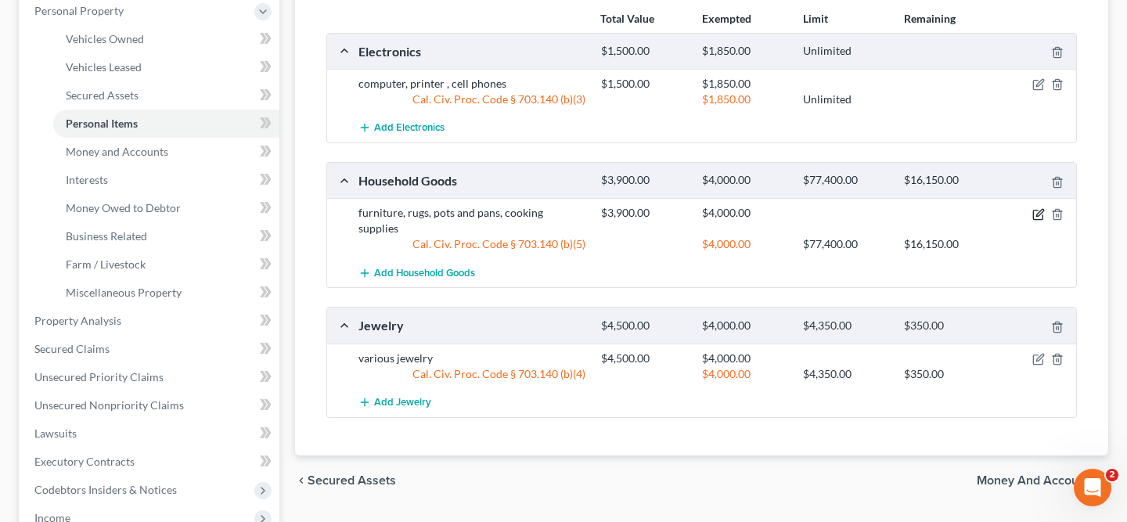
click at [1036, 214] on icon "button" at bounding box center [1039, 212] width 7 height 7
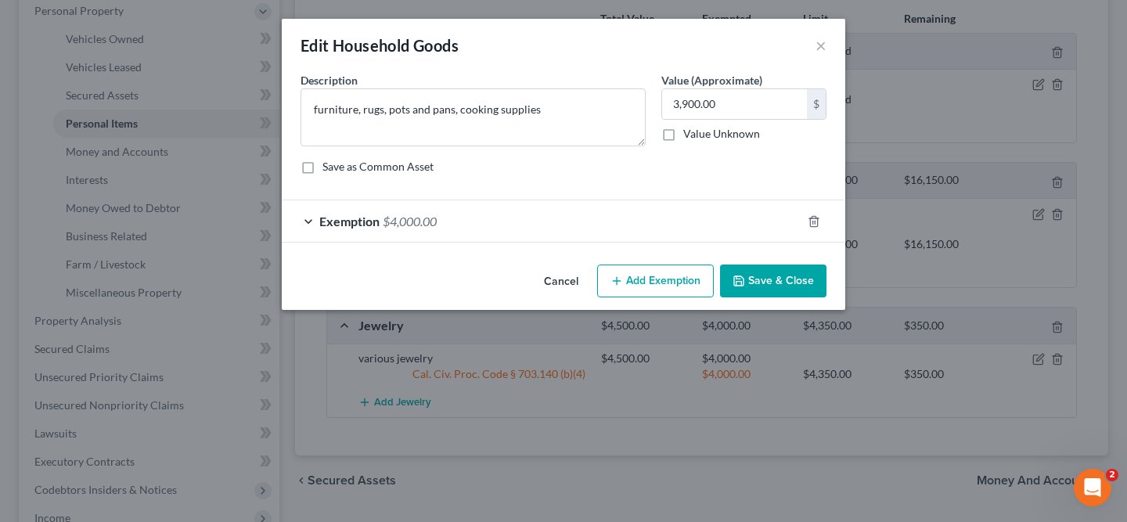
click at [654, 210] on div "Exemption $4,000.00" at bounding box center [542, 220] width 520 height 41
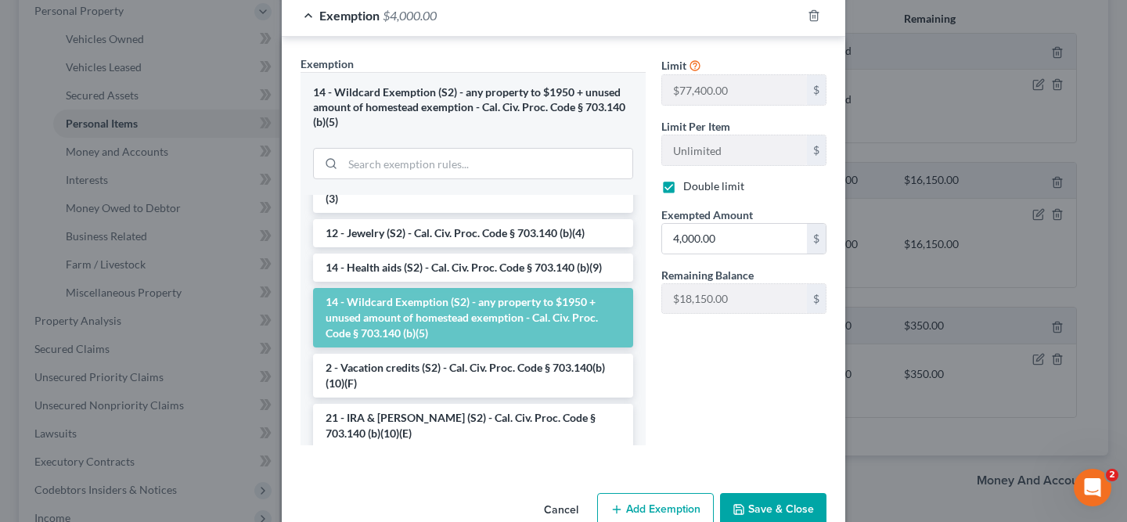
scroll to position [1, 0]
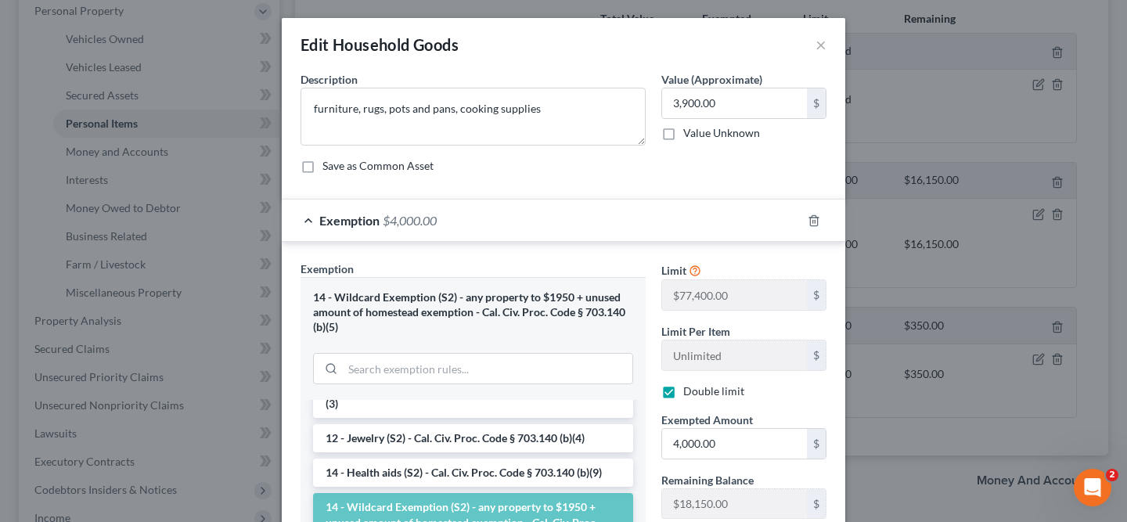
click at [625, 224] on div "Exemption $4,000.00" at bounding box center [542, 220] width 520 height 41
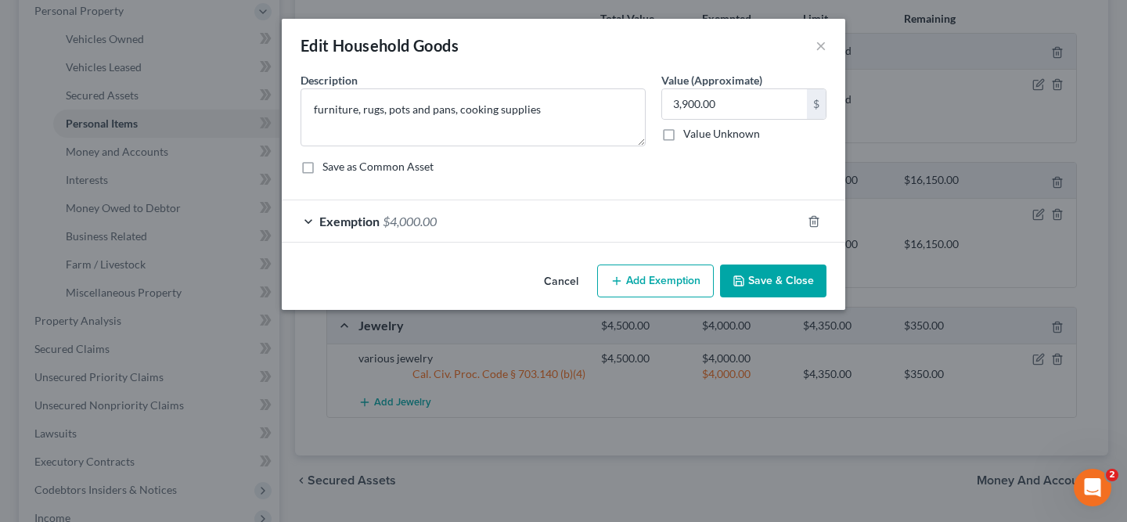
scroll to position [0, 0]
click at [470, 211] on div "Exemption $4,000.00" at bounding box center [542, 220] width 520 height 41
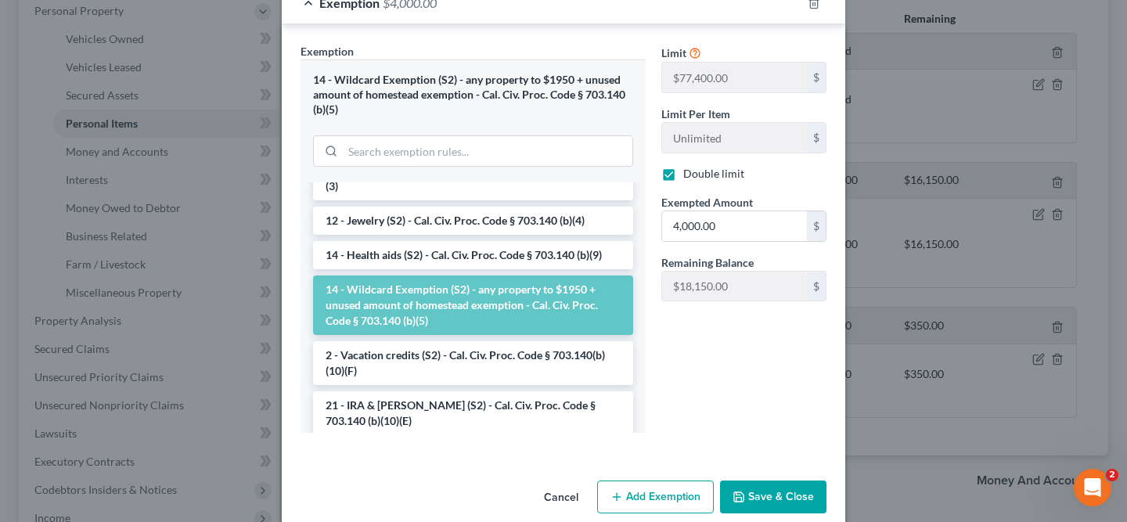
scroll to position [240, 0]
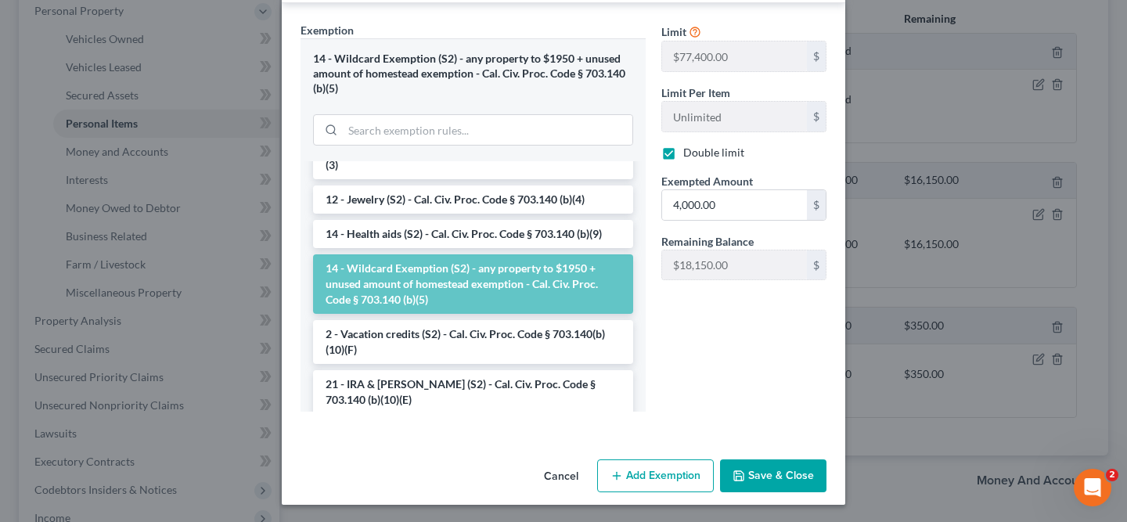
click at [781, 470] on button "Save & Close" at bounding box center [773, 475] width 106 height 33
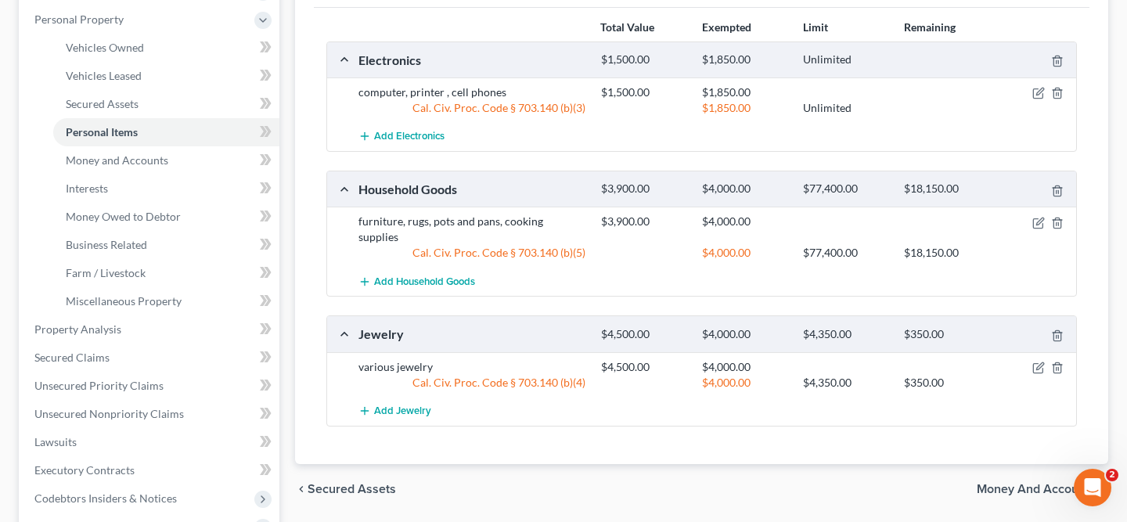
scroll to position [283, 0]
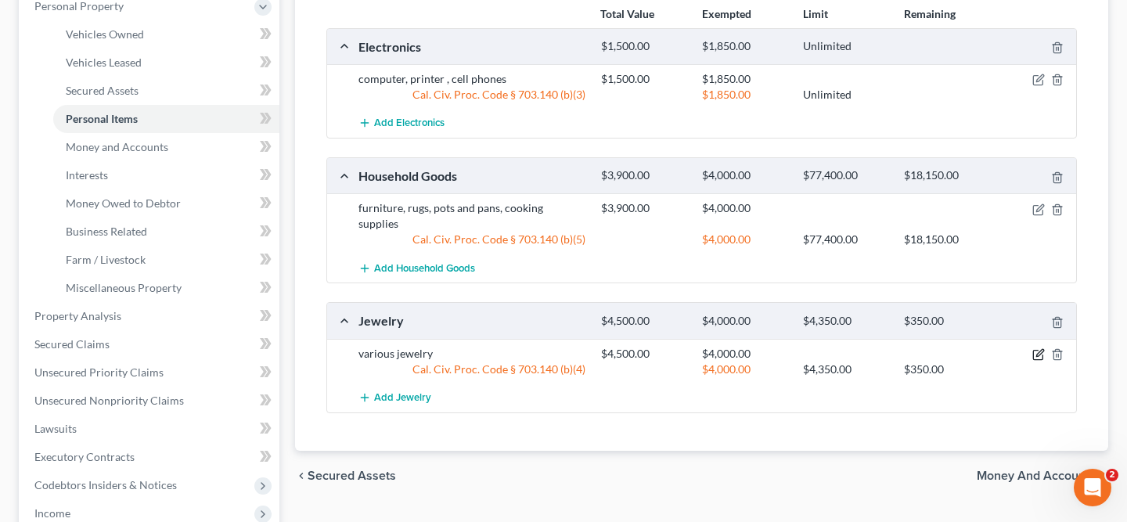
click at [1039, 348] on icon "button" at bounding box center [1038, 354] width 13 height 13
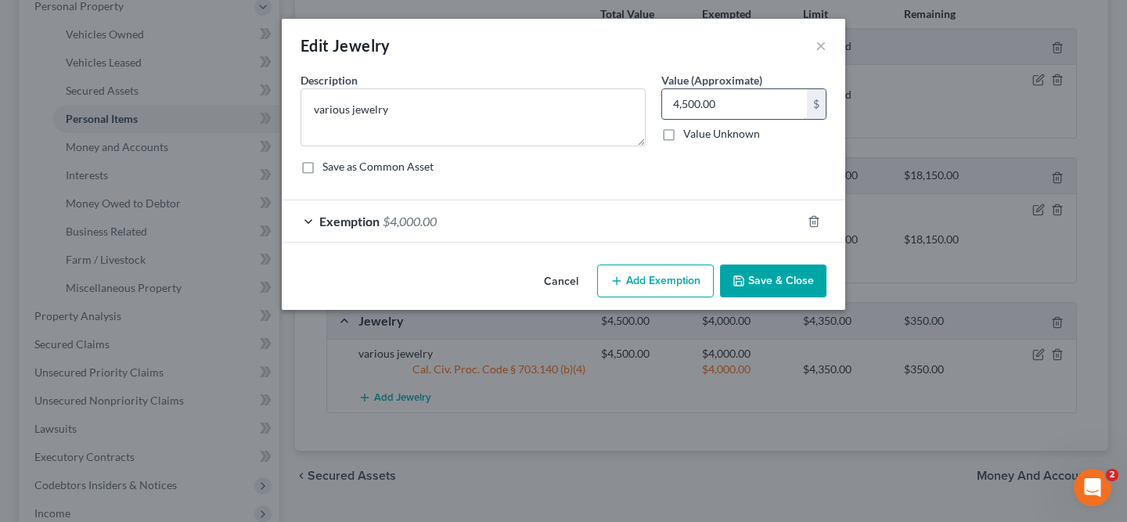
click at [743, 113] on input "4,500.00" at bounding box center [734, 104] width 145 height 30
type input "3,800"
click at [713, 214] on div "Exemption $4,000.00" at bounding box center [542, 220] width 520 height 41
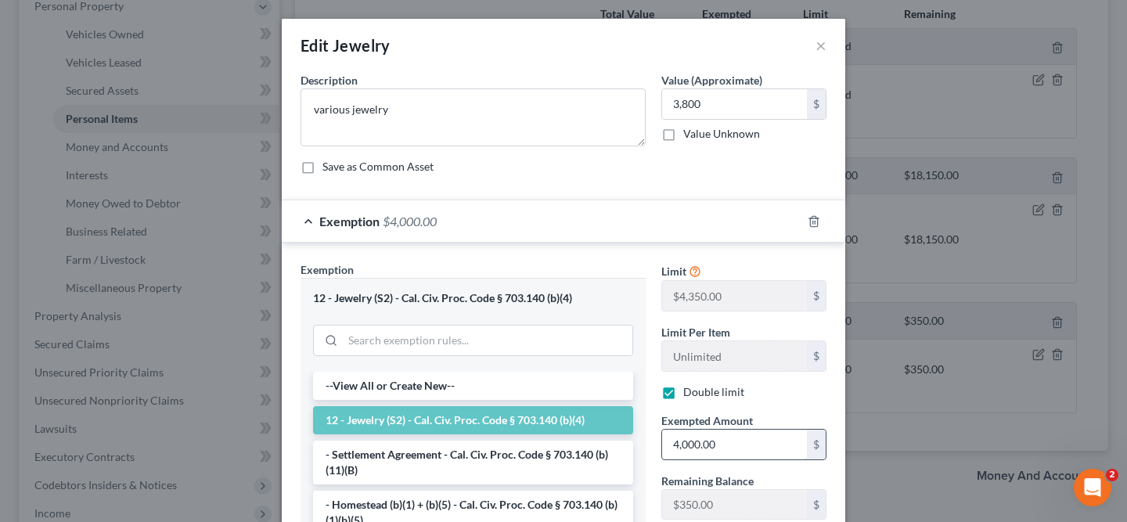
scroll to position [211, 0]
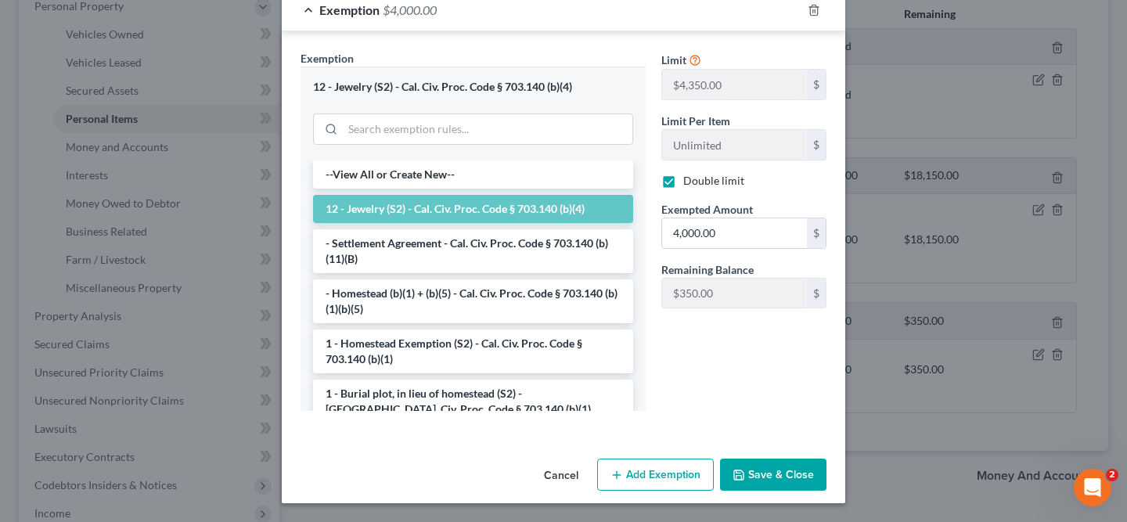
click at [766, 477] on button "Save & Close" at bounding box center [773, 475] width 106 height 33
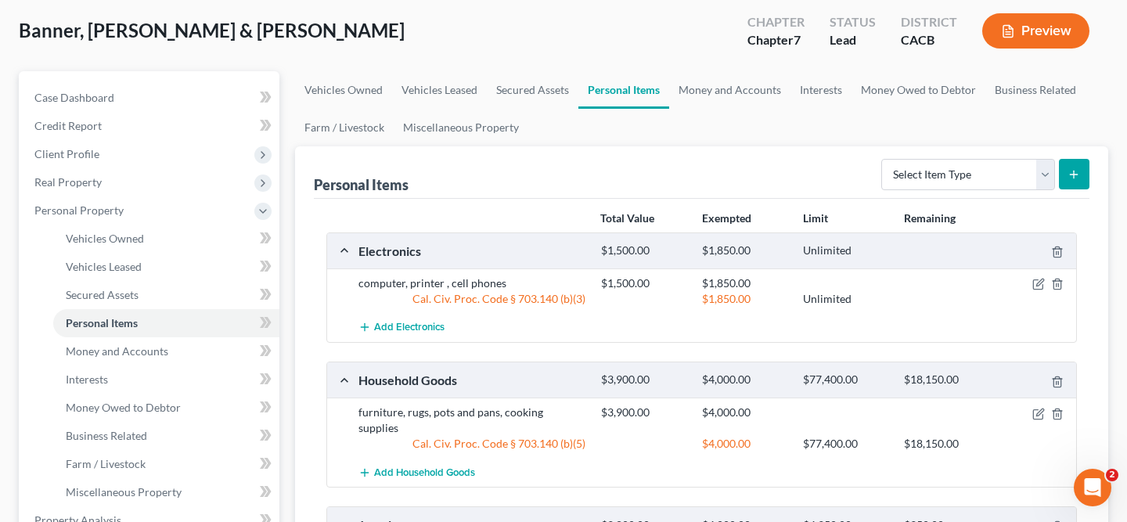
scroll to position [0, 0]
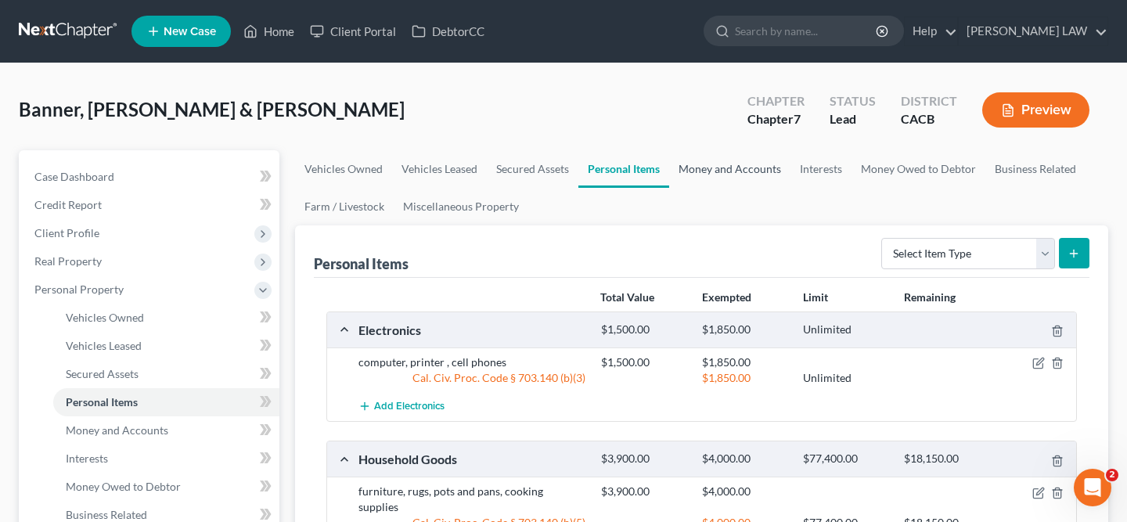
click at [760, 169] on link "Money and Accounts" at bounding box center [729, 169] width 121 height 38
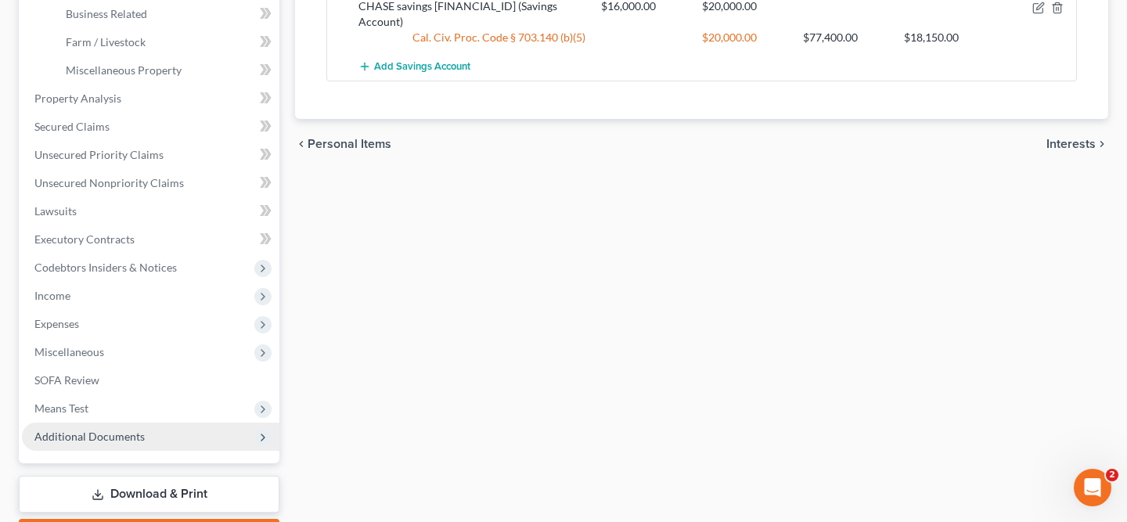
scroll to position [590, 0]
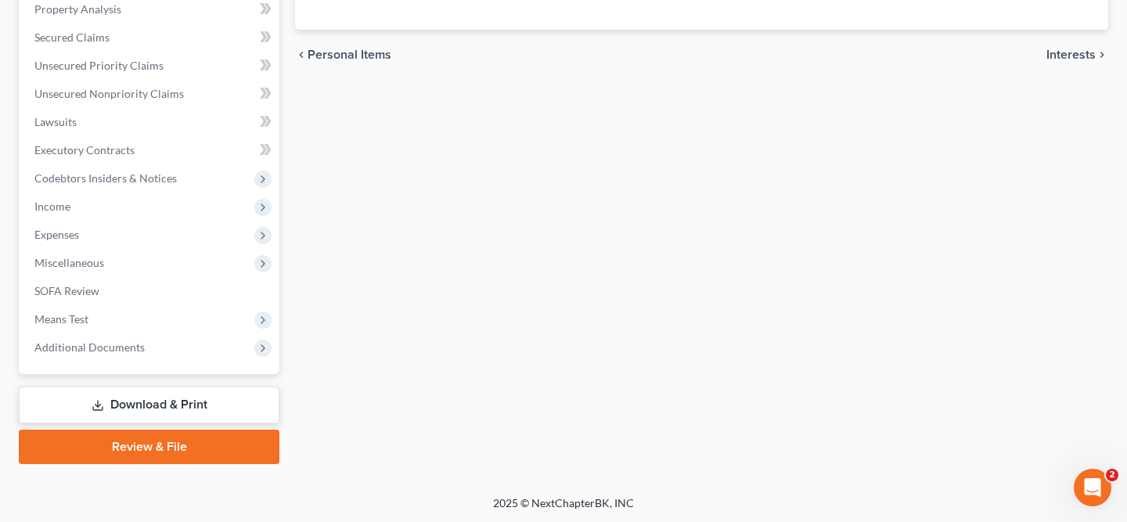
click at [183, 399] on link "Download & Print" at bounding box center [149, 405] width 261 height 37
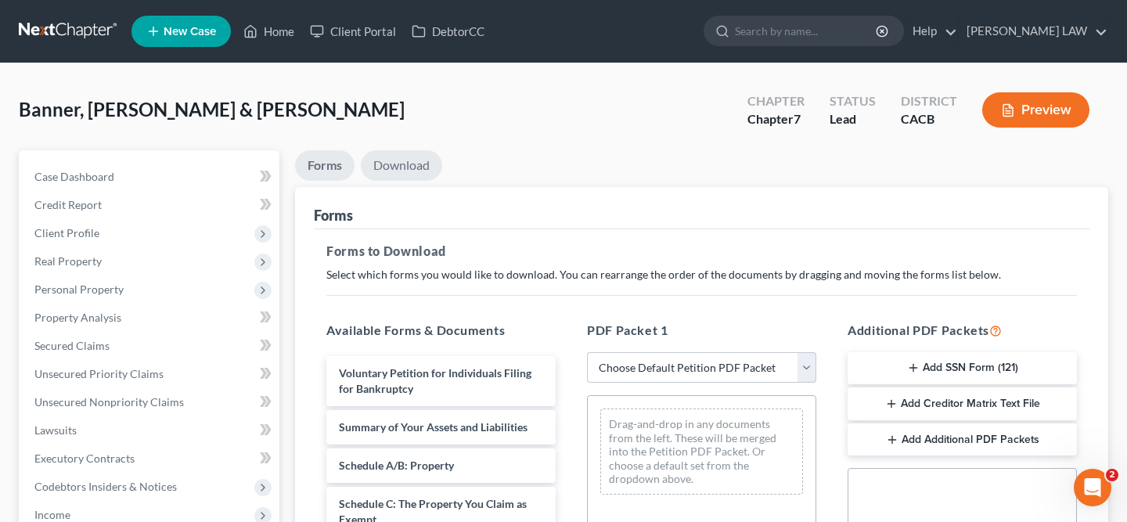
click at [398, 160] on link "Download" at bounding box center [401, 165] width 81 height 31
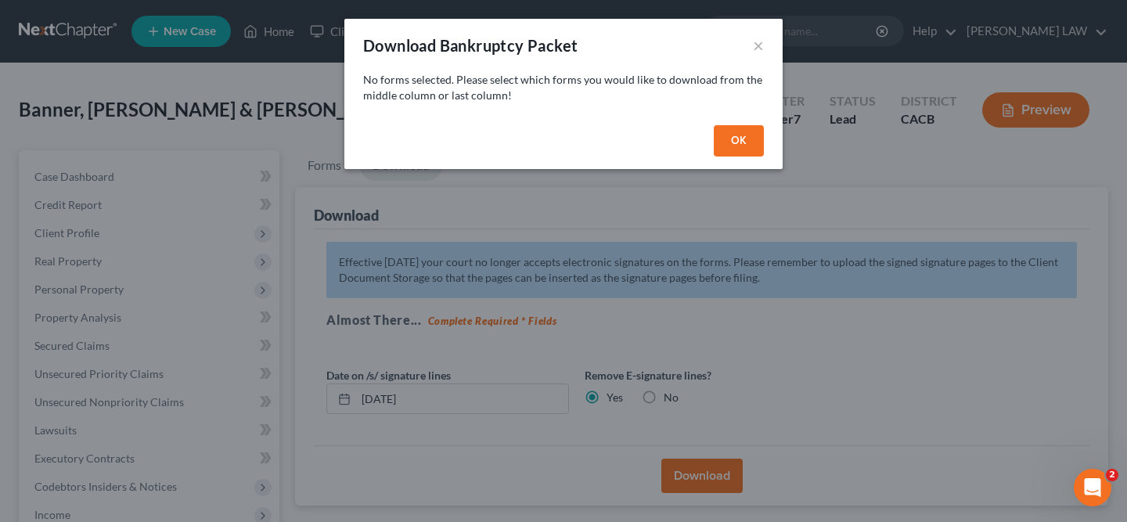
click at [742, 135] on button "OK" at bounding box center [739, 140] width 50 height 31
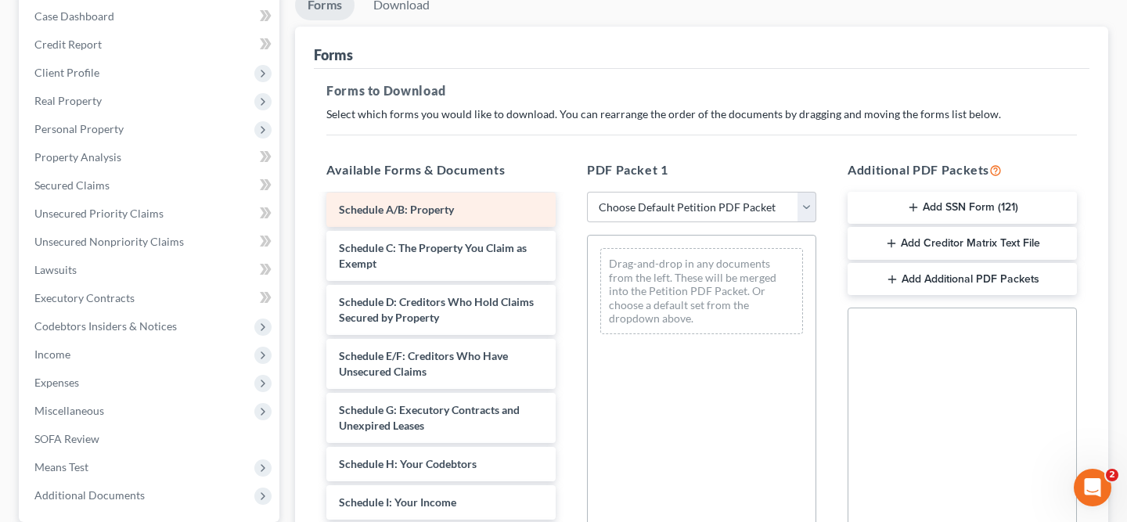
scroll to position [57, 0]
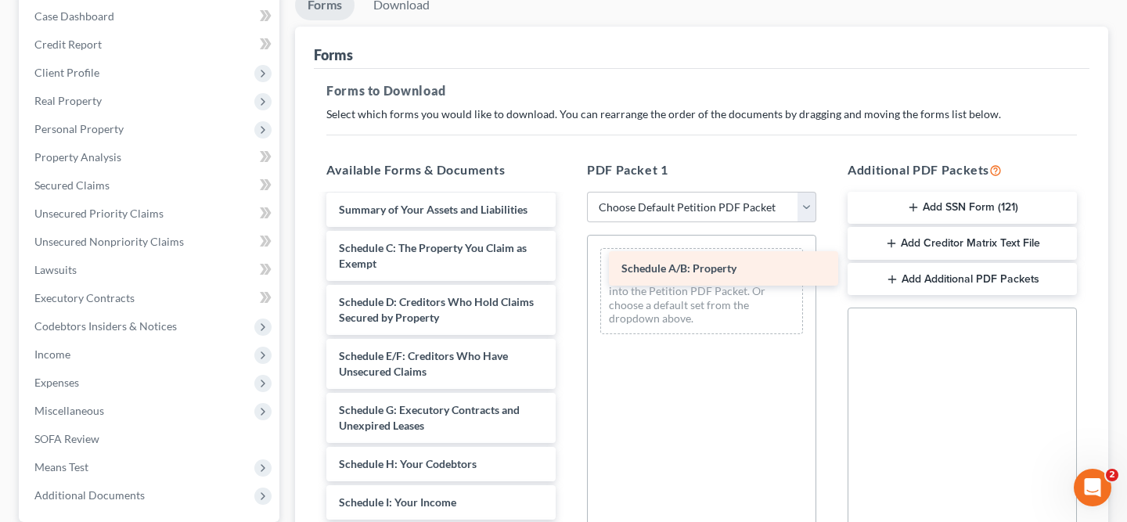
drag, startPoint x: 439, startPoint y: 207, endPoint x: 729, endPoint y: 289, distance: 300.8
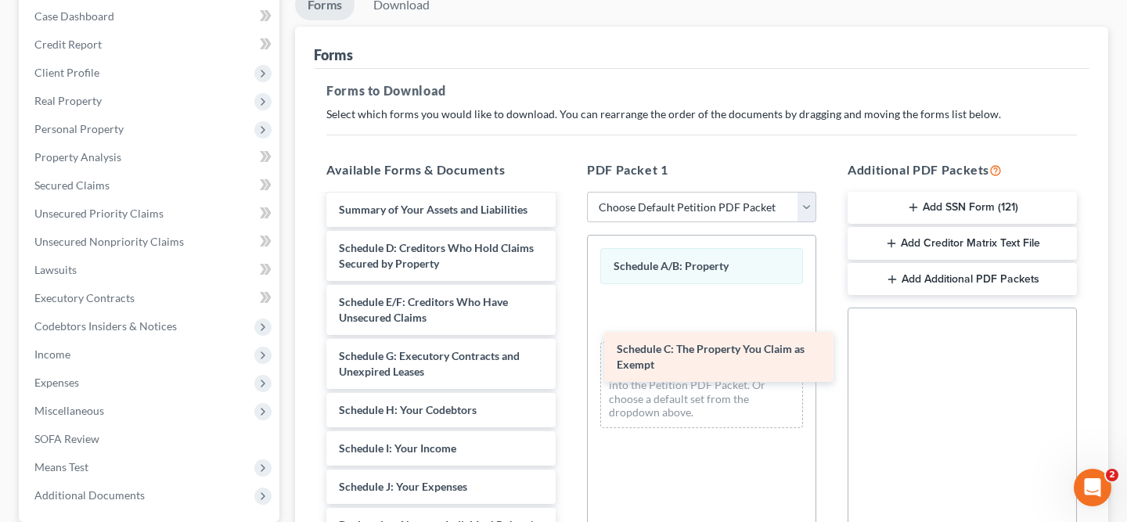
drag, startPoint x: 468, startPoint y: 263, endPoint x: 748, endPoint y: 364, distance: 297.1
click at [568, 364] on div "Schedule C: The Property You Claim as Exempt Voluntary Petition for Individuals…" at bounding box center [441, 522] width 254 height 766
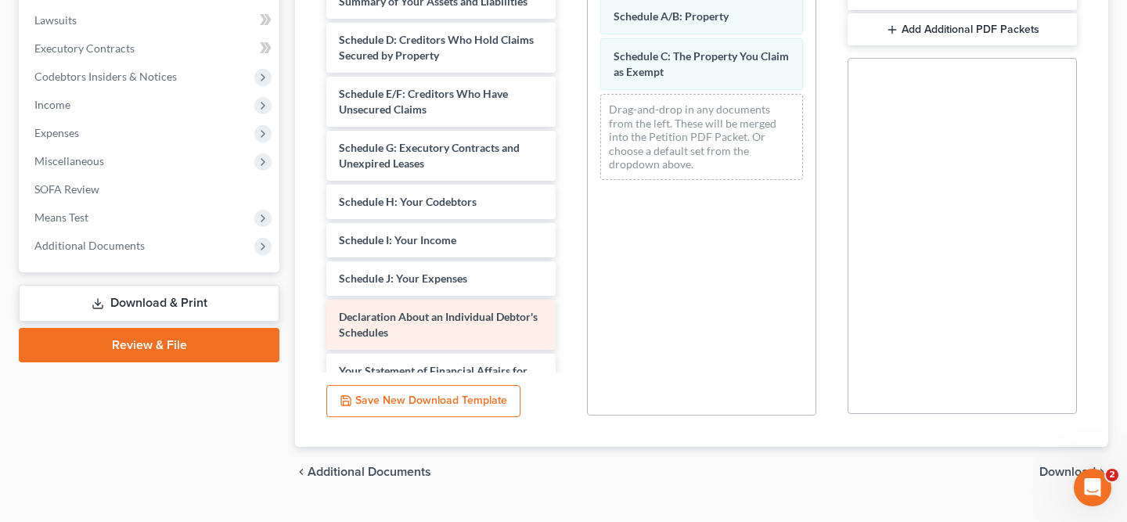
scroll to position [0, 0]
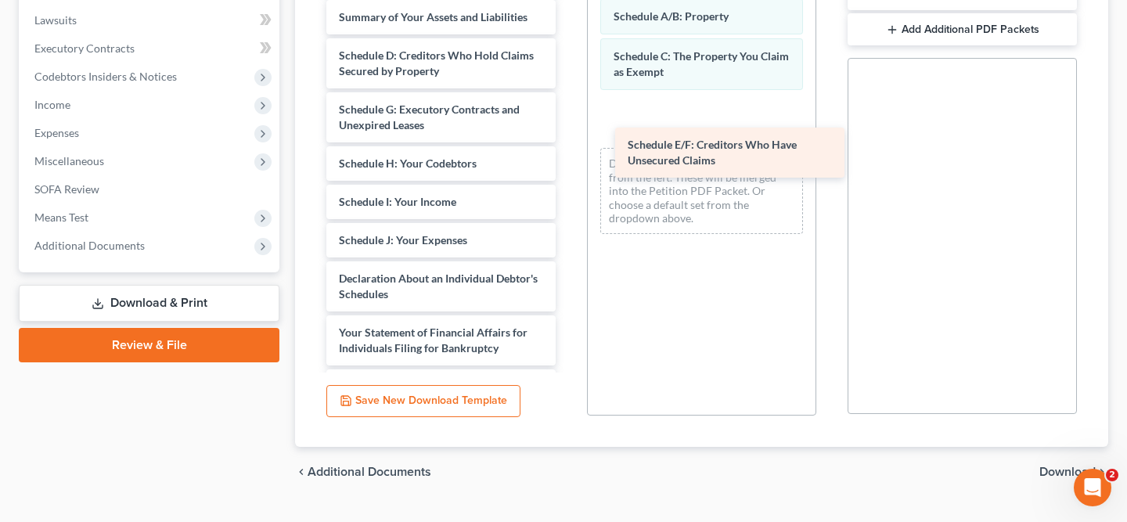
drag, startPoint x: 467, startPoint y: 122, endPoint x: 756, endPoint y: 159, distance: 291.2
click at [568, 159] on div "Schedule E/F: Creditors Who Have Unsecured Claims Voluntary Petition for Indivi…" at bounding box center [441, 302] width 254 height 712
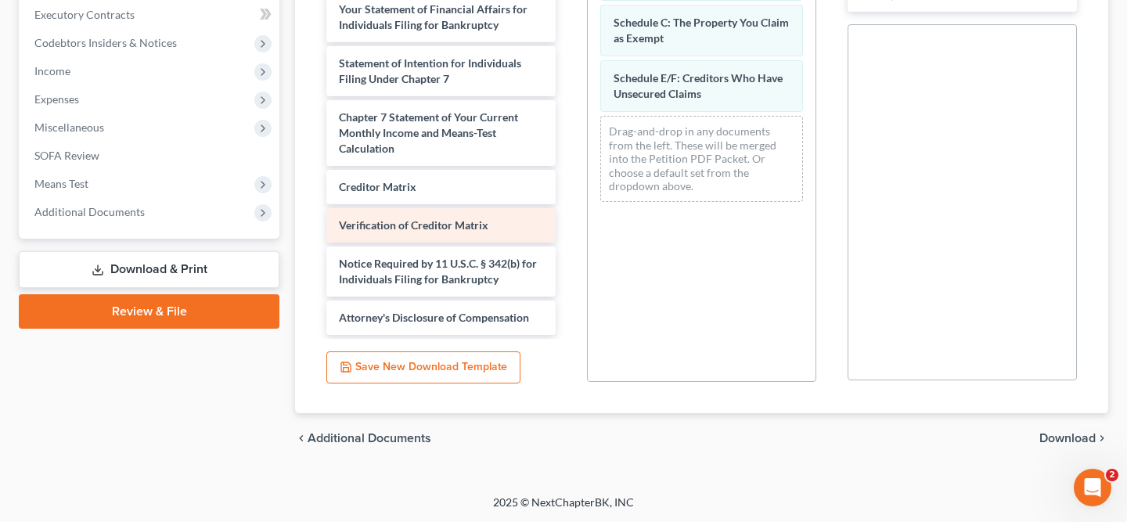
scroll to position [251, 0]
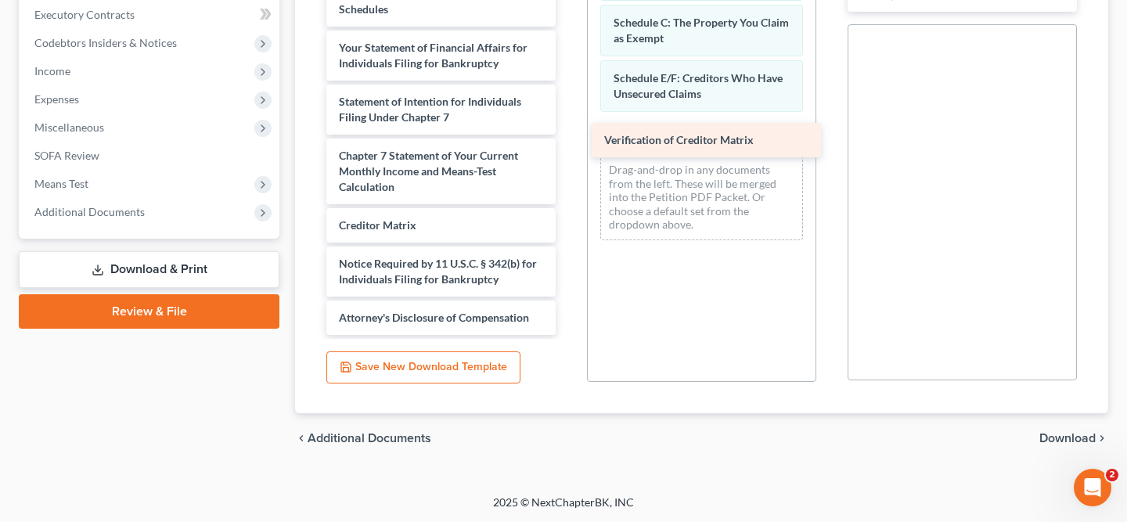
drag, startPoint x: 488, startPoint y: 229, endPoint x: 755, endPoint y: 145, distance: 280.5
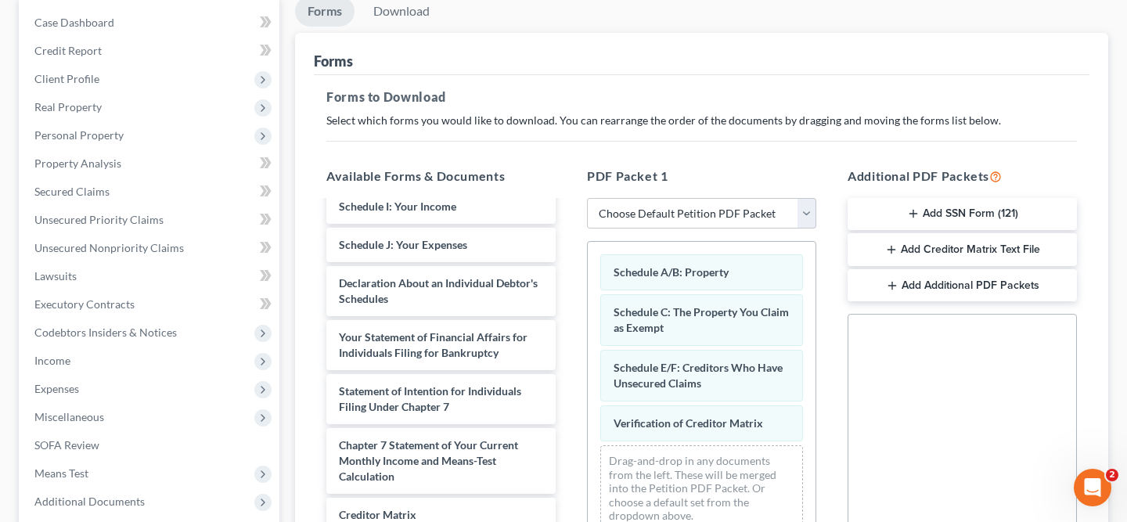
scroll to position [147, 0]
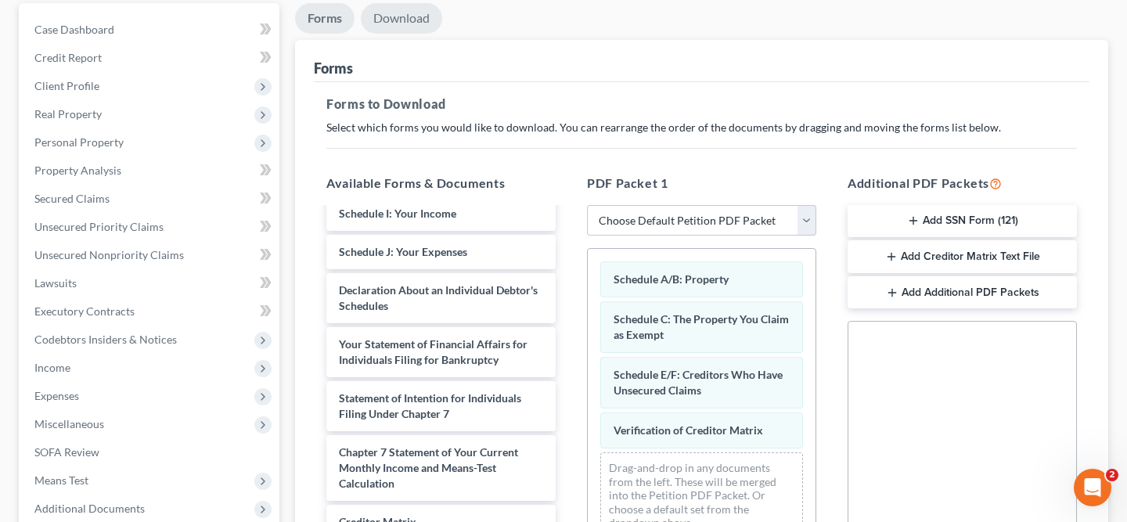
click at [402, 17] on link "Download" at bounding box center [401, 18] width 81 height 31
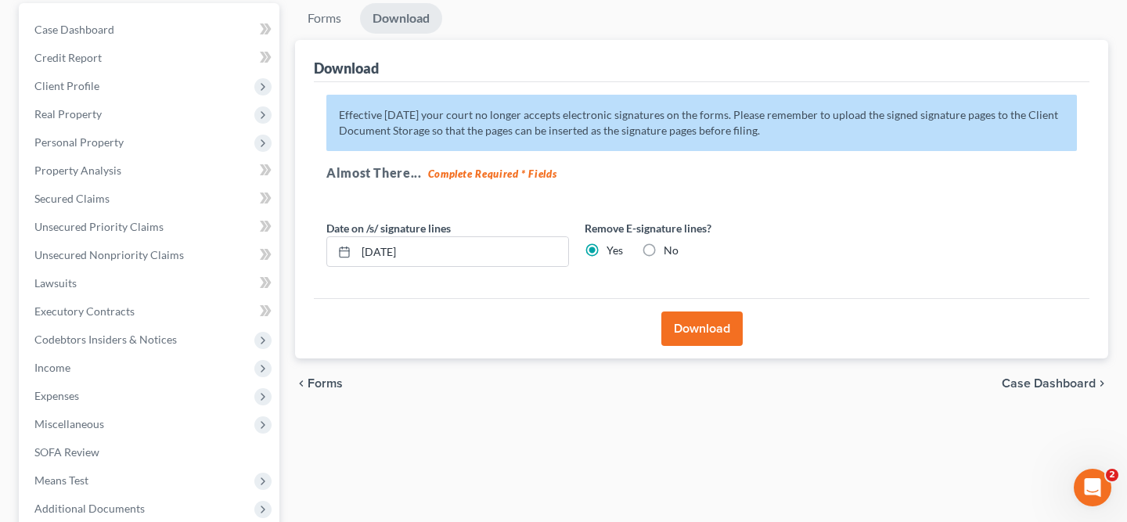
click at [690, 342] on button "Download" at bounding box center [701, 329] width 81 height 34
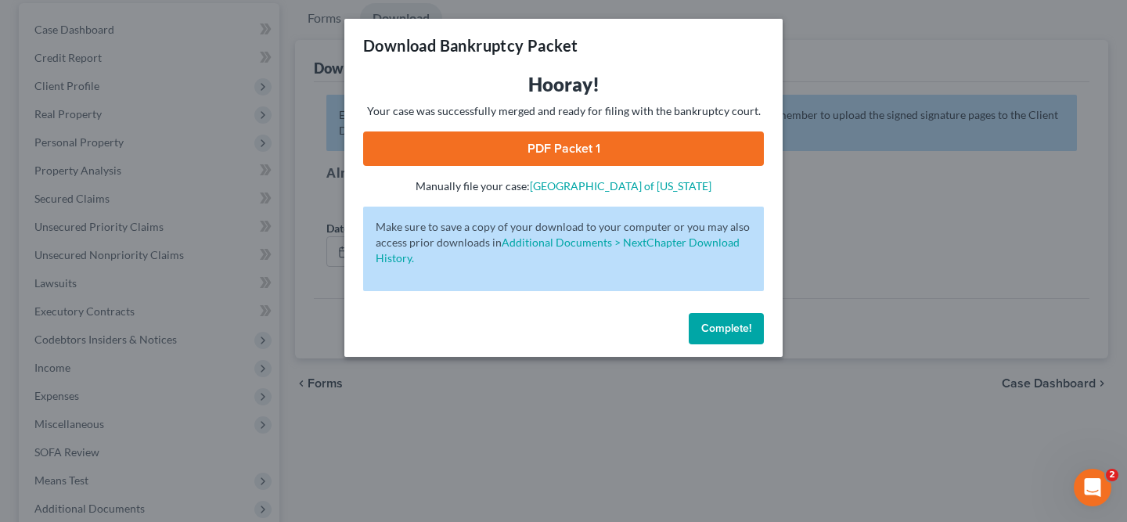
click at [611, 148] on link "PDF Packet 1" at bounding box center [563, 149] width 401 height 34
click at [725, 319] on button "Complete!" at bounding box center [726, 328] width 75 height 31
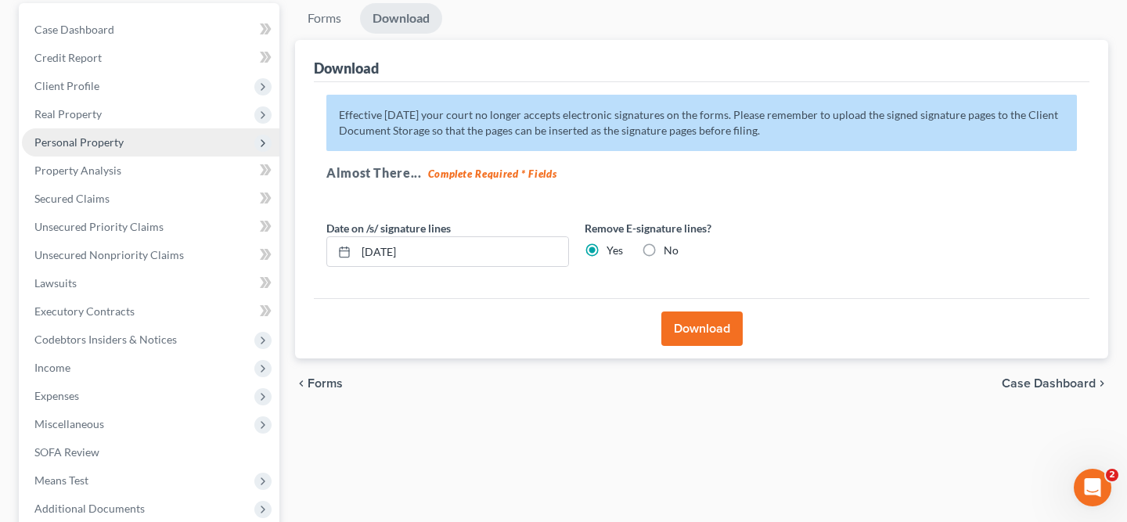
click at [82, 146] on span "Personal Property" at bounding box center [78, 141] width 89 height 13
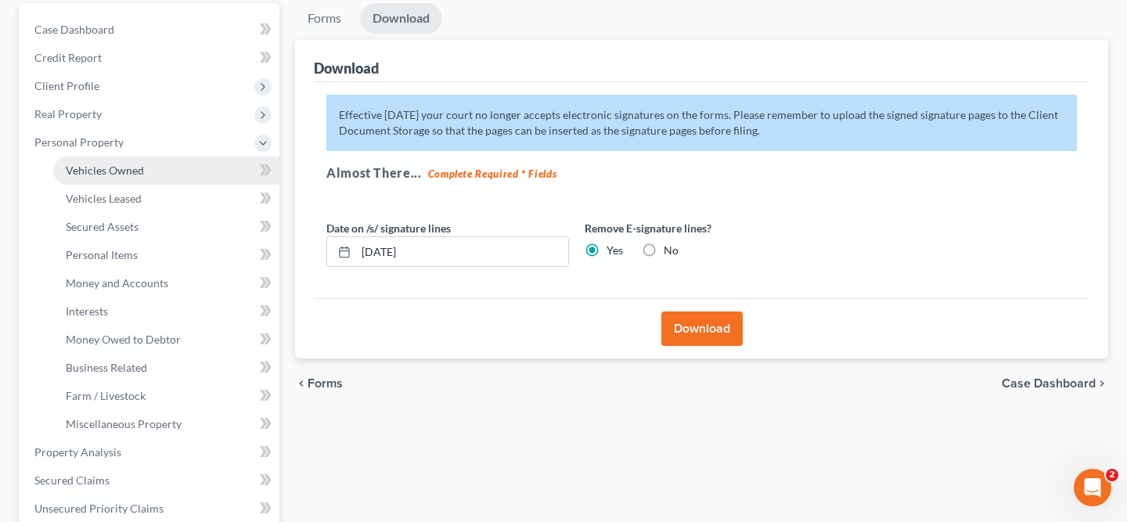
click at [184, 164] on link "Vehicles Owned" at bounding box center [166, 171] width 226 height 28
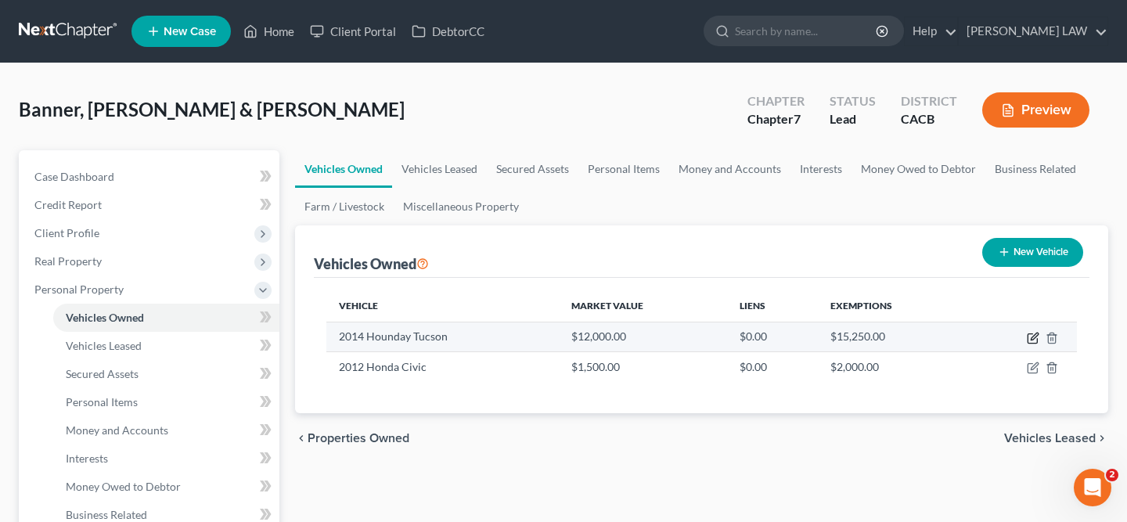
click at [1030, 336] on icon "button" at bounding box center [1033, 338] width 13 height 13
select select "0"
select select "12"
select select "2"
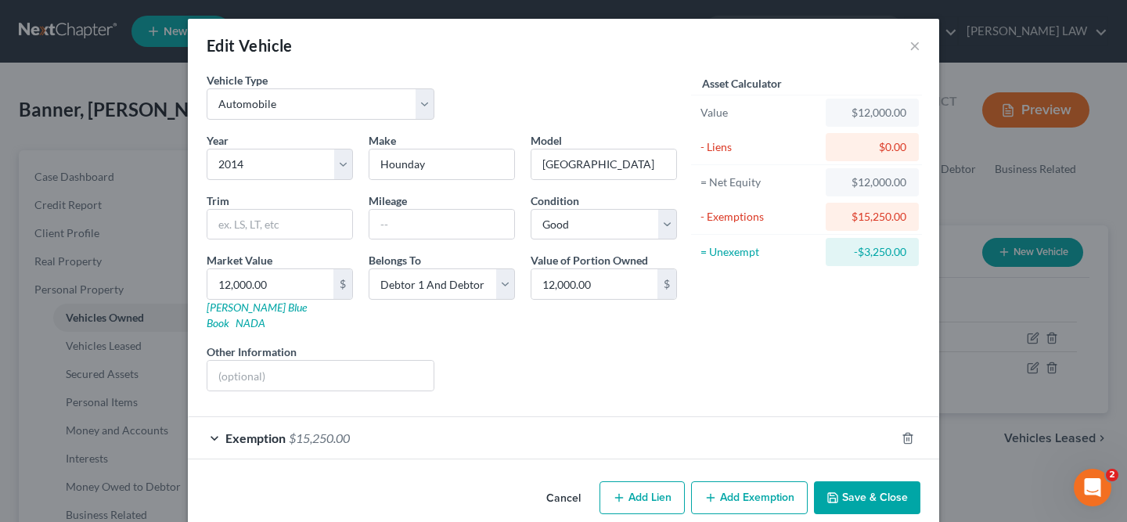
scroll to position [8, 0]
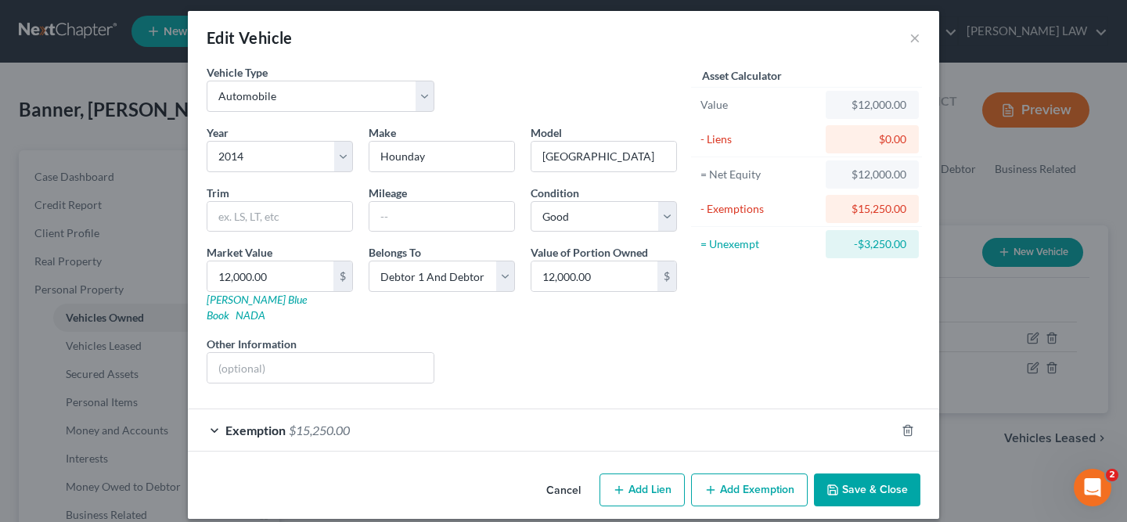
click at [845, 409] on div "Exemption $15,250.00" at bounding box center [542, 429] width 708 height 41
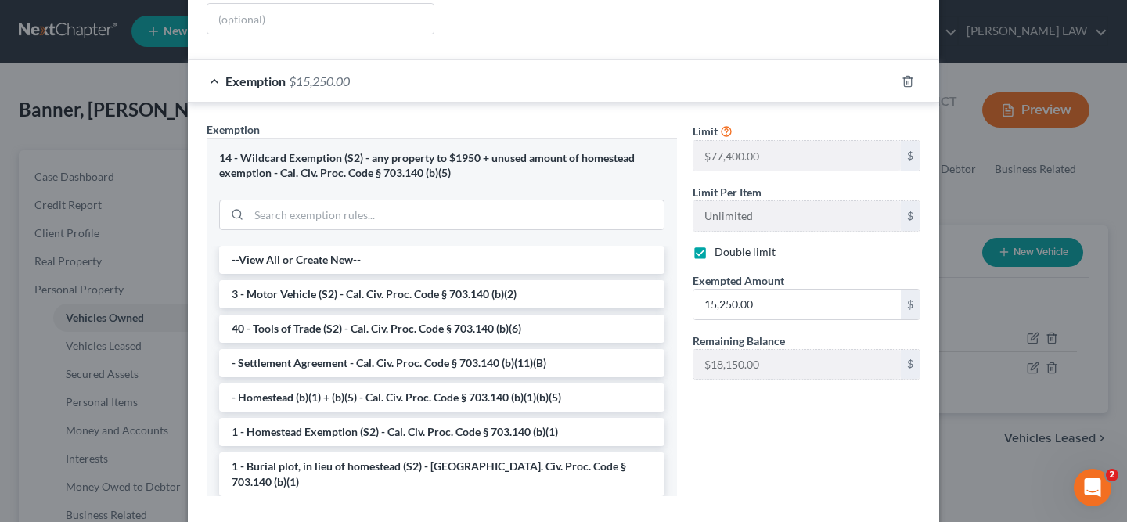
scroll to position [396, 0]
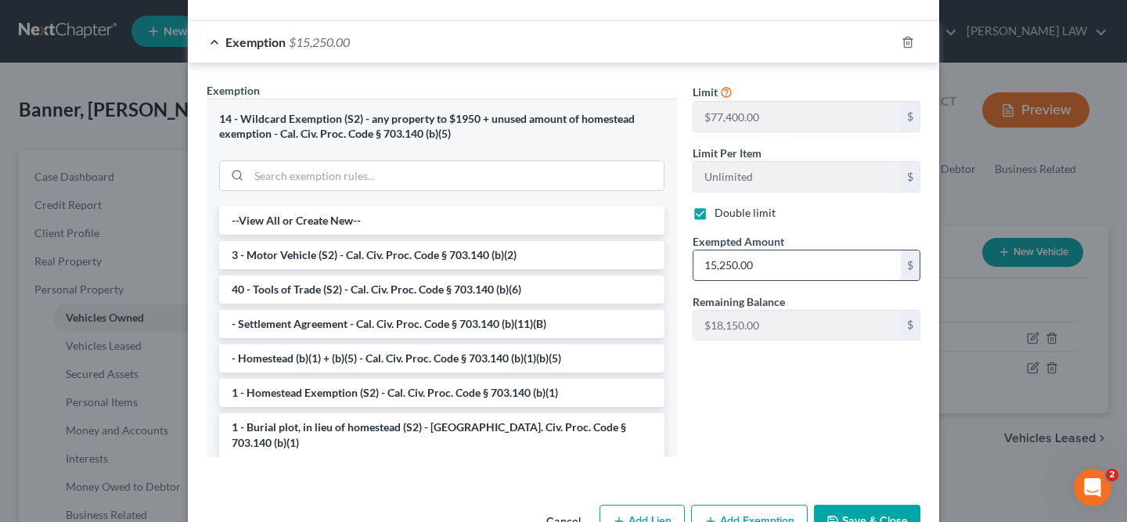
click at [780, 250] on input "15,250.00" at bounding box center [797, 265] width 207 height 30
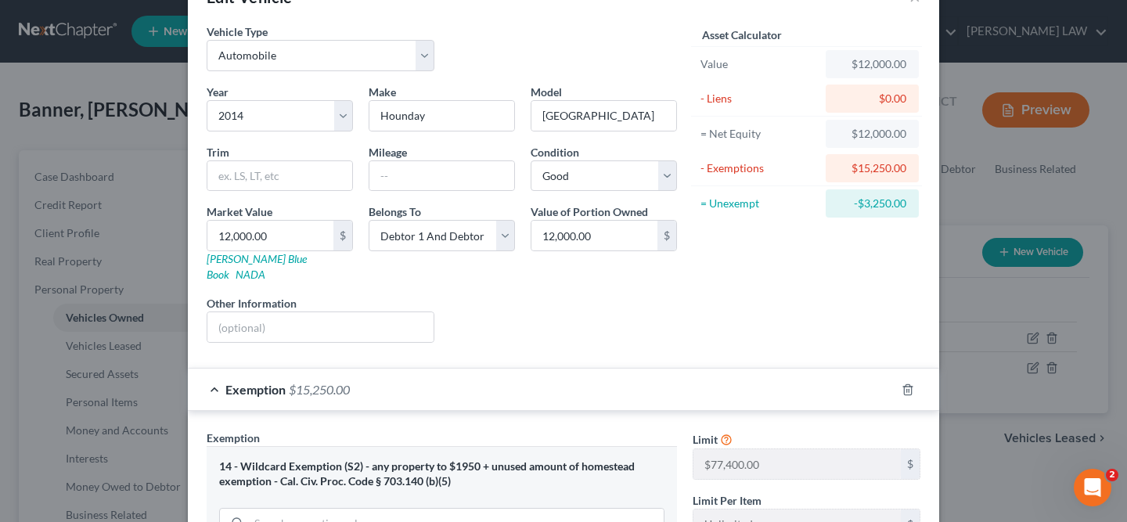
scroll to position [203, 0]
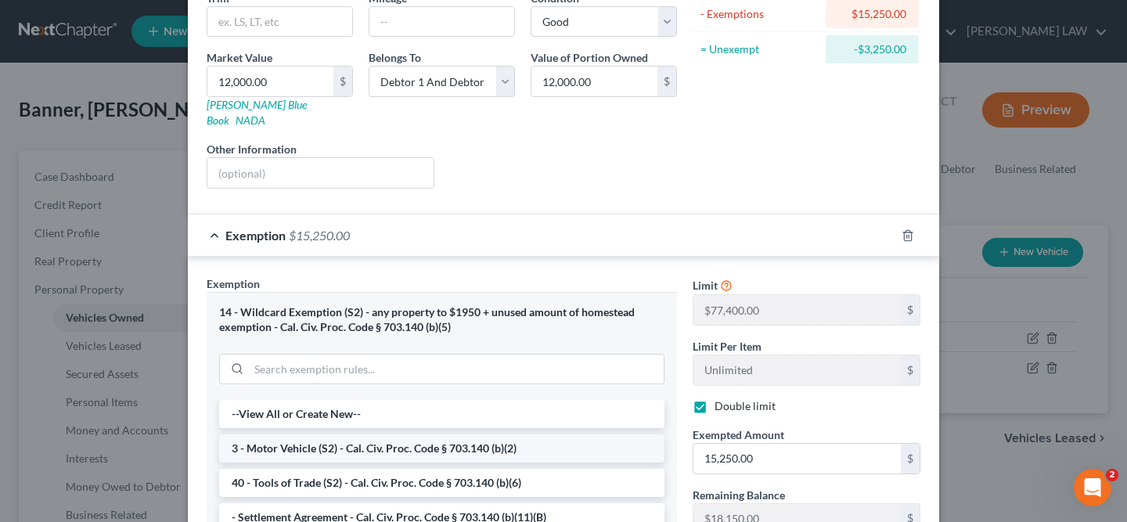
click at [450, 434] on li "3 - Motor Vehicle (S2) - Cal. Civ. Proc. Code § 703.140 (b)(2)" at bounding box center [441, 448] width 445 height 28
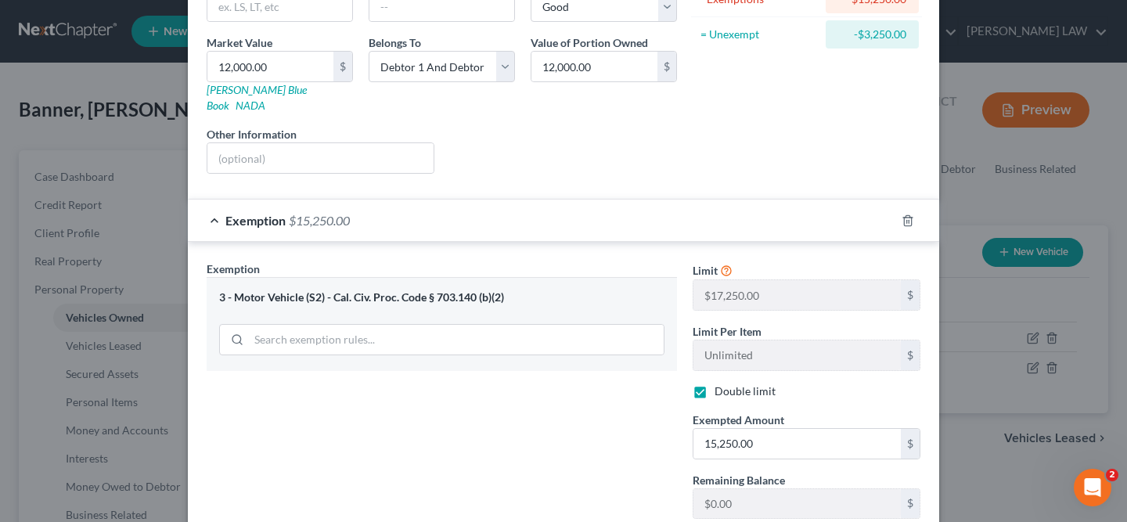
scroll to position [216, 0]
click at [862, 201] on div "Exemption $15,250.00" at bounding box center [542, 221] width 708 height 41
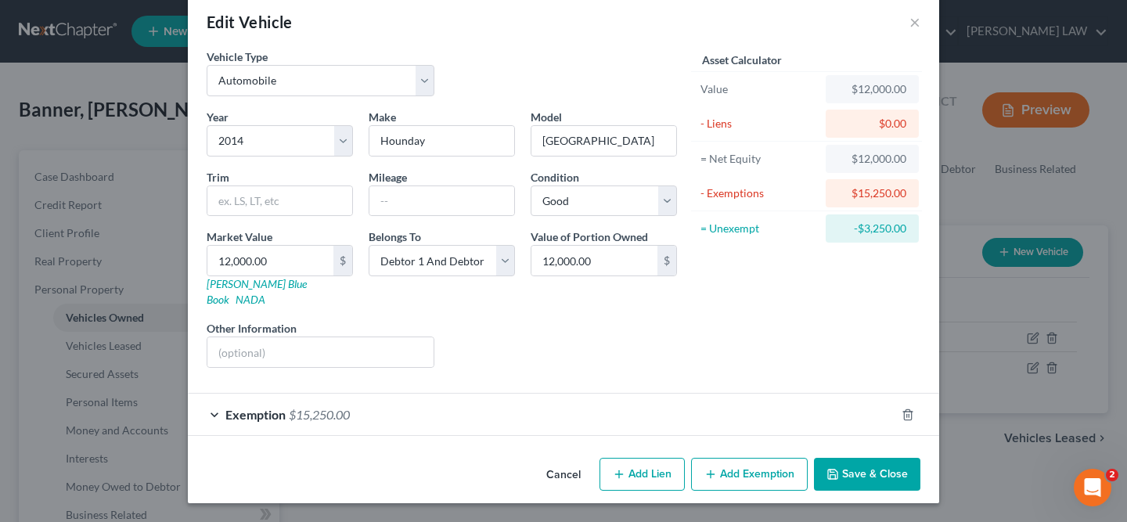
scroll to position [8, 0]
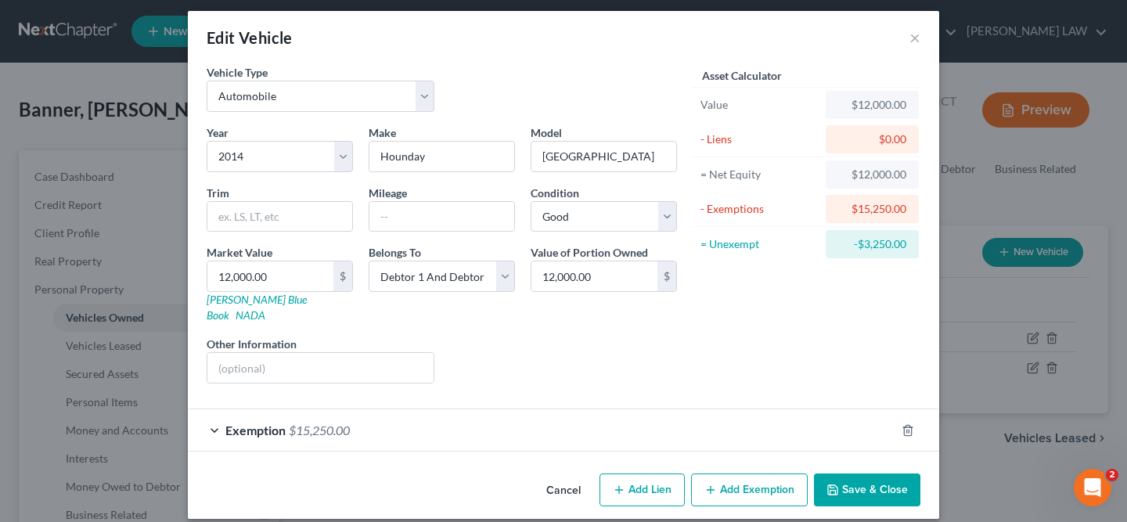
click at [908, 425] on div at bounding box center [917, 430] width 44 height 25
click at [908, 425] on icon "button" at bounding box center [907, 430] width 7 height 10
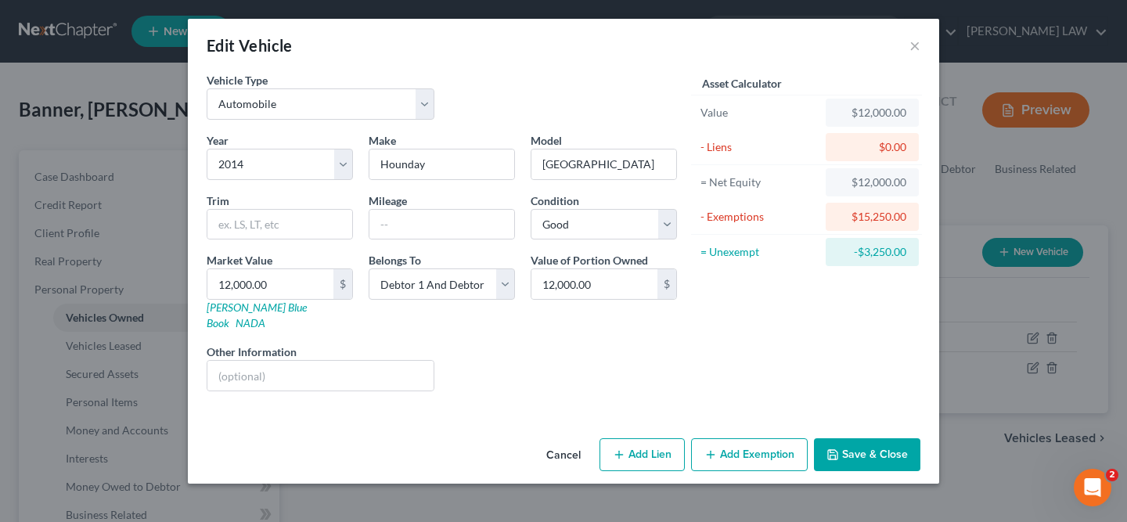
scroll to position [0, 0]
click at [725, 441] on button "Add Exemption" at bounding box center [749, 454] width 117 height 33
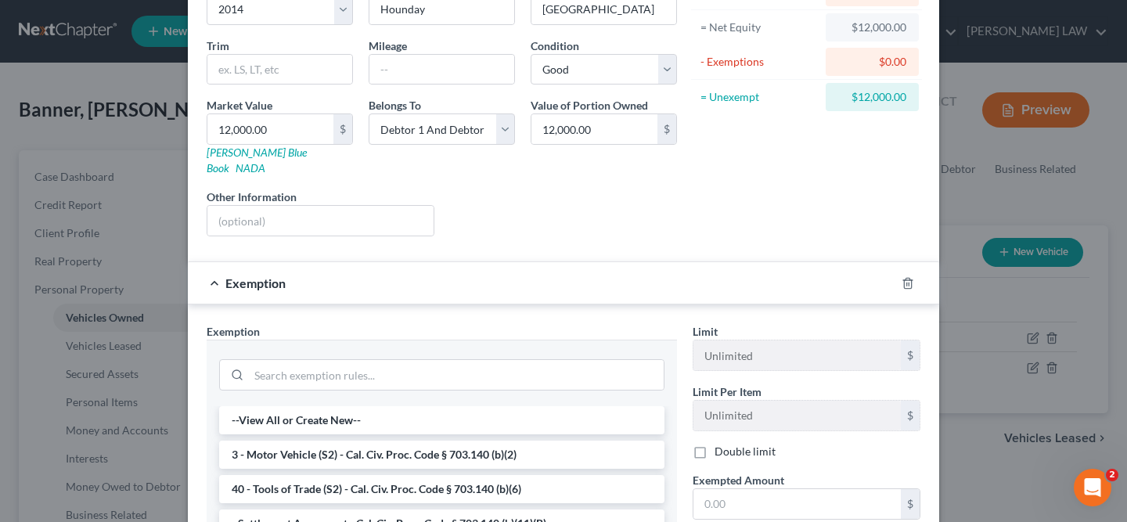
scroll to position [182, 0]
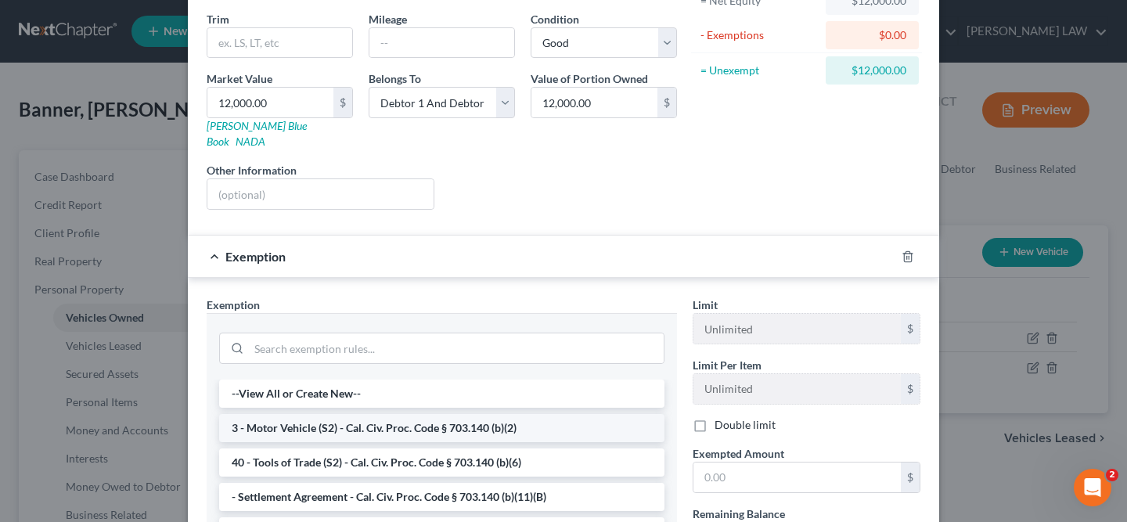
click at [423, 419] on li "3 - Motor Vehicle (S2) - Cal. Civ. Proc. Code § 703.140 (b)(2)" at bounding box center [441, 428] width 445 height 28
checkbox input "true"
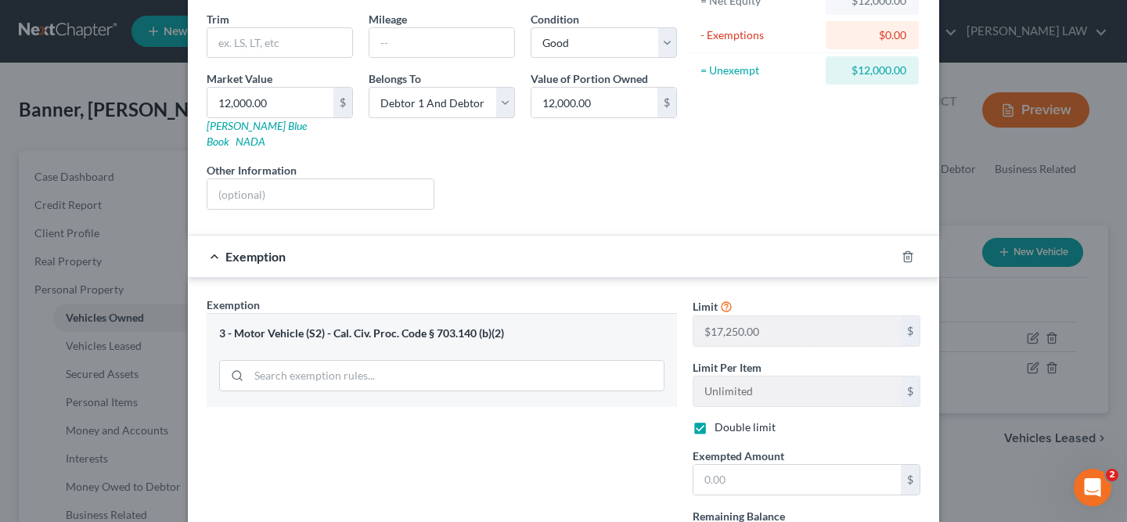
scroll to position [281, 0]
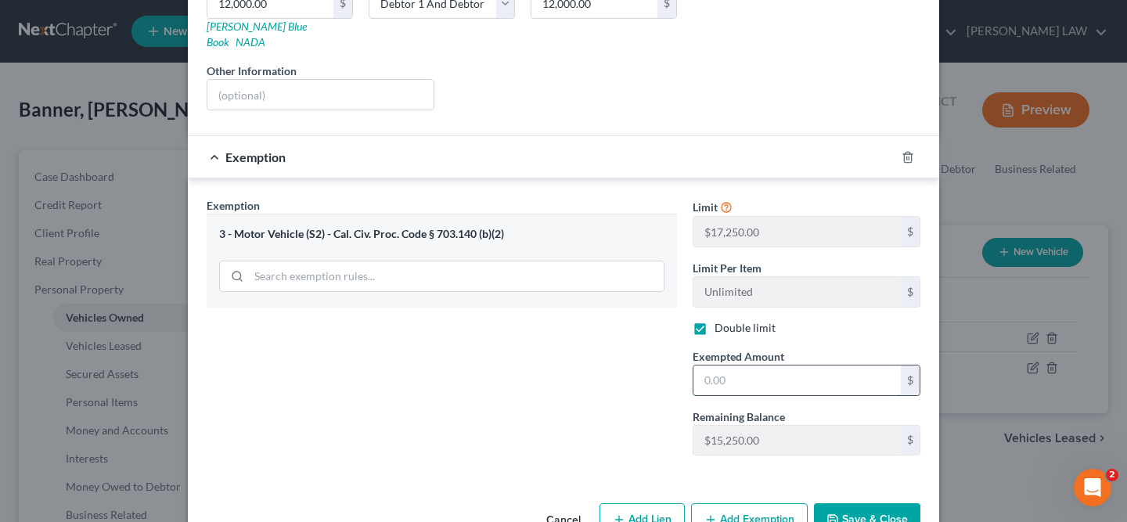
click at [795, 367] on input "text" at bounding box center [797, 381] width 207 height 30
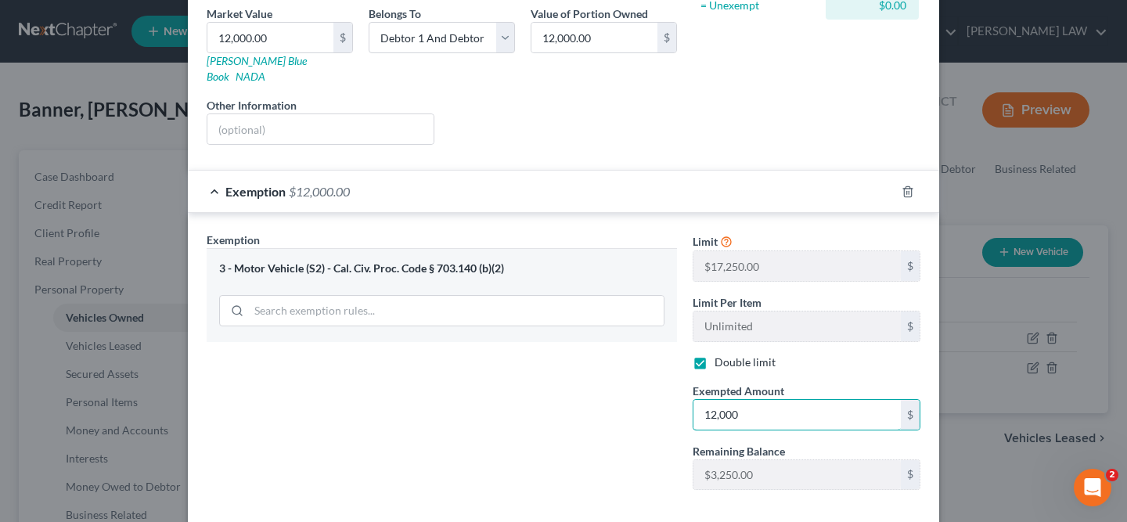
scroll to position [311, 0]
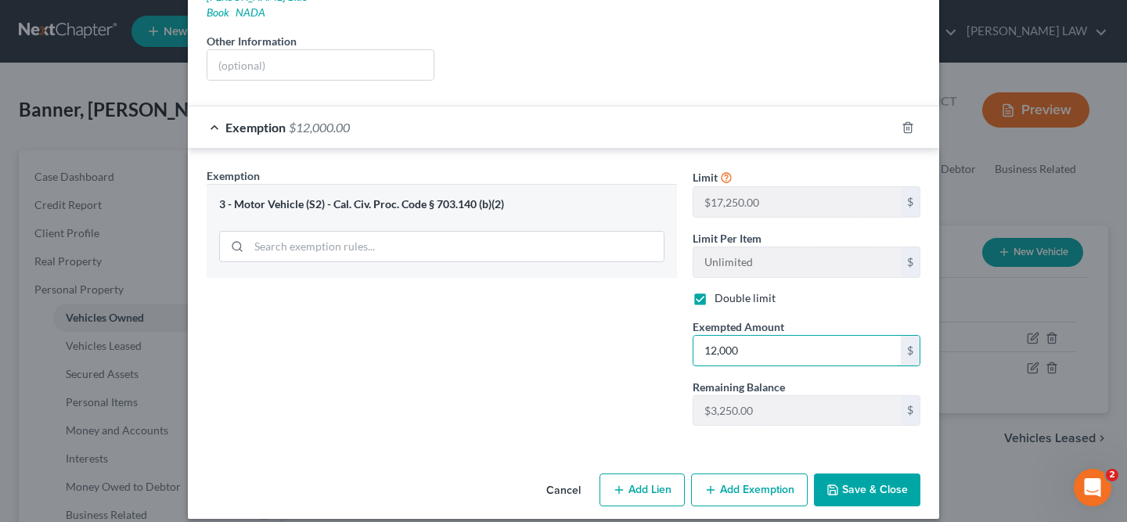
type input "12,000"
click at [870, 474] on button "Save & Close" at bounding box center [867, 490] width 106 height 33
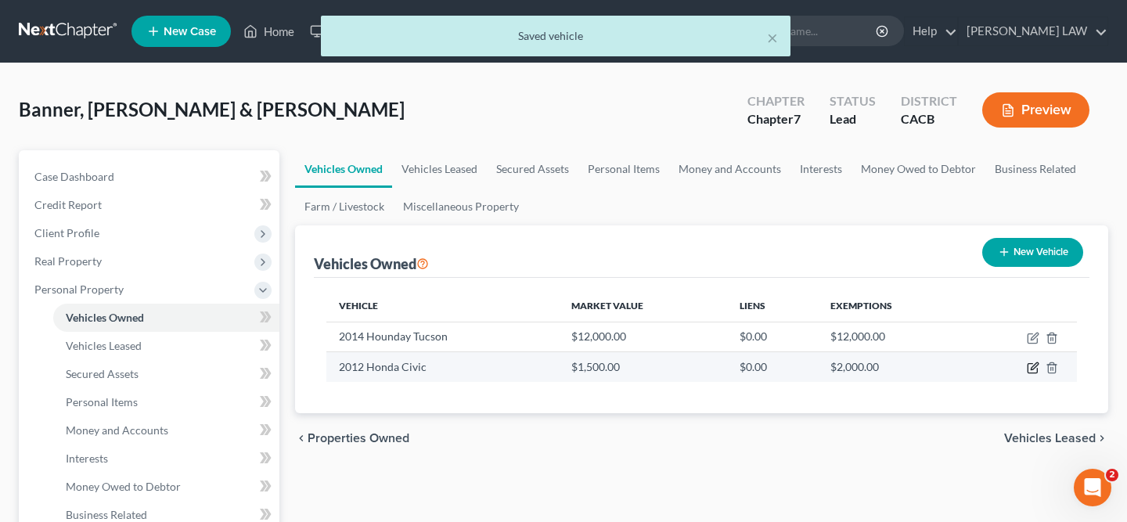
click at [1036, 369] on icon "button" at bounding box center [1032, 368] width 9 height 9
select select "0"
select select "14"
select select "2"
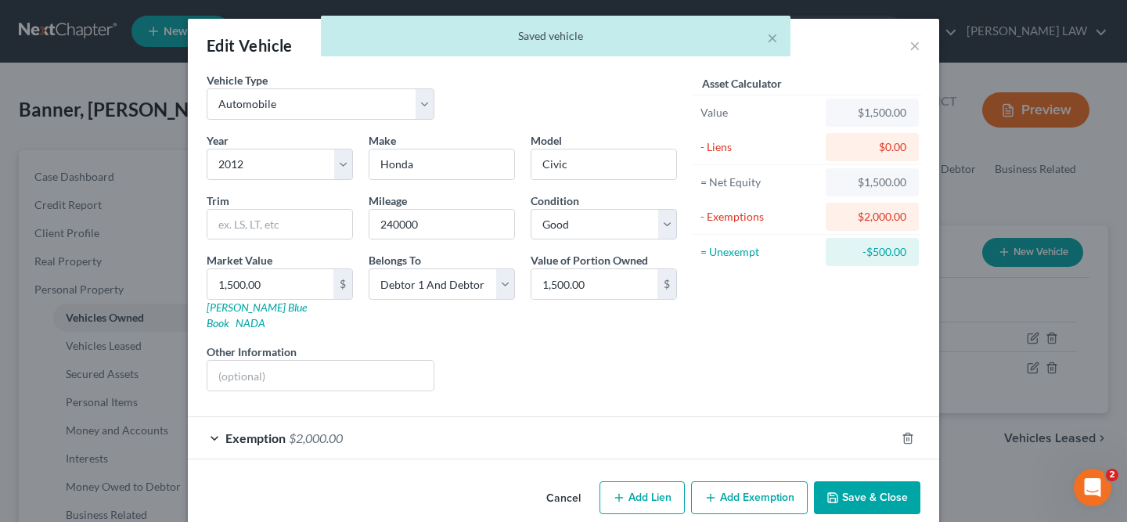
scroll to position [8, 0]
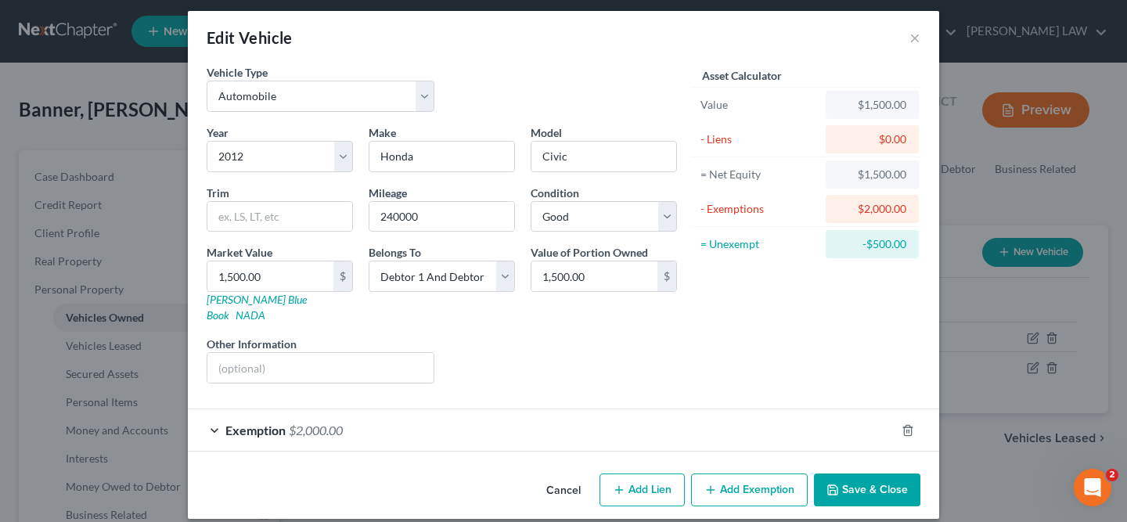
click at [802, 413] on div "Exemption $2,000.00" at bounding box center [542, 429] width 708 height 41
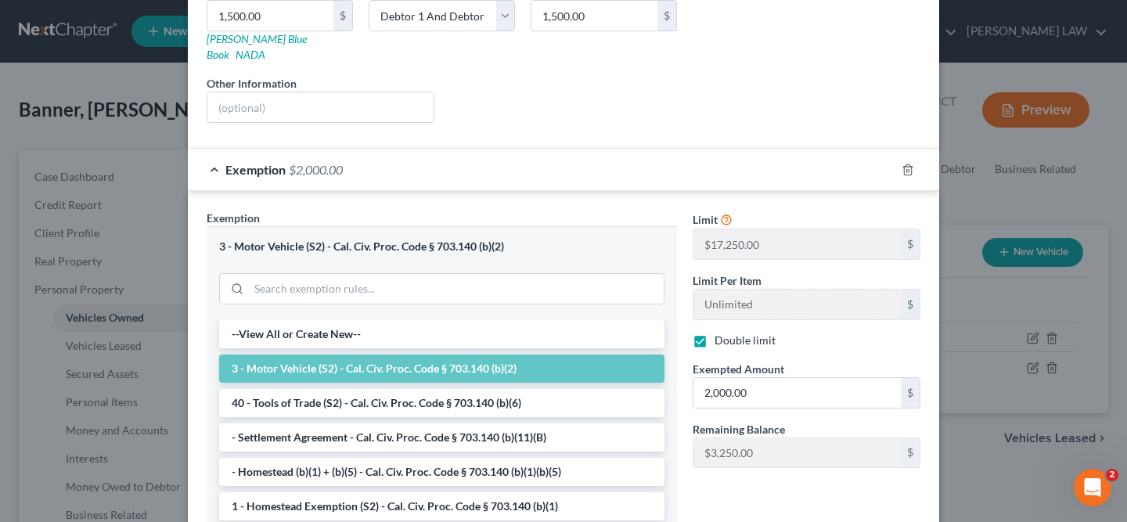
scroll to position [290, 0]
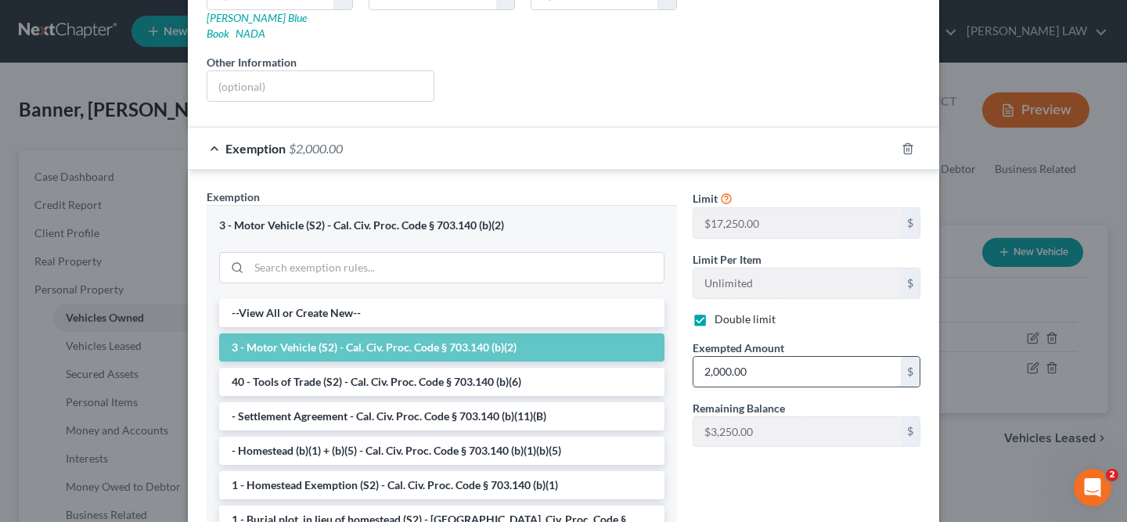
click at [777, 363] on input "2,000.00" at bounding box center [797, 372] width 207 height 30
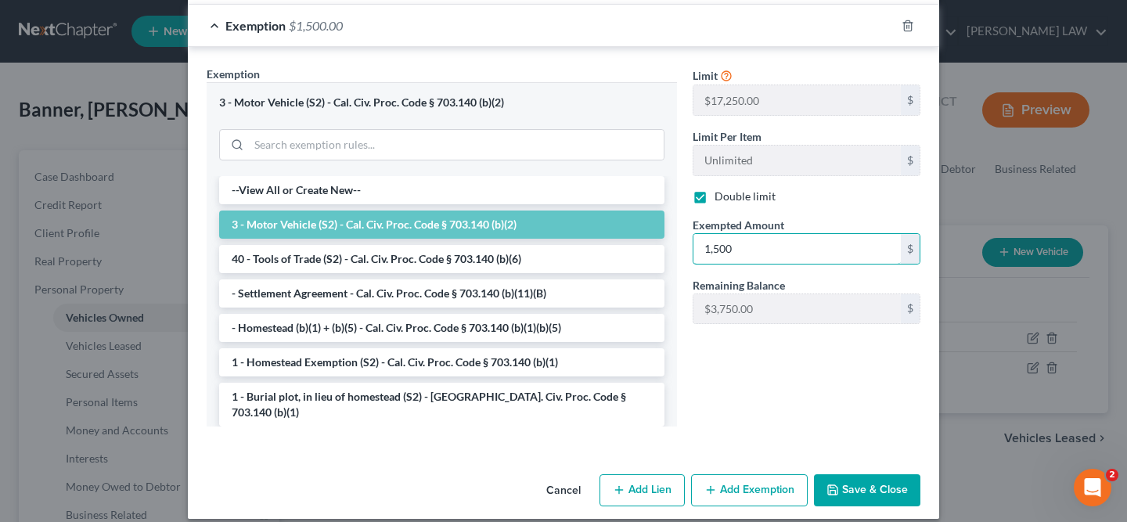
type input "1,500"
click at [872, 474] on button "Save & Close" at bounding box center [867, 490] width 106 height 33
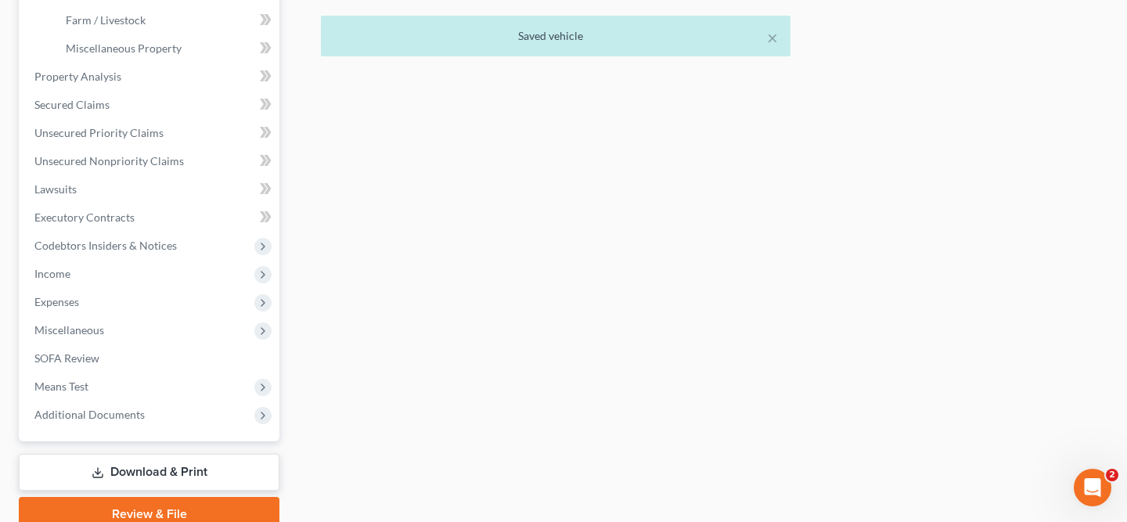
scroll to position [590, 0]
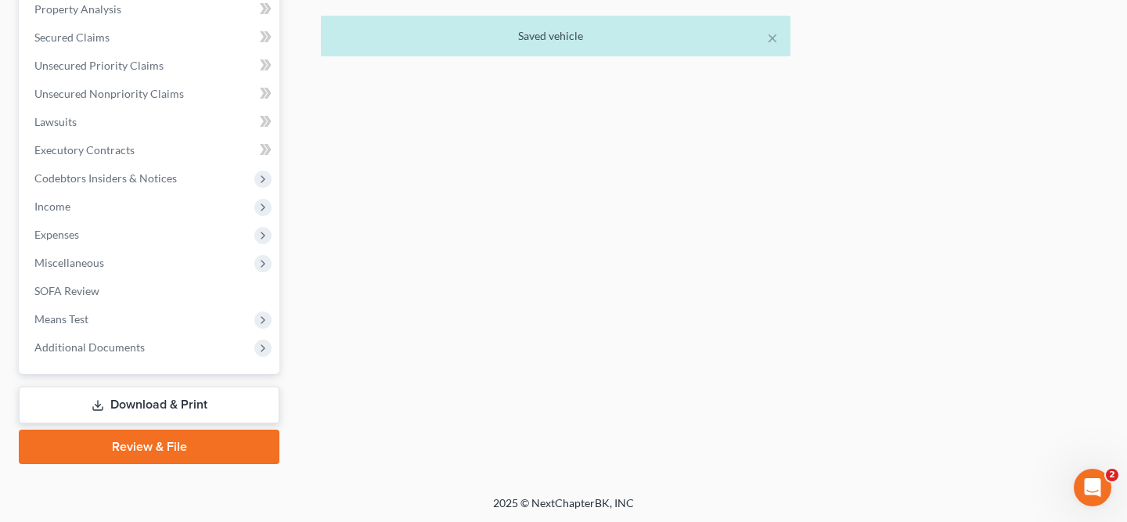
click at [103, 413] on link "Download & Print" at bounding box center [149, 405] width 261 height 37
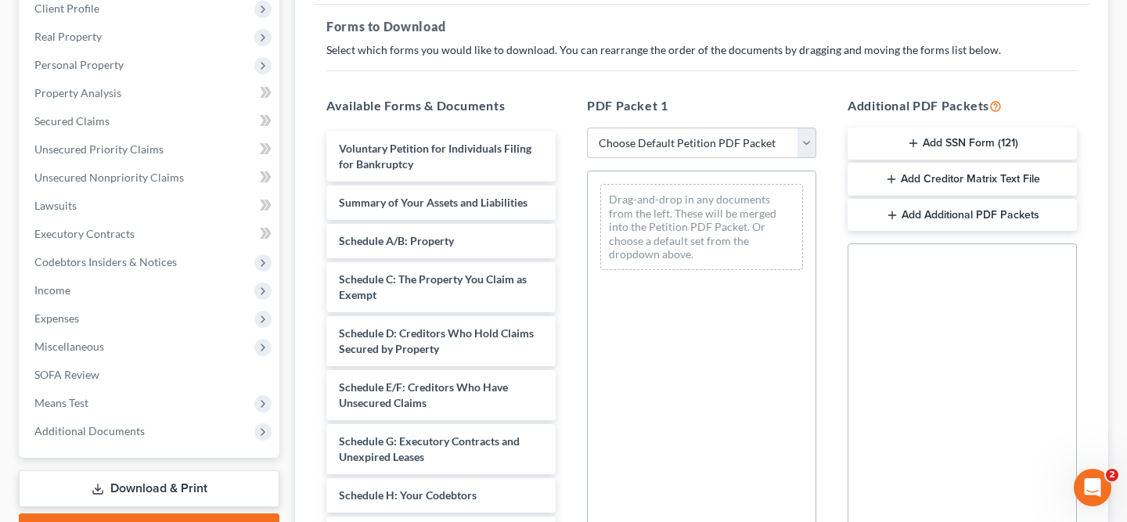
scroll to position [253, 0]
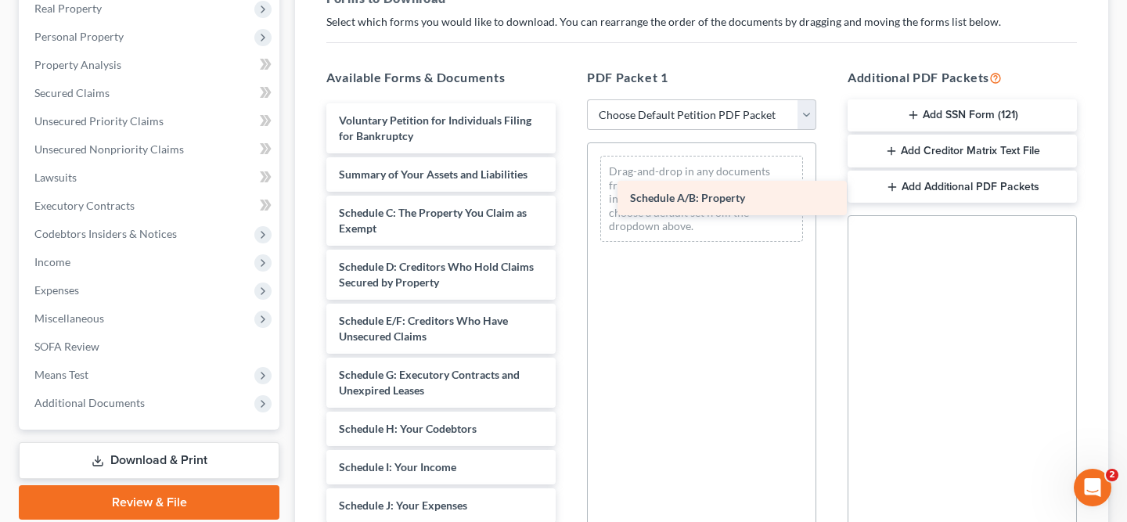
drag, startPoint x: 446, startPoint y: 211, endPoint x: 737, endPoint y: 197, distance: 291.5
click at [568, 197] on div "Schedule A/B: Property Voluntary Petition for Individuals Filing for Bankruptcy…" at bounding box center [441, 513] width 254 height 820
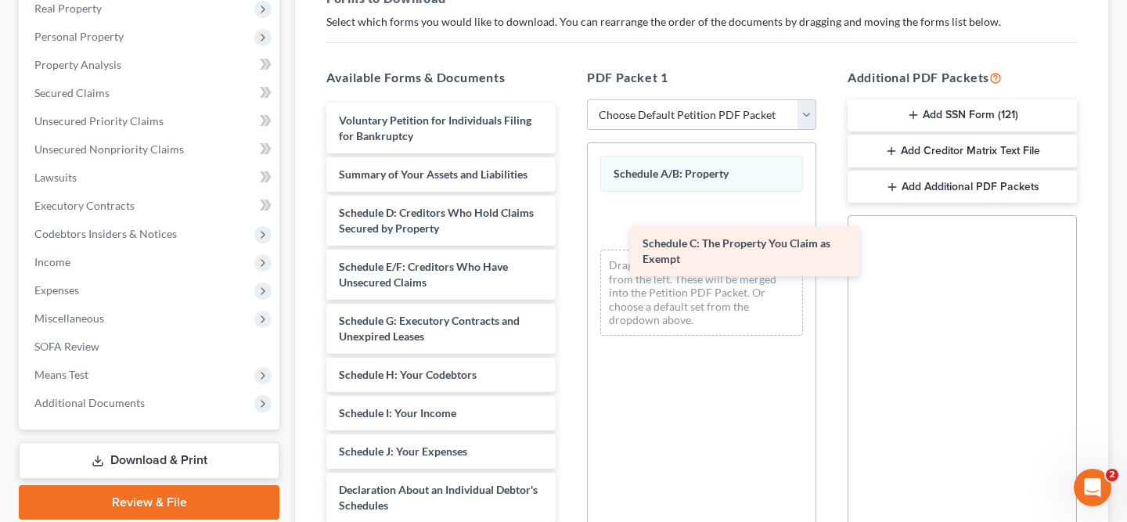
drag, startPoint x: 438, startPoint y: 209, endPoint x: 745, endPoint y: 239, distance: 308.3
click at [568, 239] on div "Schedule C: The Property You Claim as Exempt Voluntary Petition for Individuals…" at bounding box center [441, 486] width 254 height 766
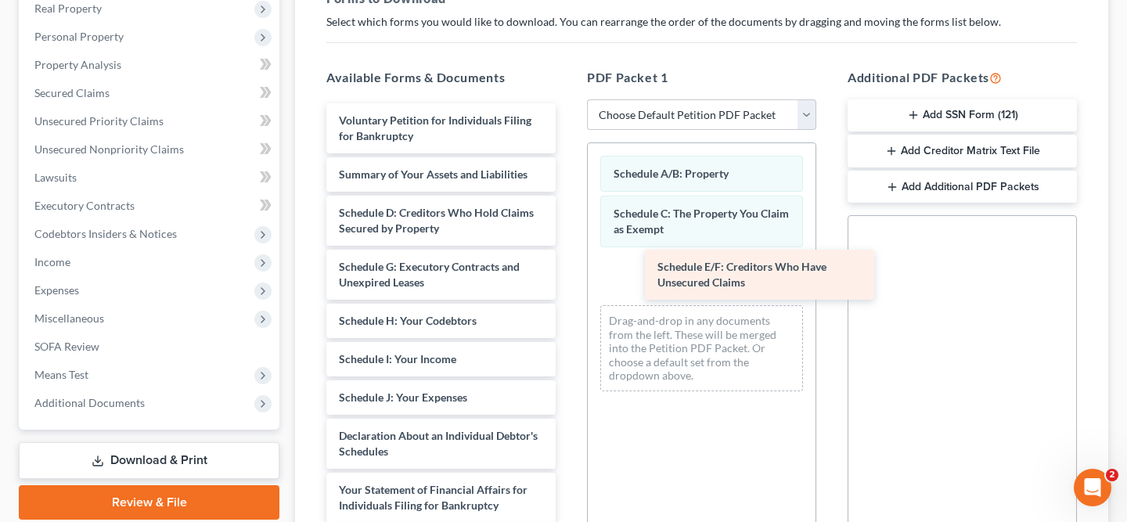
drag, startPoint x: 463, startPoint y: 277, endPoint x: 783, endPoint y: 278, distance: 319.4
click at [568, 278] on div "Schedule E/F: Creditors Who Have Unsecured Claims Voluntary Petition for Indivi…" at bounding box center [441, 459] width 254 height 712
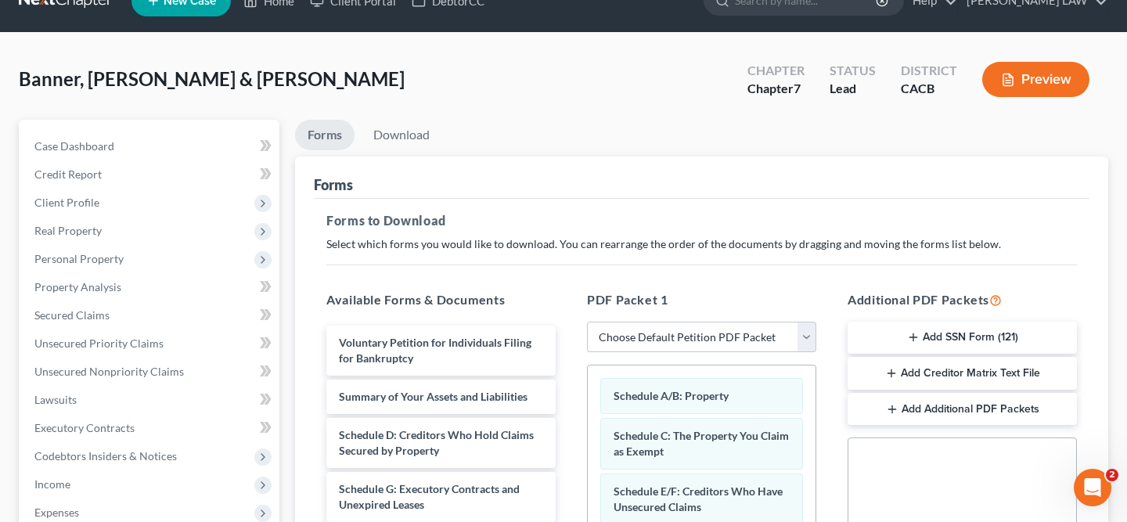
scroll to position [0, 0]
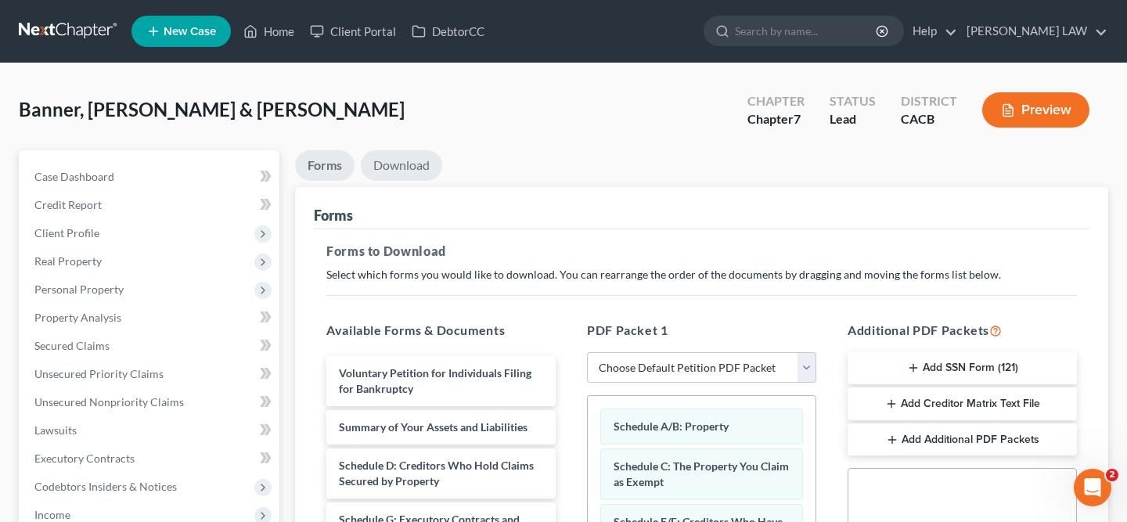
click at [405, 155] on link "Download" at bounding box center [401, 165] width 81 height 31
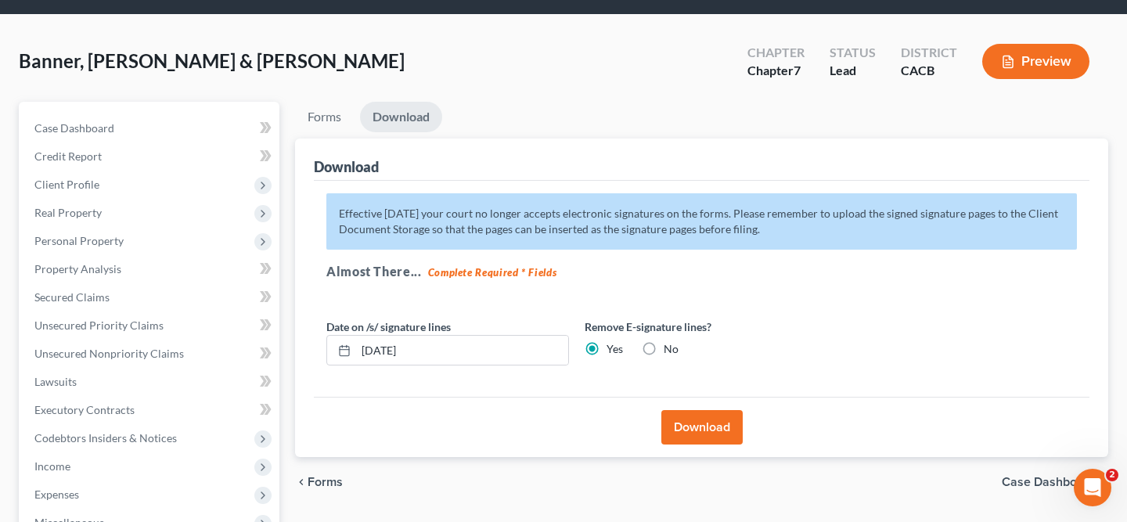
scroll to position [51, 0]
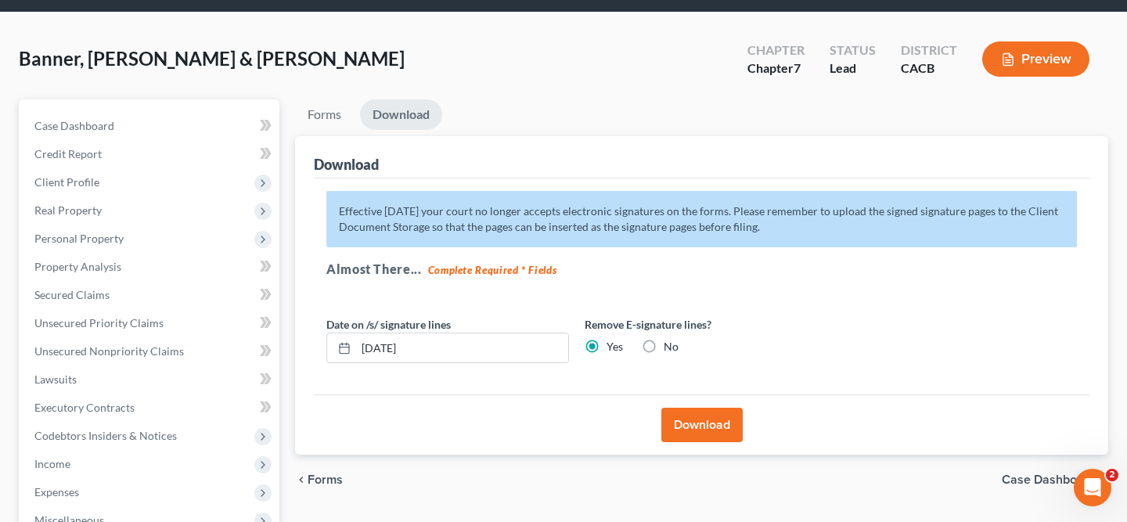
click at [721, 425] on button "Download" at bounding box center [701, 425] width 81 height 34
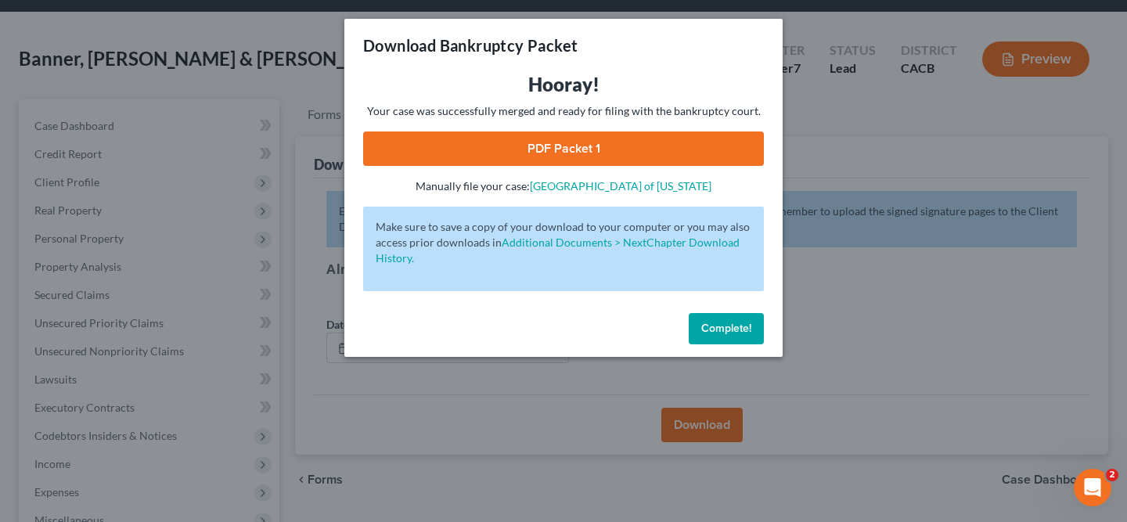
click at [596, 154] on link "PDF Packet 1" at bounding box center [563, 149] width 401 height 34
click at [573, 146] on link "PDF Packet 1" at bounding box center [563, 149] width 401 height 34
